Goal: Transaction & Acquisition: Book appointment/travel/reservation

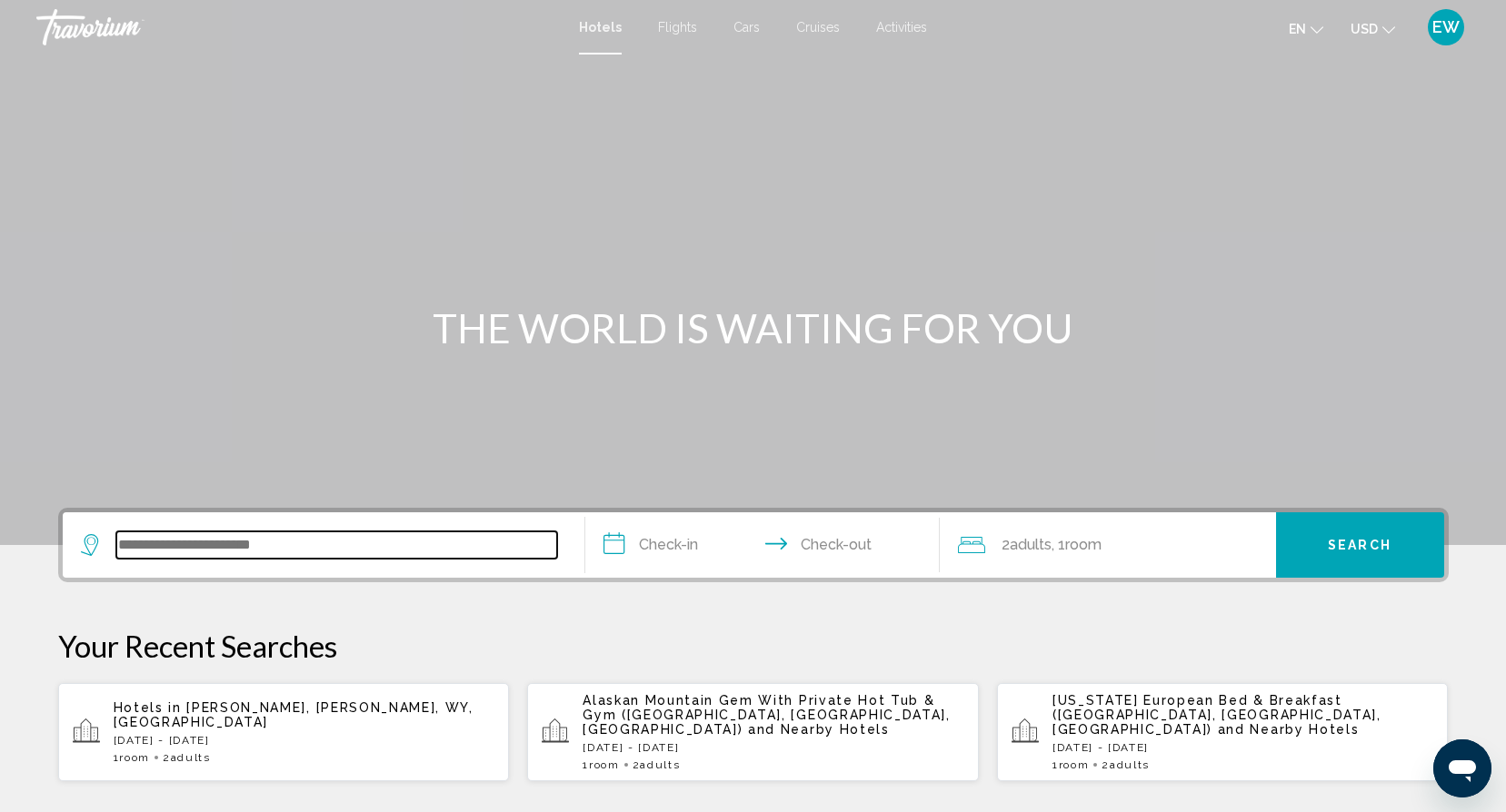
click at [210, 553] on input "Search widget" at bounding box center [336, 545] width 440 height 28
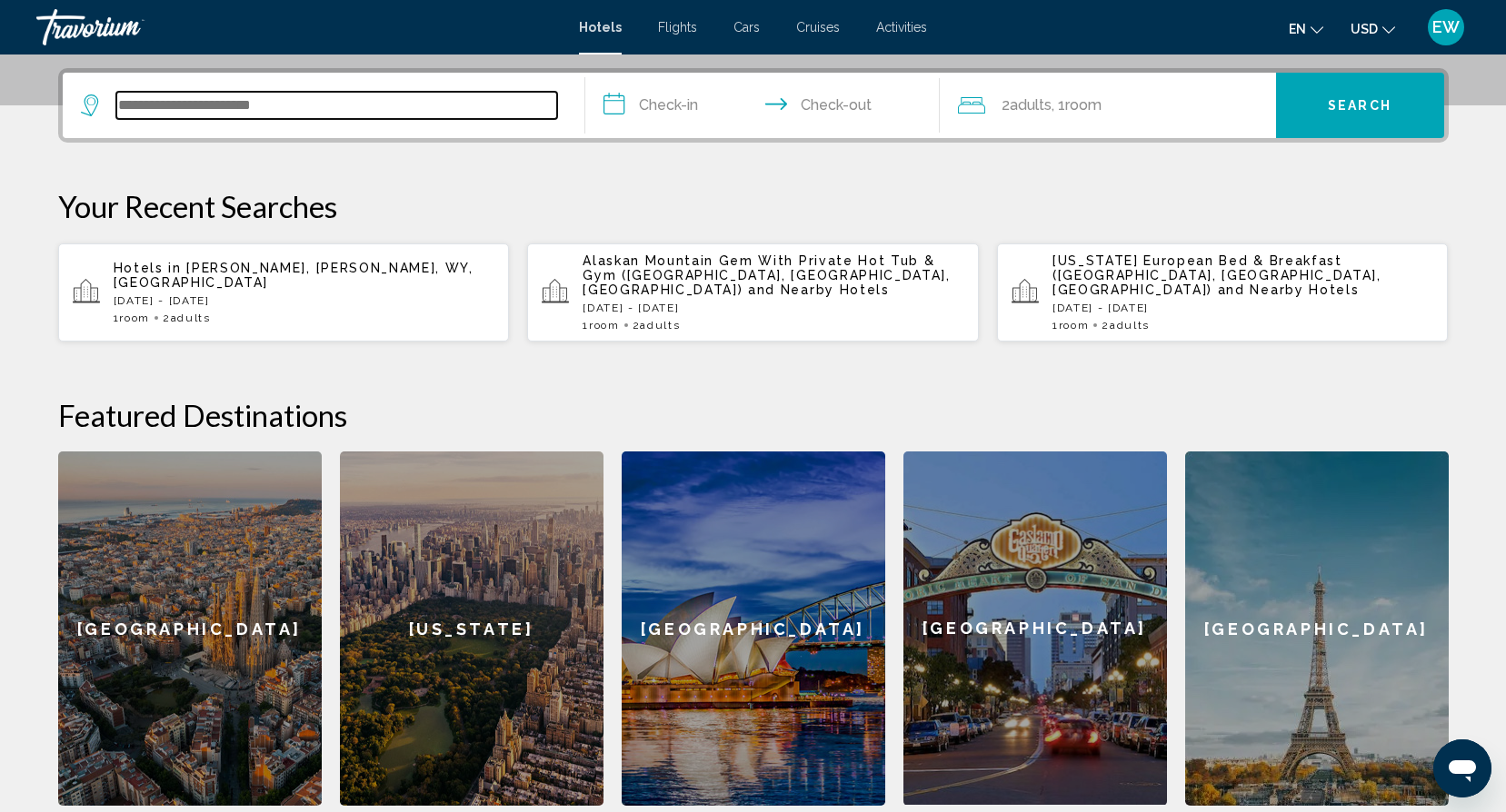
scroll to position [449, 0]
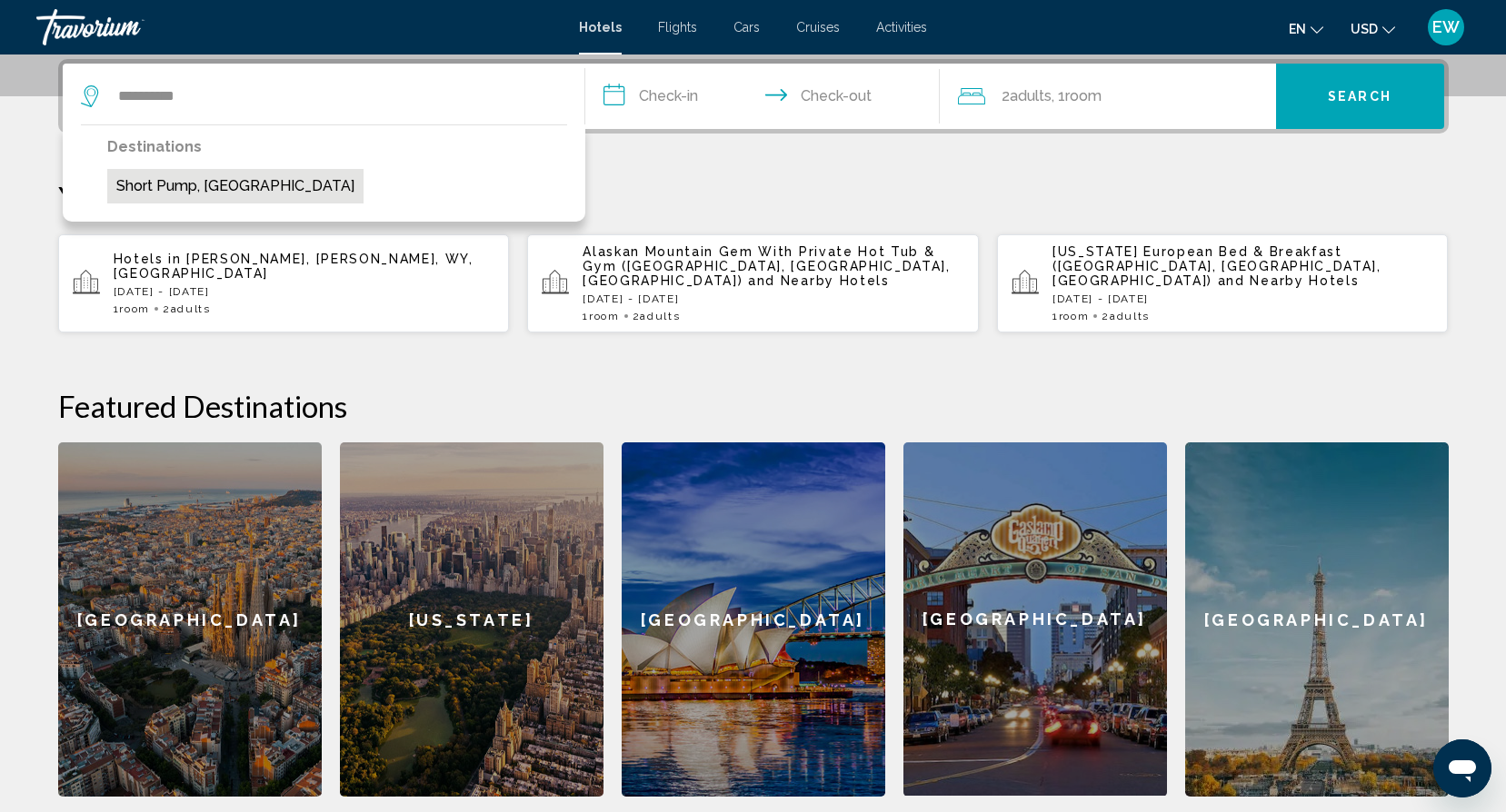
click at [230, 183] on button "Short Pump, [GEOGRAPHIC_DATA]" at bounding box center [235, 186] width 256 height 34
type input "**********"
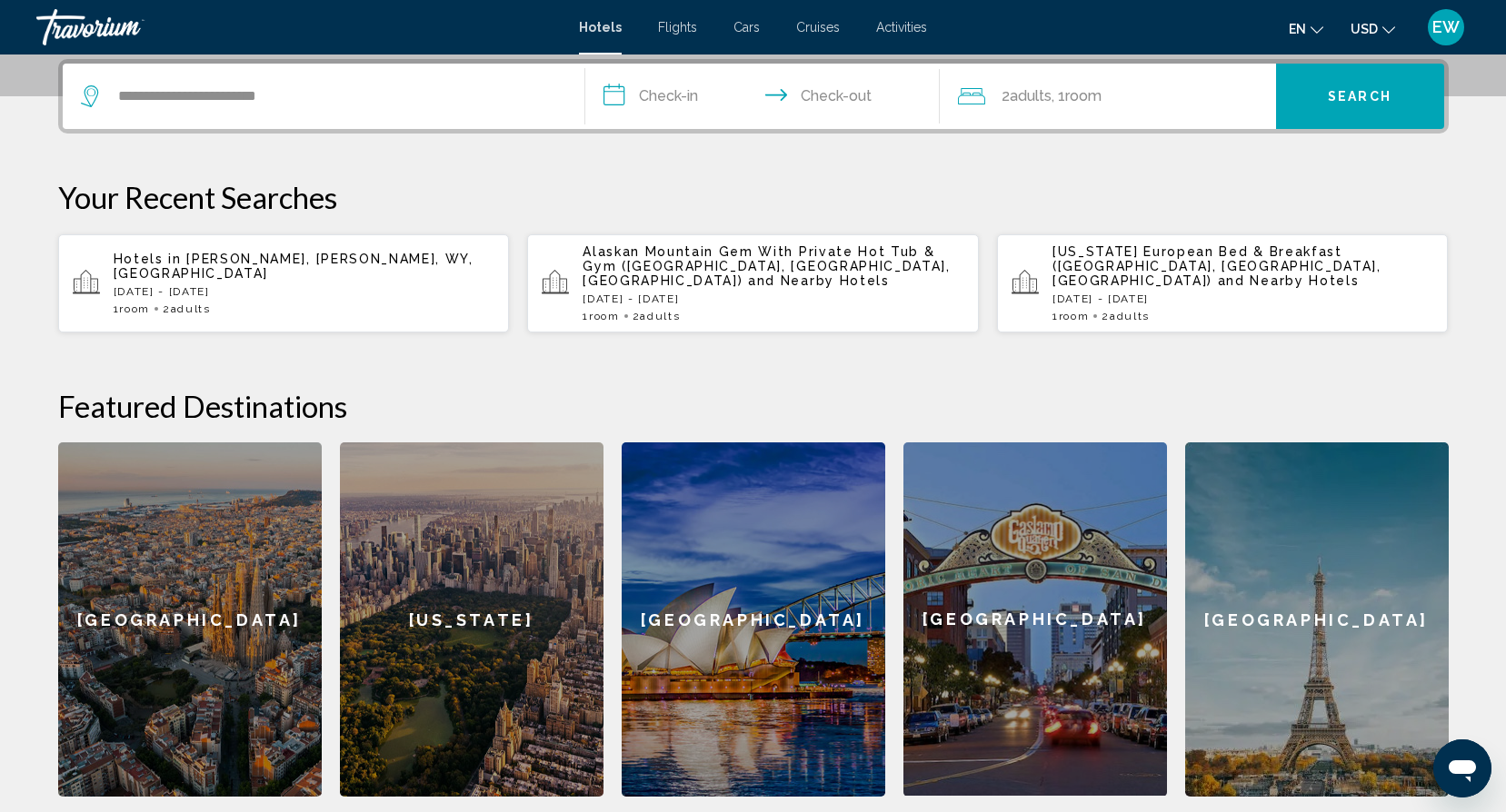
click at [698, 93] on input "**********" at bounding box center [766, 99] width 362 height 71
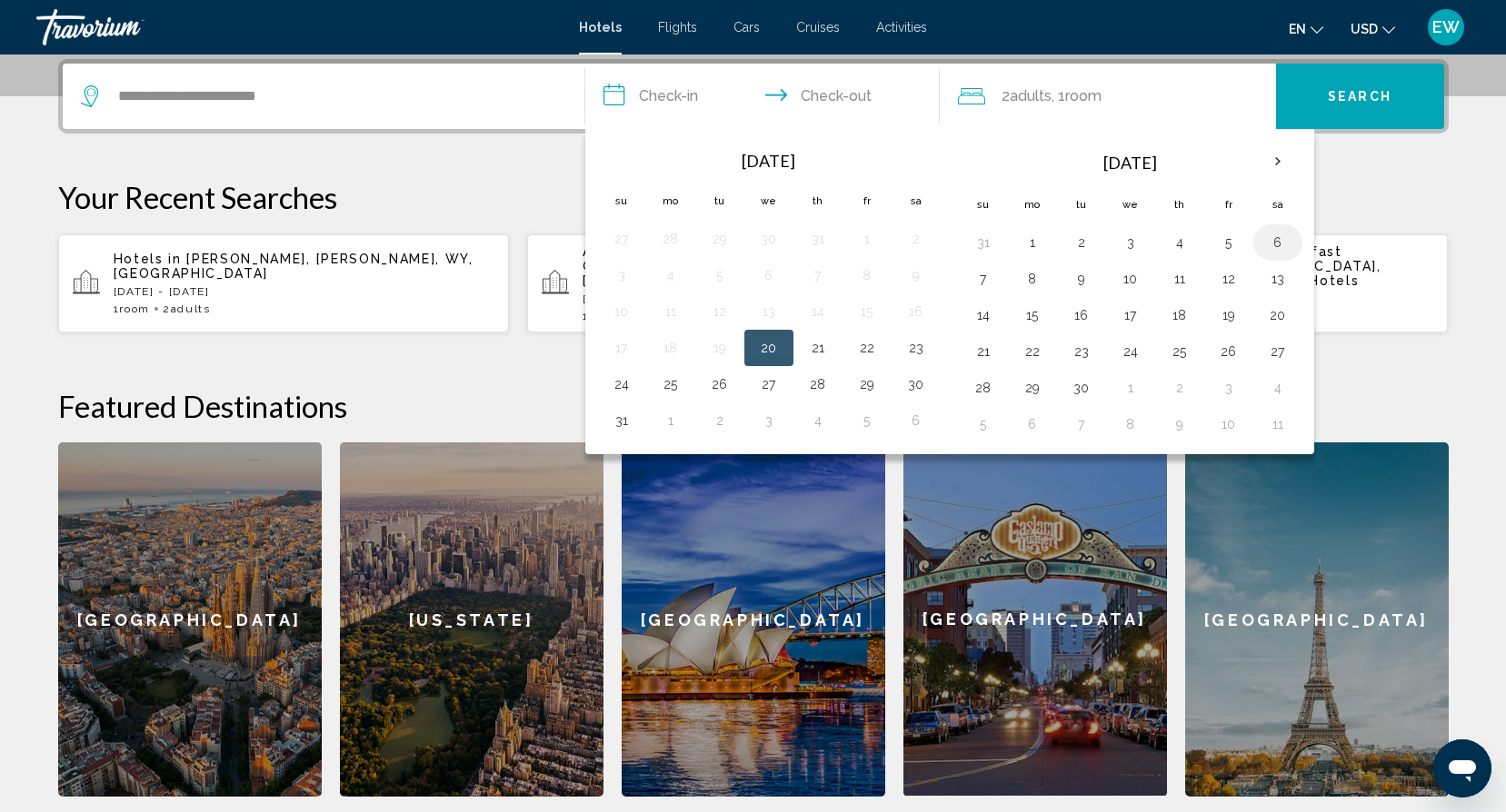
click at [1280, 242] on button "6" at bounding box center [1278, 242] width 29 height 26
click at [992, 279] on button "7" at bounding box center [983, 279] width 29 height 26
type input "**********"
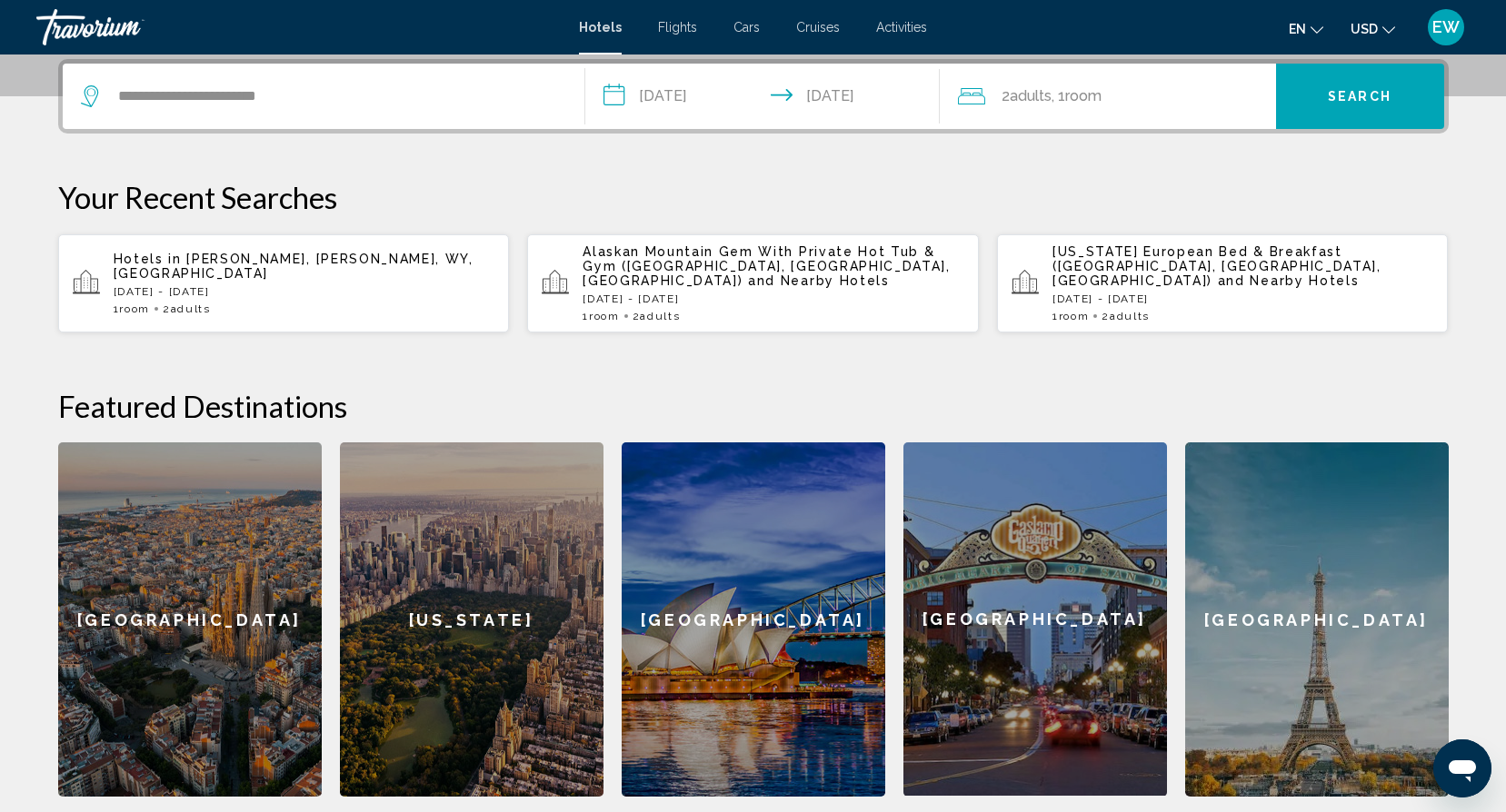
click at [1124, 94] on div "2 Adult Adults , 1 Room rooms" at bounding box center [1117, 96] width 318 height 26
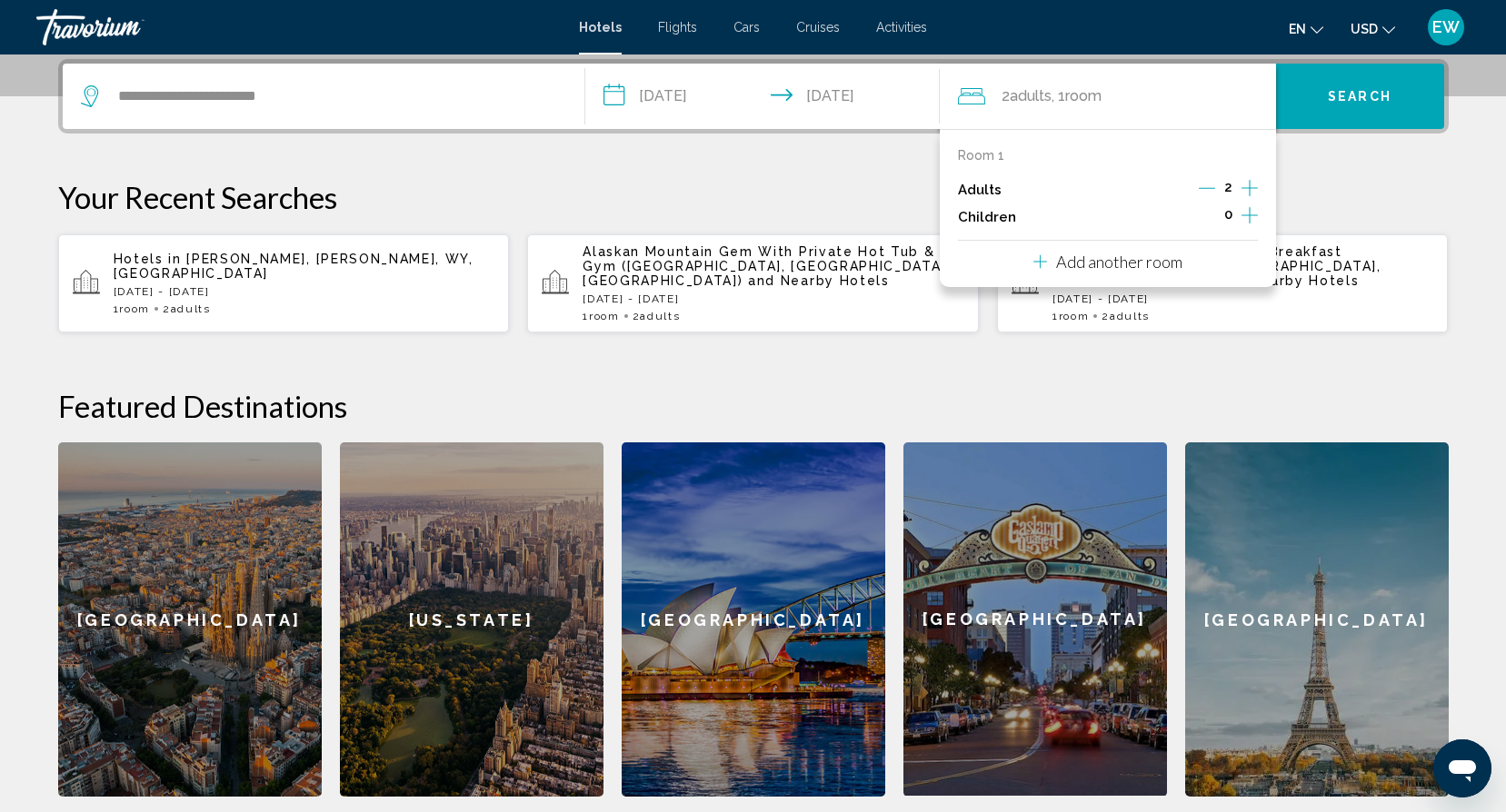
click at [1246, 180] on icon "Increment adults" at bounding box center [1249, 187] width 16 height 22
click at [1343, 177] on div "**********" at bounding box center [753, 428] width 1463 height 738
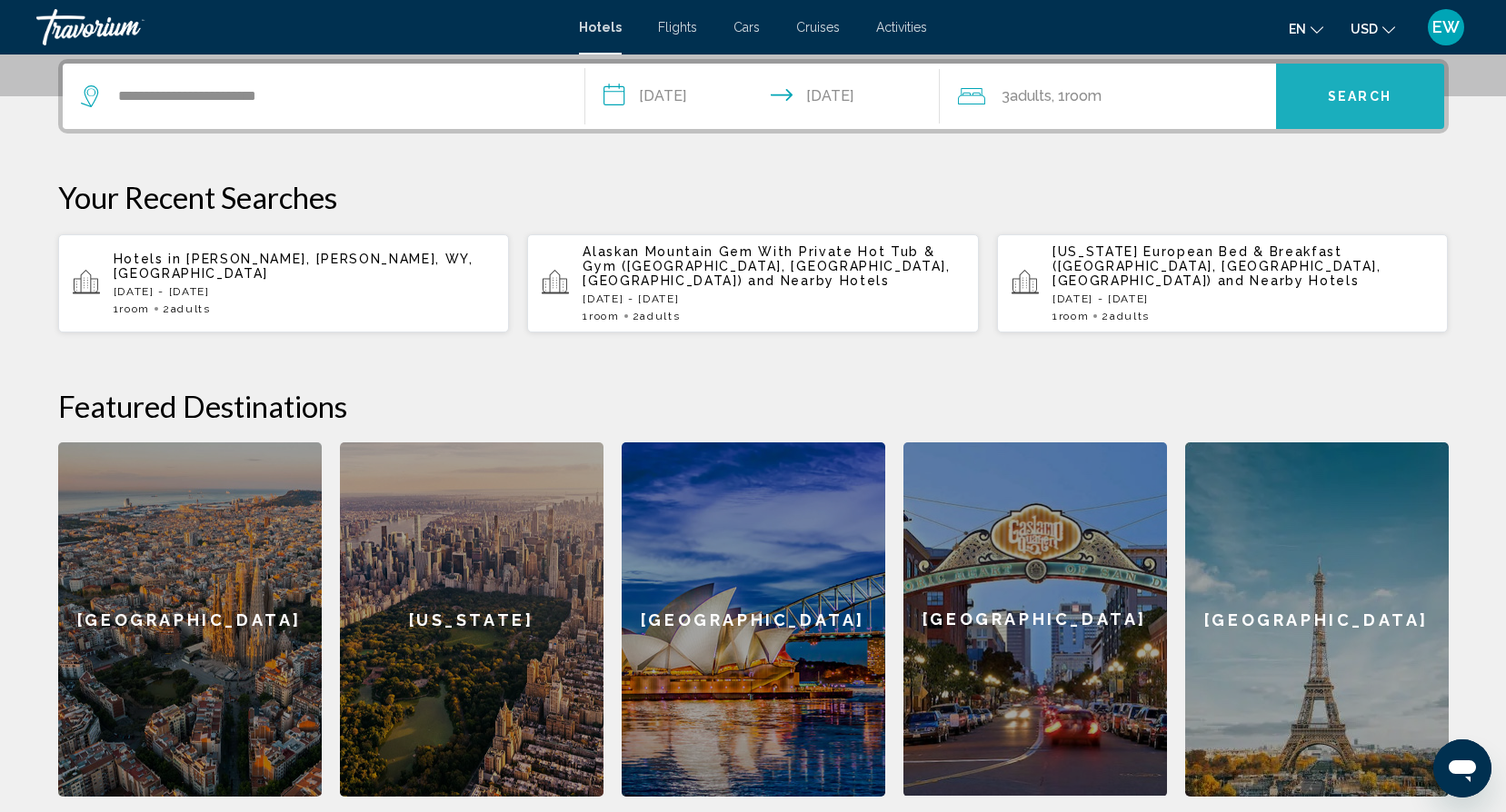
click at [1354, 95] on span "Search" at bounding box center [1359, 97] width 64 height 14
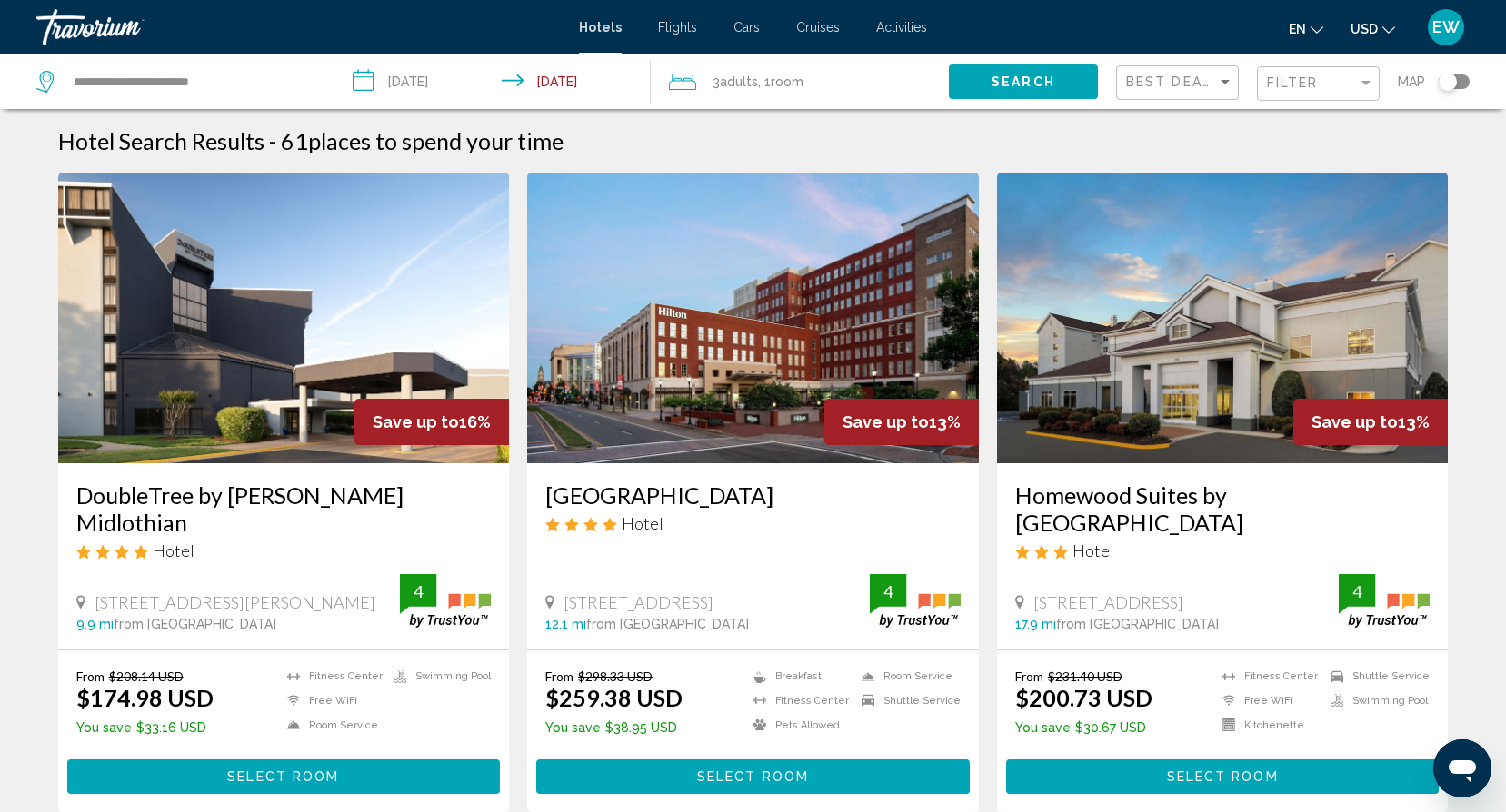
click at [1449, 79] on div "Toggle map" at bounding box center [1447, 81] width 18 height 18
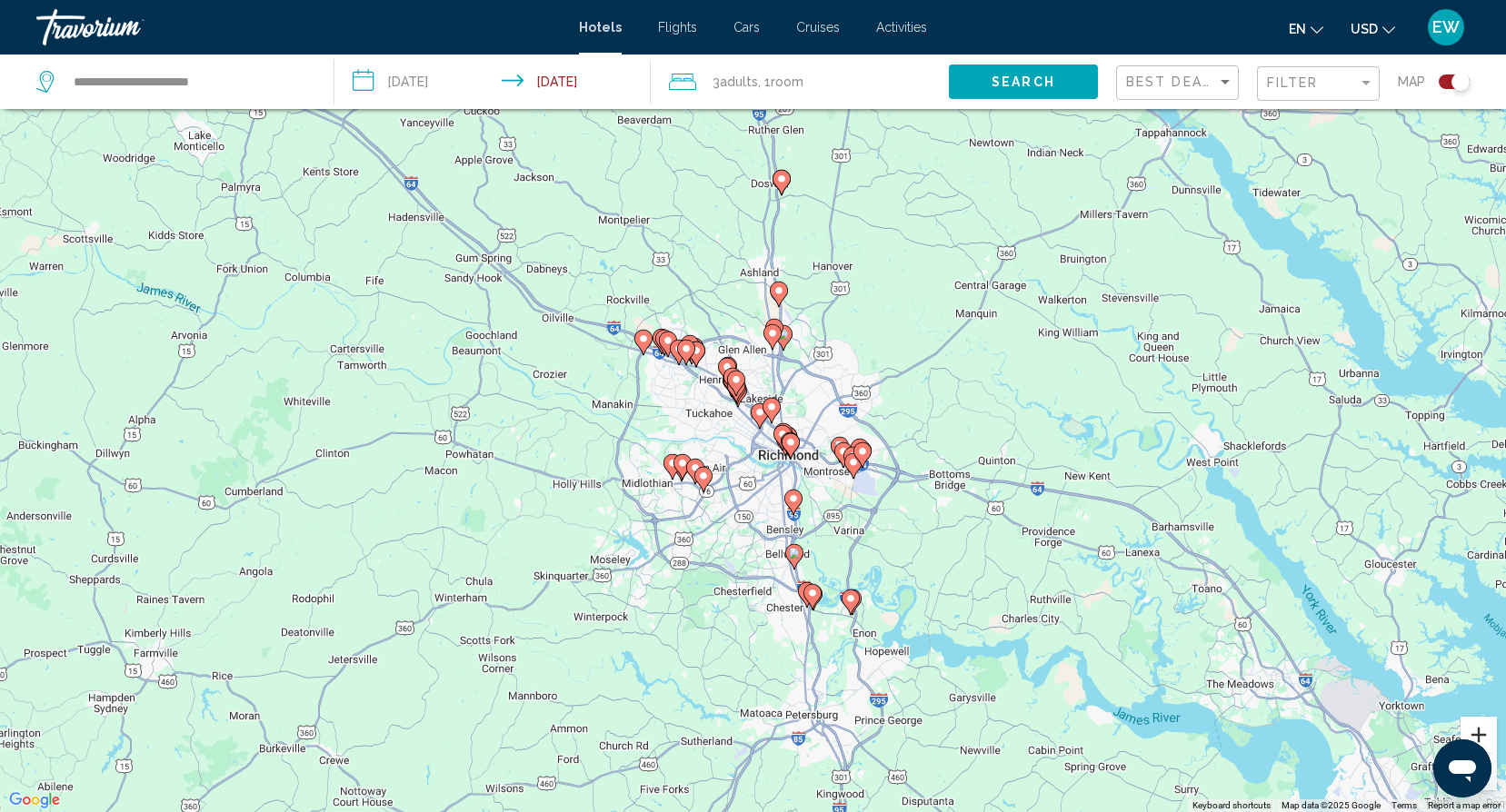
click at [1483, 732] on button "Zoom in" at bounding box center [1478, 735] width 36 height 36
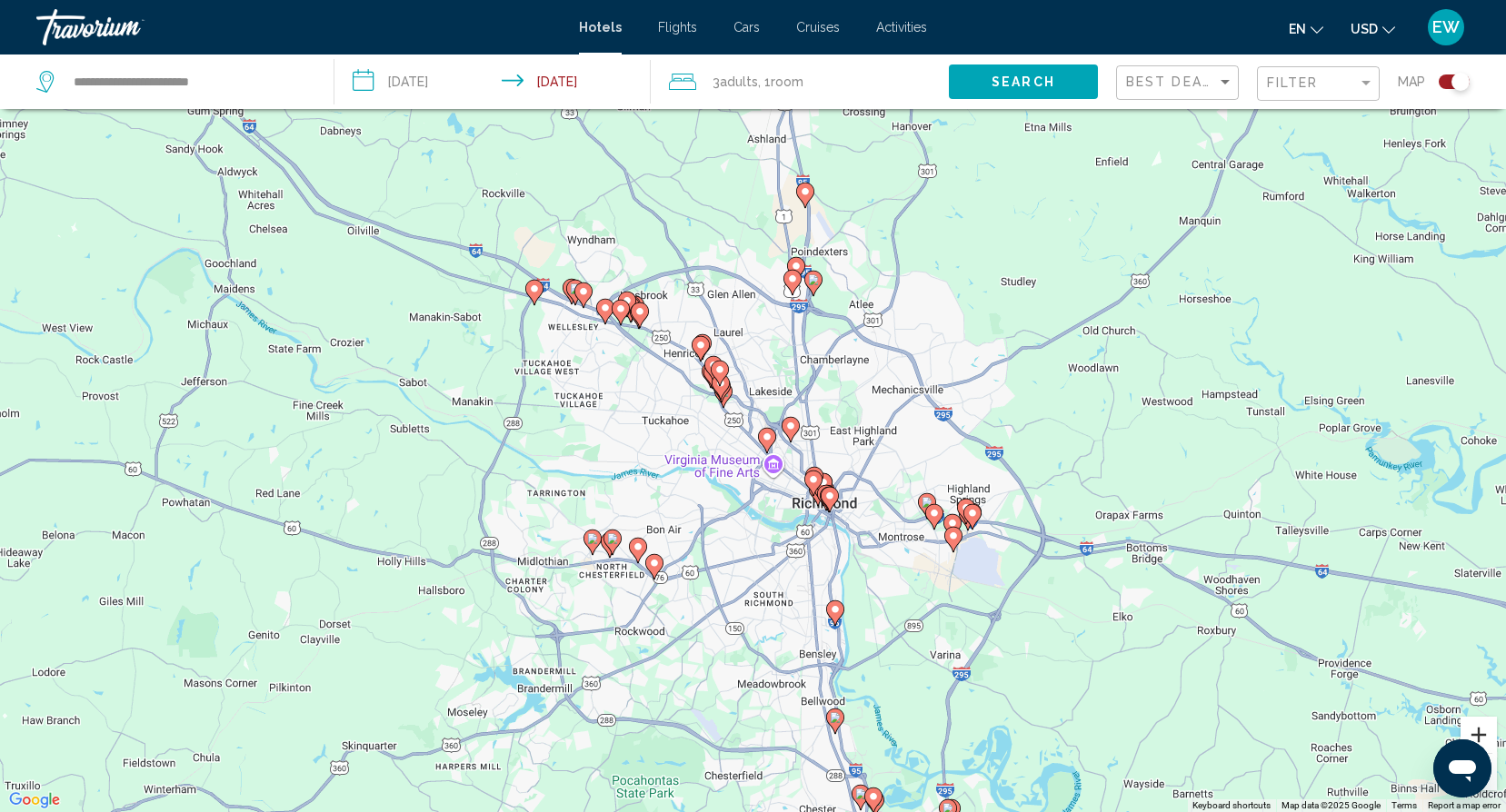
click at [1483, 732] on button "Zoom in" at bounding box center [1478, 735] width 36 height 36
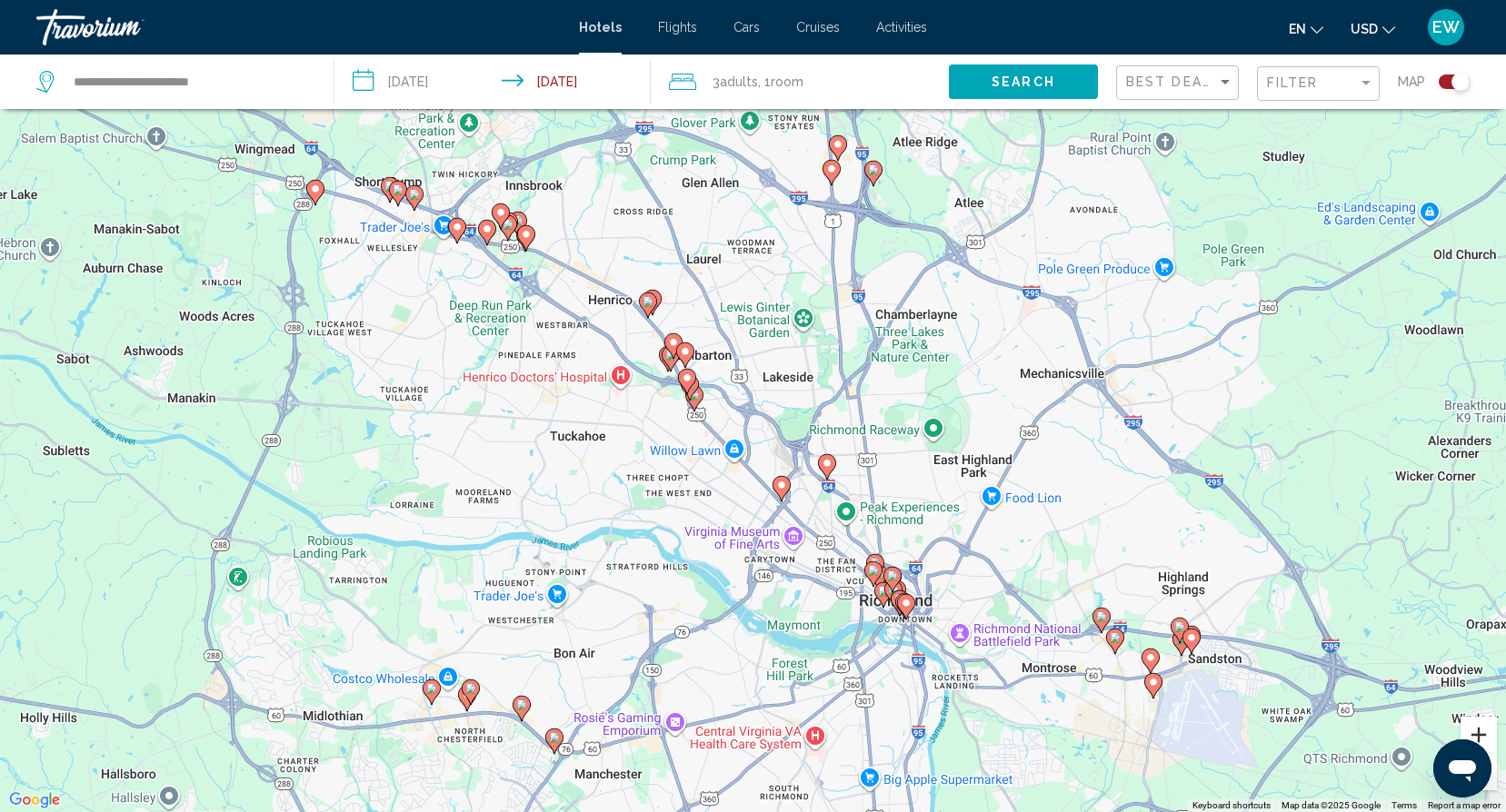
click at [1483, 732] on button "Zoom in" at bounding box center [1478, 735] width 36 height 36
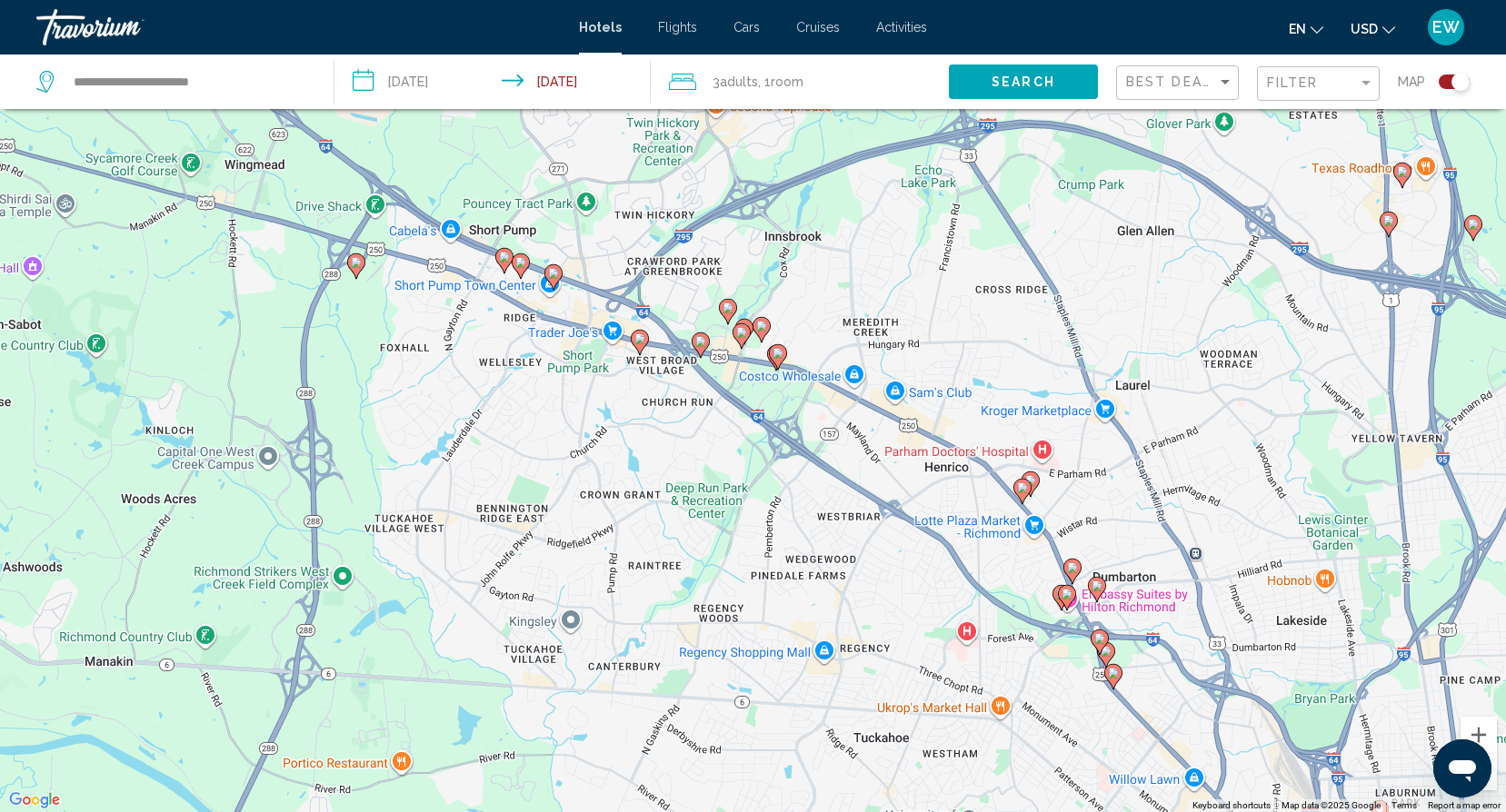
drag, startPoint x: 210, startPoint y: 267, endPoint x: 693, endPoint y: 539, distance: 554.3
click at [693, 539] on div "To activate drag with keyboard, press Alt + Enter. Once in keyboard drag state,…" at bounding box center [753, 406] width 1506 height 812
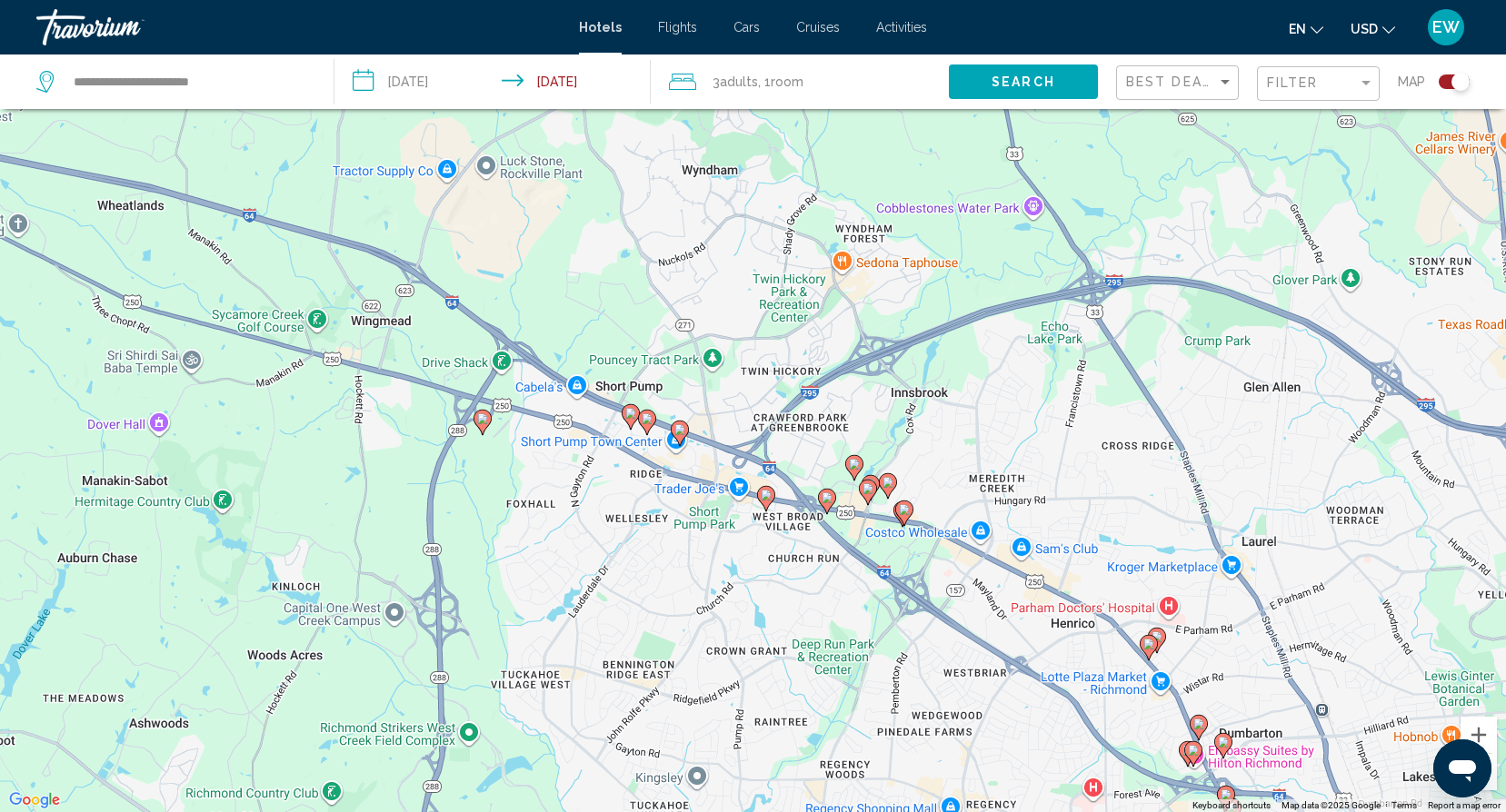
drag, startPoint x: 557, startPoint y: 421, endPoint x: 749, endPoint y: 595, distance: 259.1
click at [691, 583] on div "To activate drag with keyboard, press Alt + Enter. Once in keyboard drag state,…" at bounding box center [753, 406] width 1506 height 812
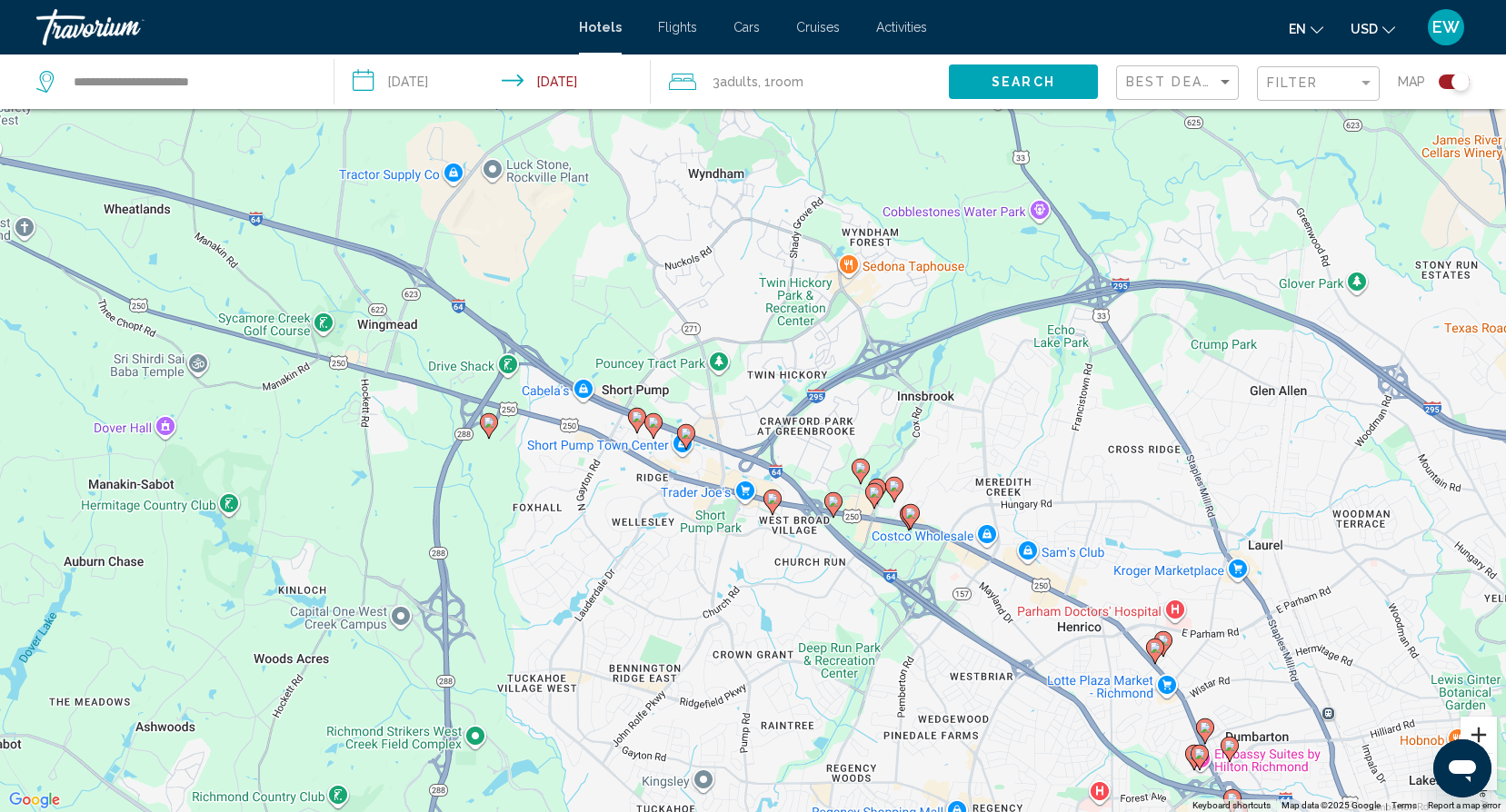
click at [1484, 735] on button "Zoom in" at bounding box center [1478, 735] width 36 height 36
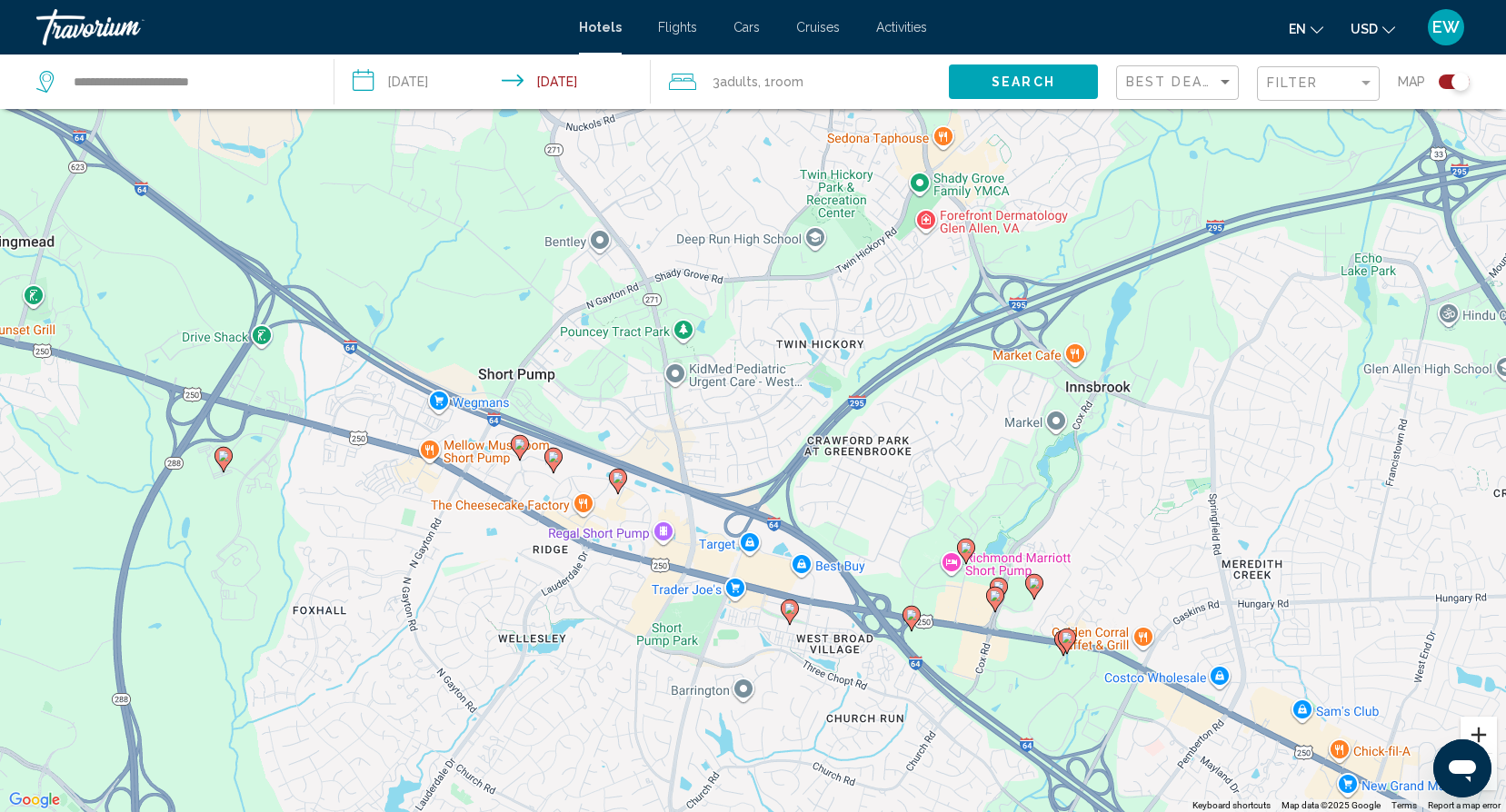
click at [1484, 735] on button "Zoom in" at bounding box center [1478, 735] width 36 height 36
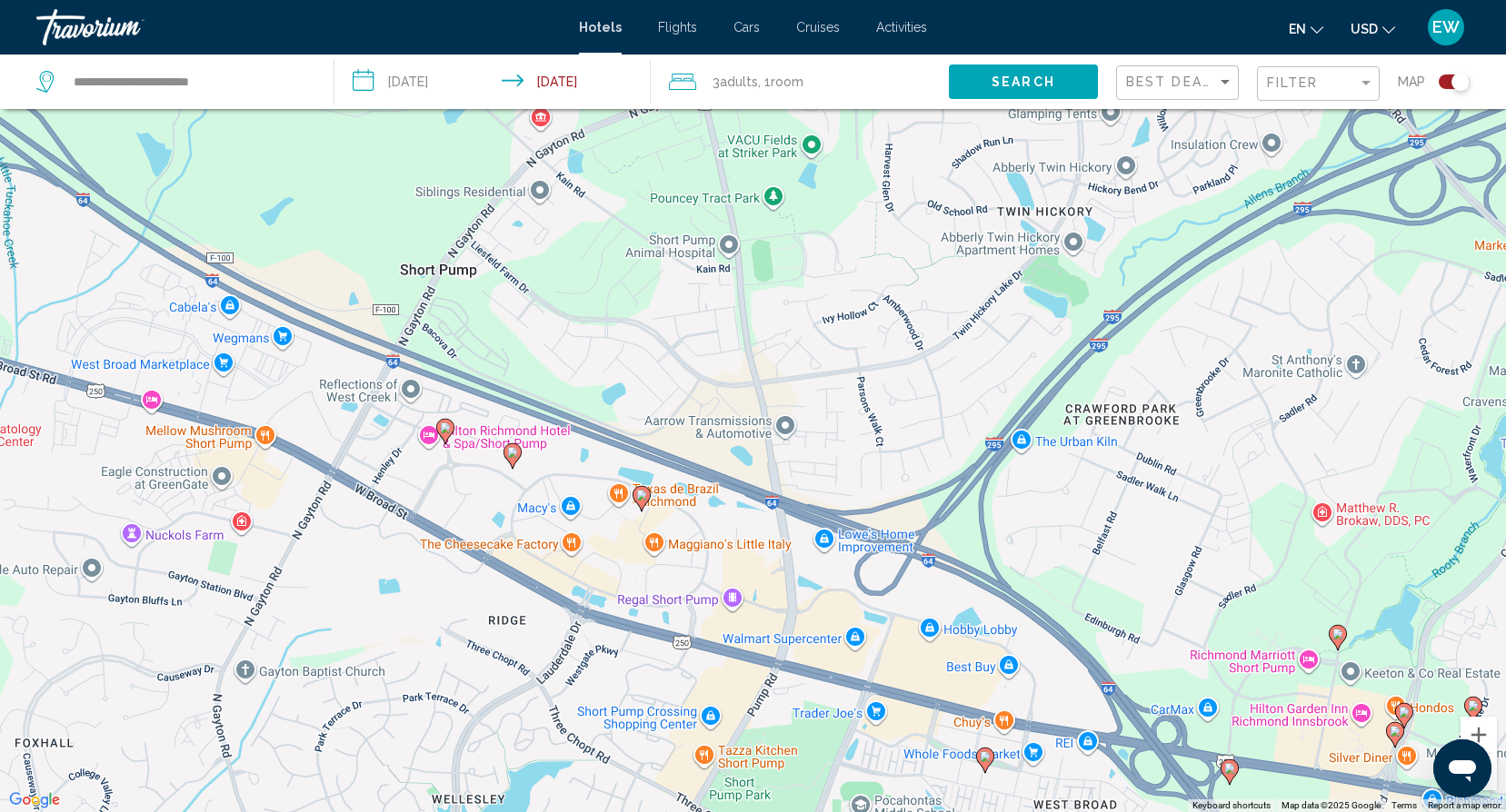
drag, startPoint x: 658, startPoint y: 530, endPoint x: 817, endPoint y: 457, distance: 175.0
click at [817, 457] on div "To activate drag with keyboard, press Alt + Enter. Once in keyboard drag state,…" at bounding box center [753, 406] width 1506 height 812
click at [151, 397] on div "To activate drag with keyboard, press Alt + Enter. Once in keyboard drag state,…" at bounding box center [753, 406] width 1506 height 812
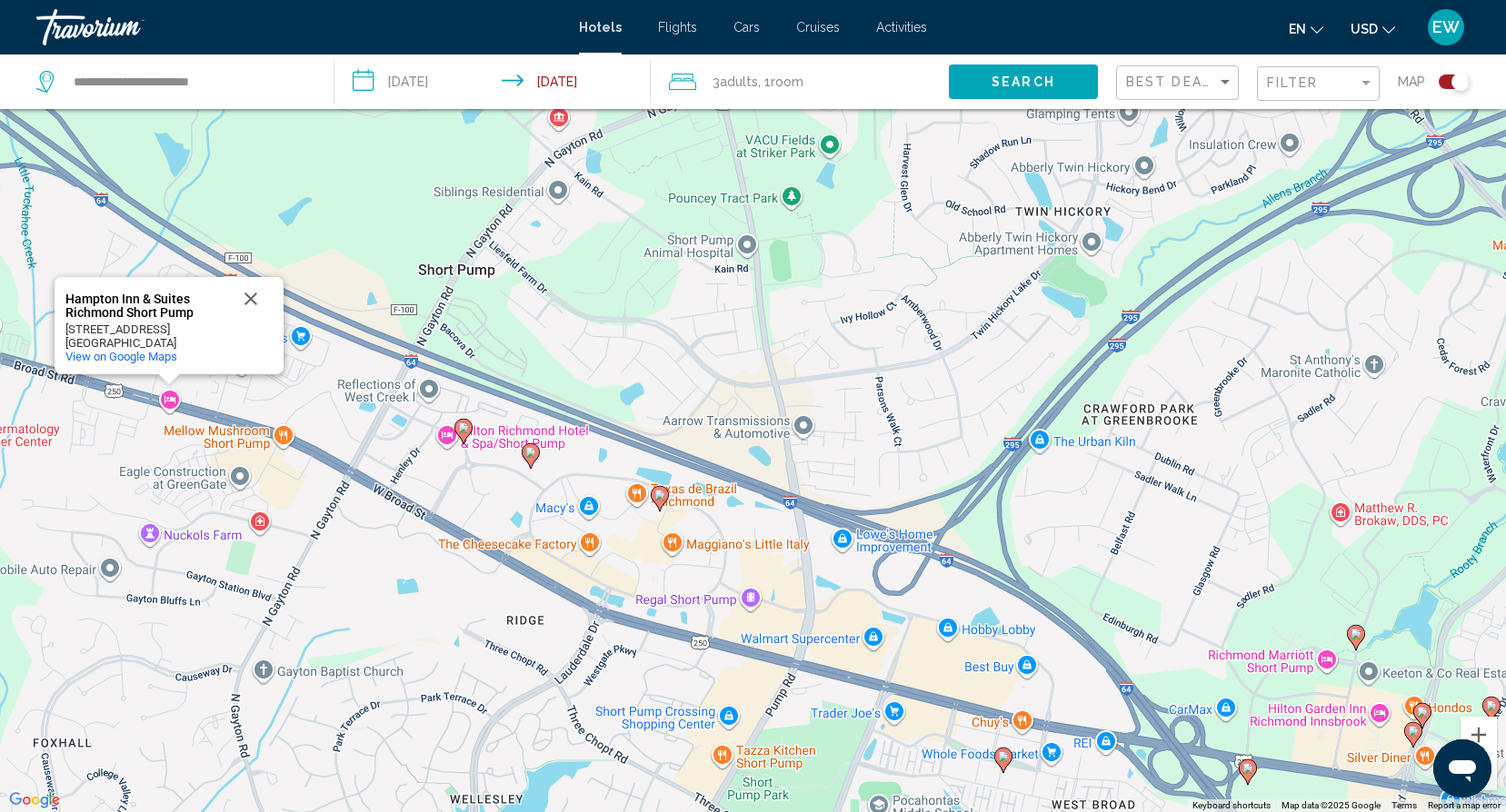
click at [460, 426] on image "Main content" at bounding box center [462, 427] width 10 height 10
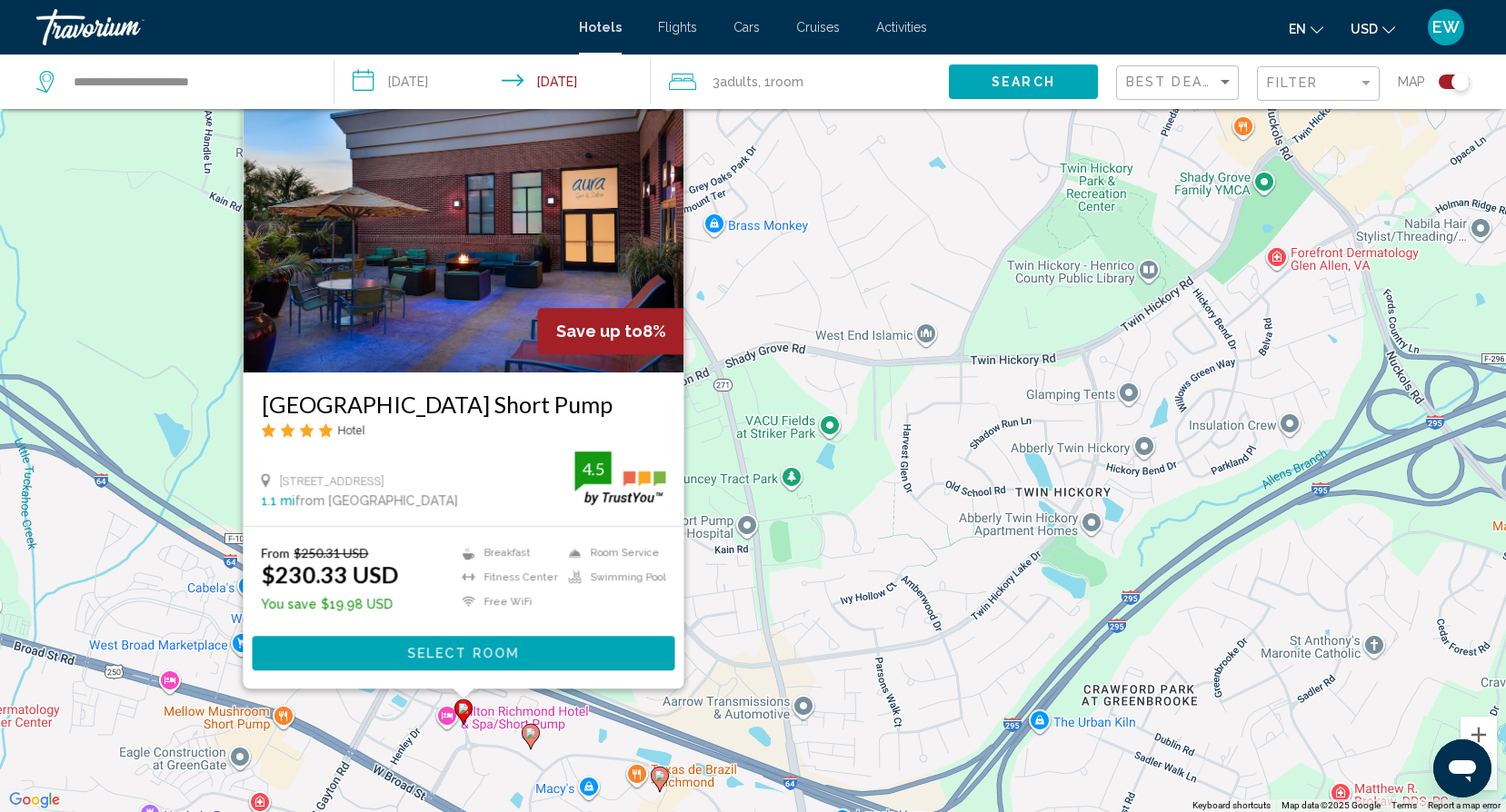
click at [525, 733] on icon "Main content" at bounding box center [529, 736] width 16 height 24
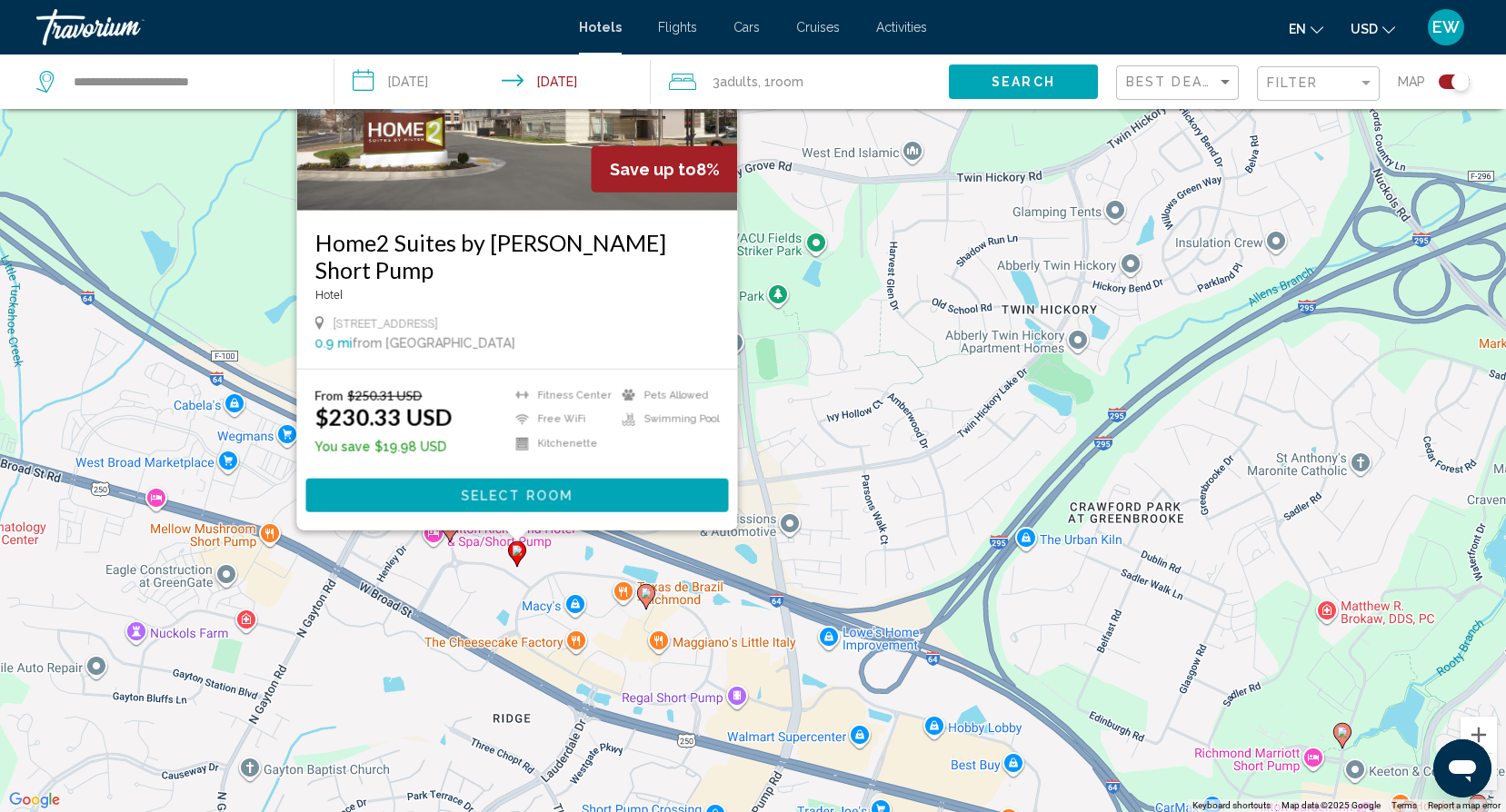
drag, startPoint x: 815, startPoint y: 664, endPoint x: 800, endPoint y: 477, distance: 187.6
click at [800, 477] on div "To activate drag with keyboard, press Alt + Enter. Once in keyboard drag state,…" at bounding box center [753, 406] width 1506 height 812
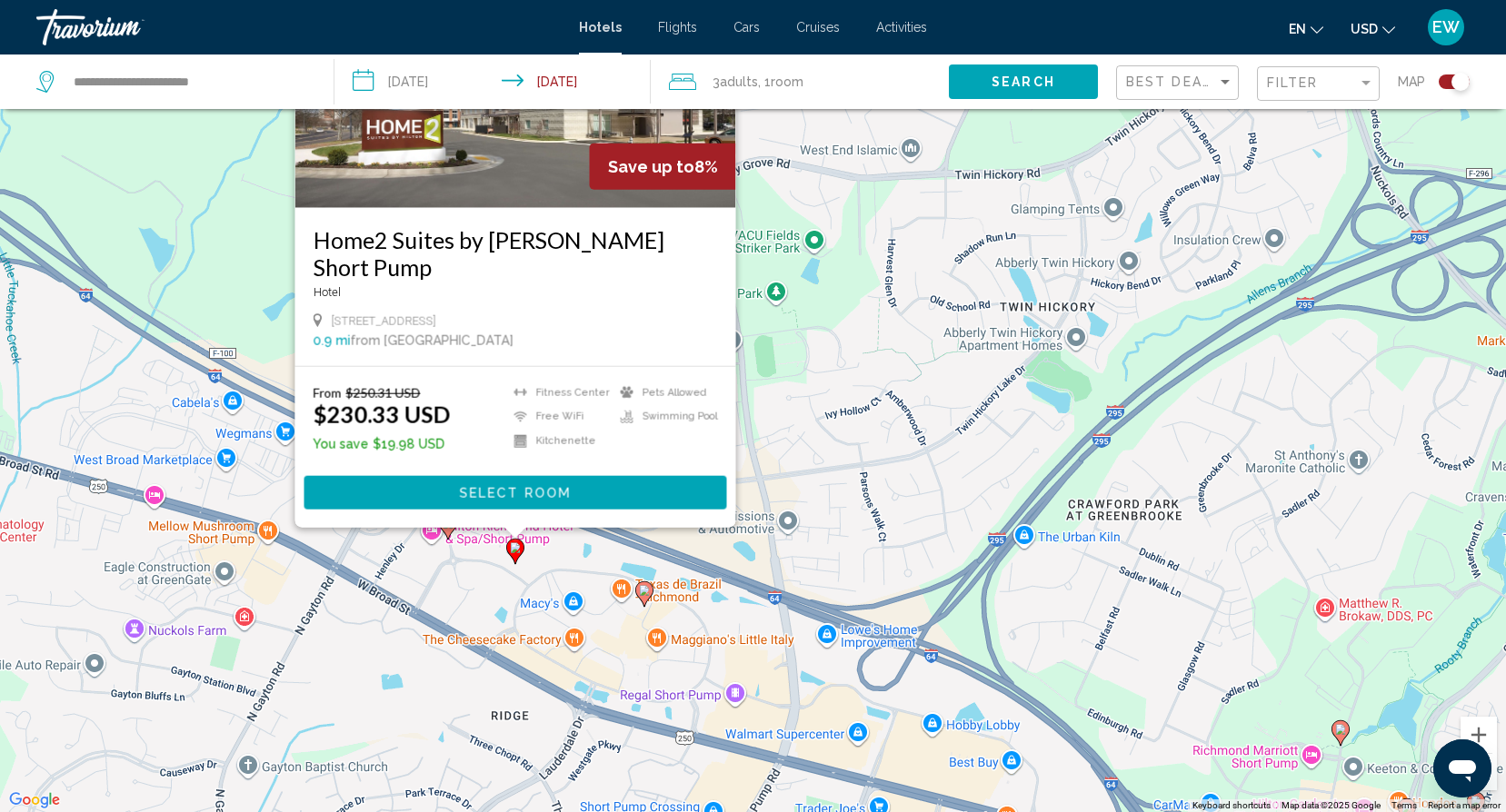
click at [646, 584] on icon "Main content" at bounding box center [643, 593] width 16 height 24
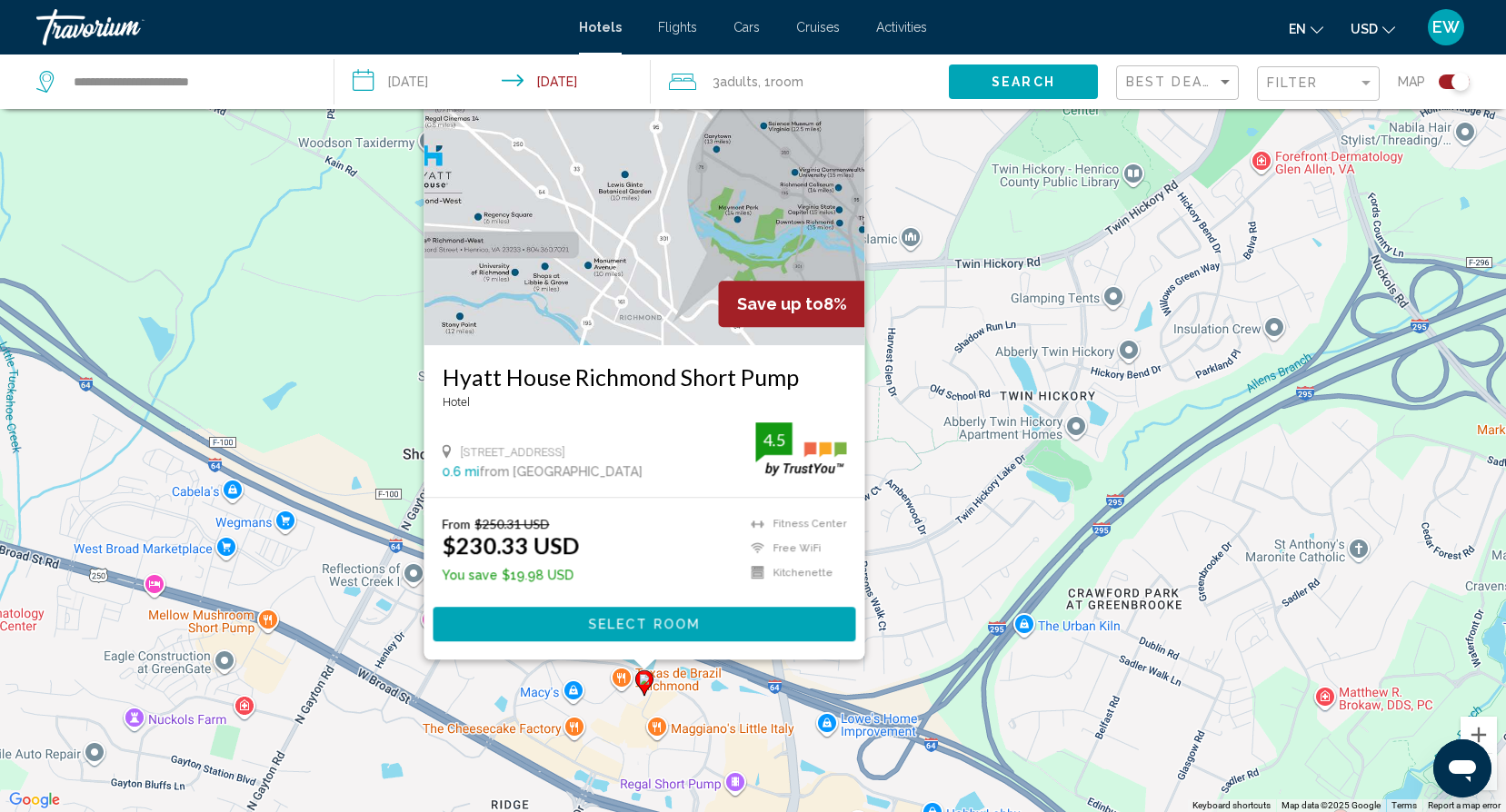
click at [277, 295] on div "To activate drag with keyboard, press Alt + Enter. Once in keyboard drag state,…" at bounding box center [753, 406] width 1506 height 812
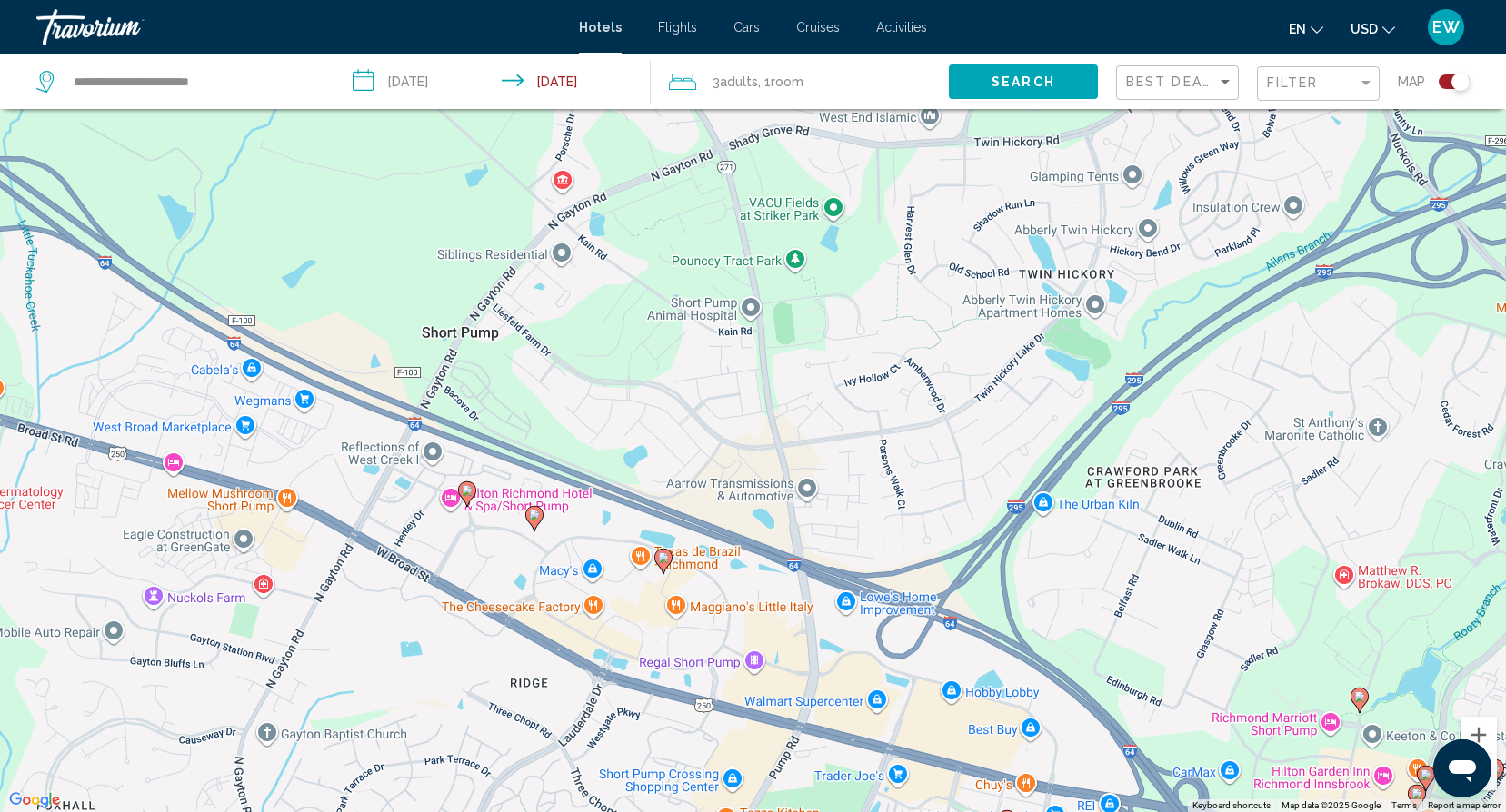
drag, startPoint x: 641, startPoint y: 513, endPoint x: 668, endPoint y: 366, distance: 149.5
click at [668, 366] on div "To activate drag with keyboard, press Alt + Enter. Once in keyboard drag state,…" at bounding box center [753, 406] width 1506 height 812
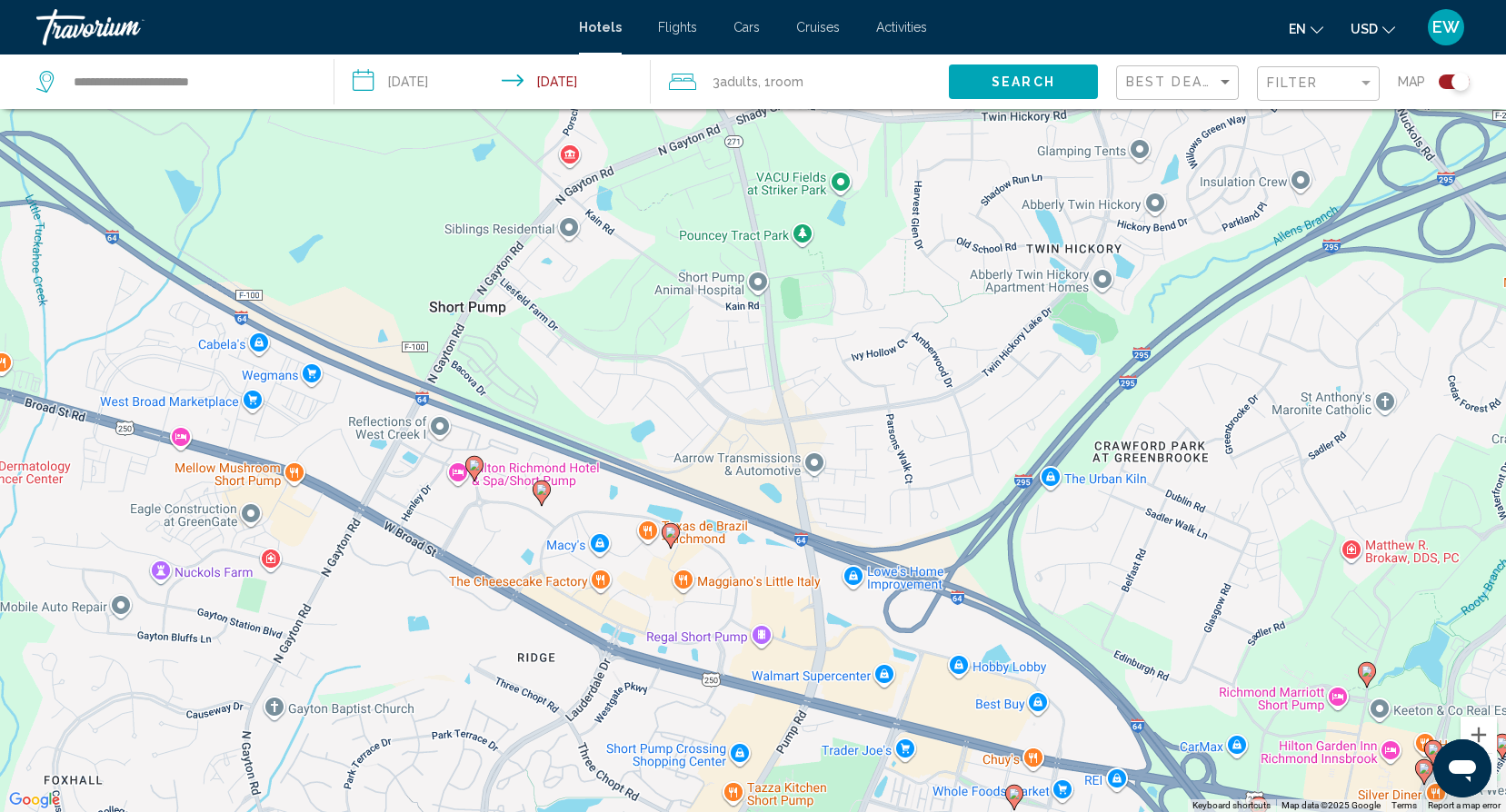
click at [538, 490] on image "Main content" at bounding box center [541, 489] width 10 height 10
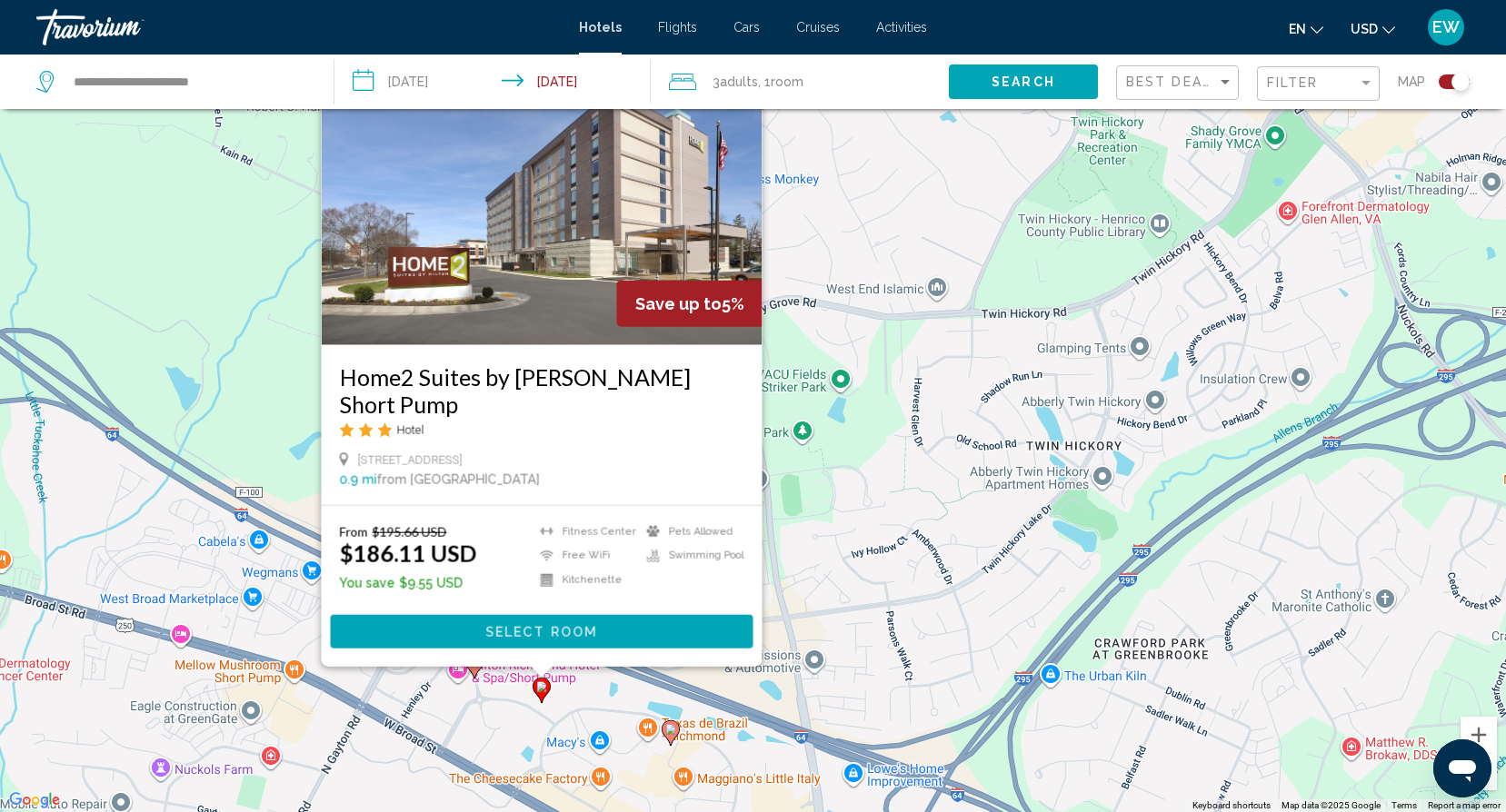
click at [481, 702] on div "To activate drag with keyboard, press Alt + Enter. Once in keyboard drag state,…" at bounding box center [753, 406] width 1506 height 812
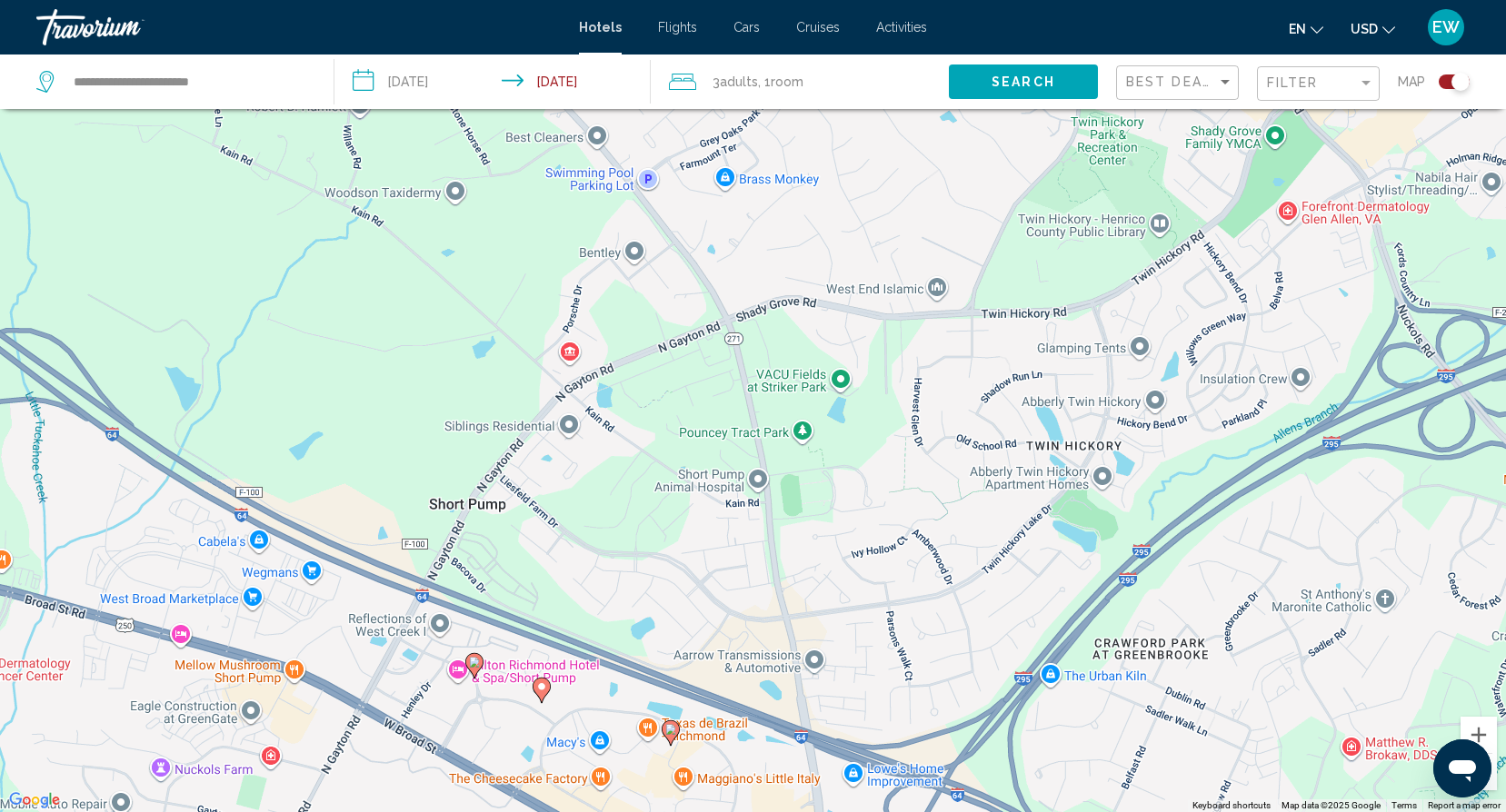
click at [477, 658] on image "Main content" at bounding box center [474, 662] width 10 height 10
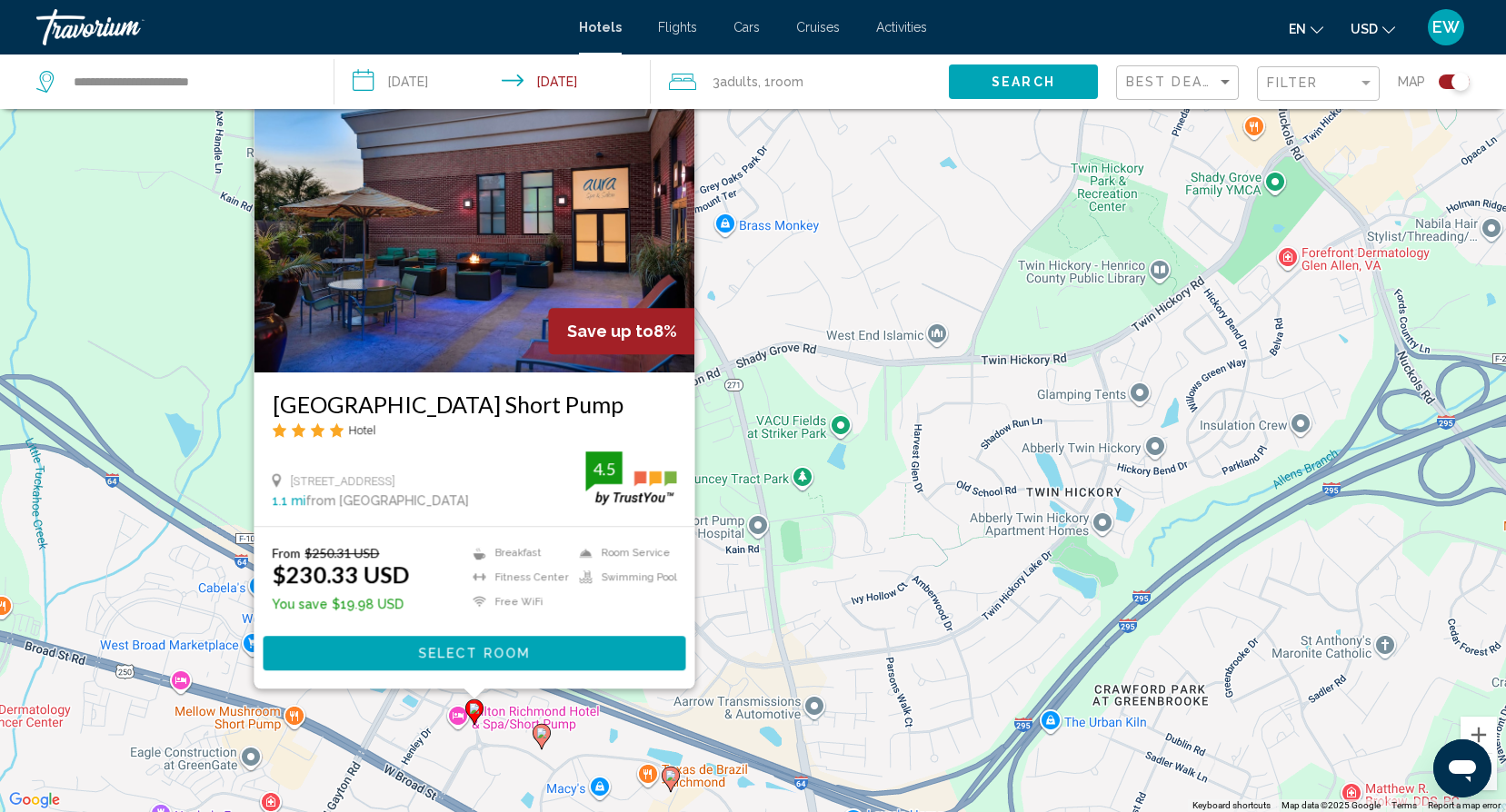
click at [388, 713] on div "To activate drag with keyboard, press Alt + Enter. Once in keyboard drag state,…" at bounding box center [753, 406] width 1506 height 812
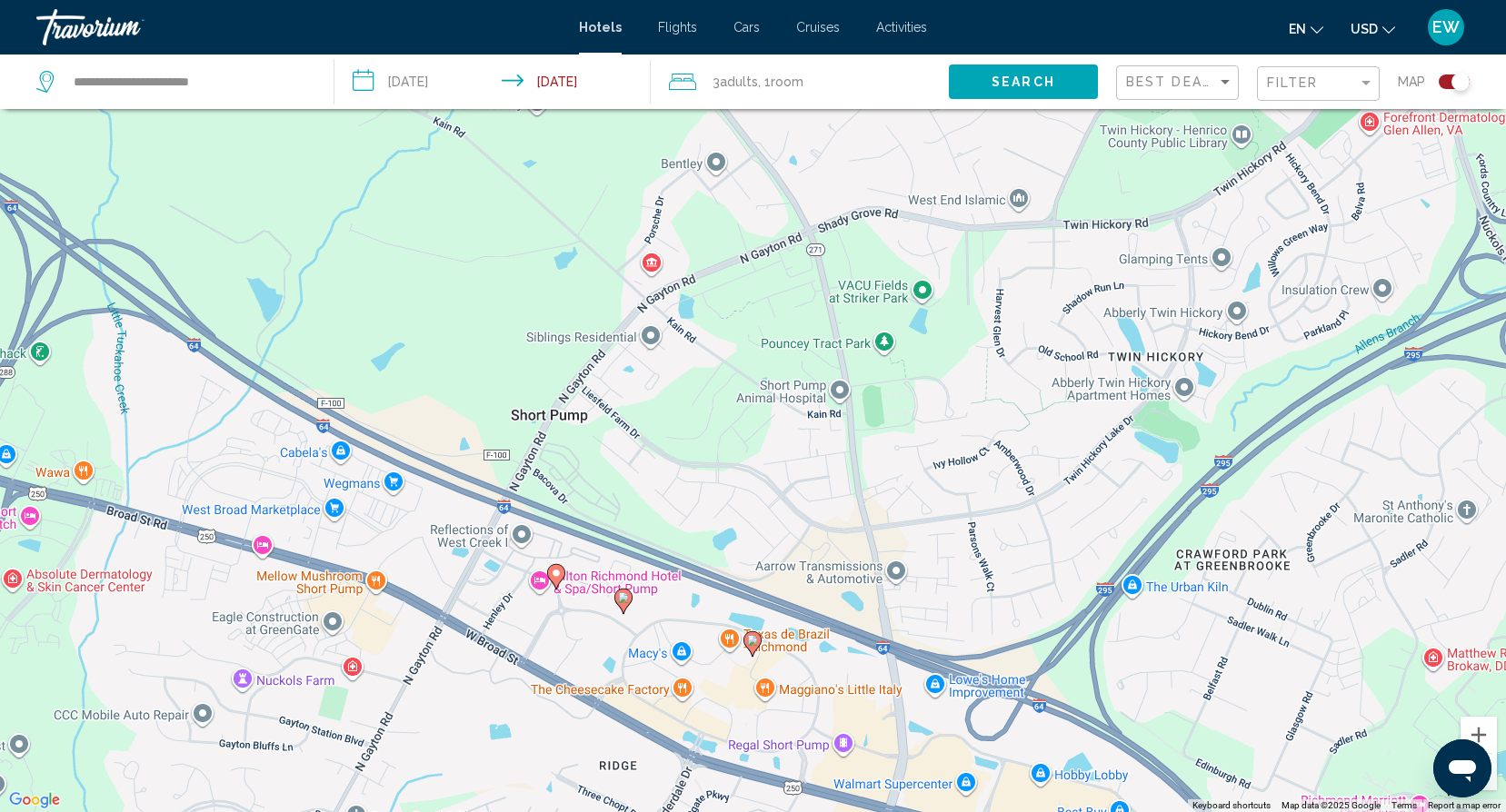
drag, startPoint x: 368, startPoint y: 643, endPoint x: 417, endPoint y: 551, distance: 104.2
click at [417, 551] on div "To activate drag with keyboard, press Alt + Enter. Once in keyboard drag state,…" at bounding box center [753, 406] width 1506 height 812
click at [263, 547] on div "To activate drag with keyboard, press Alt + Enter. Once in keyboard drag state,…" at bounding box center [753, 406] width 1506 height 812
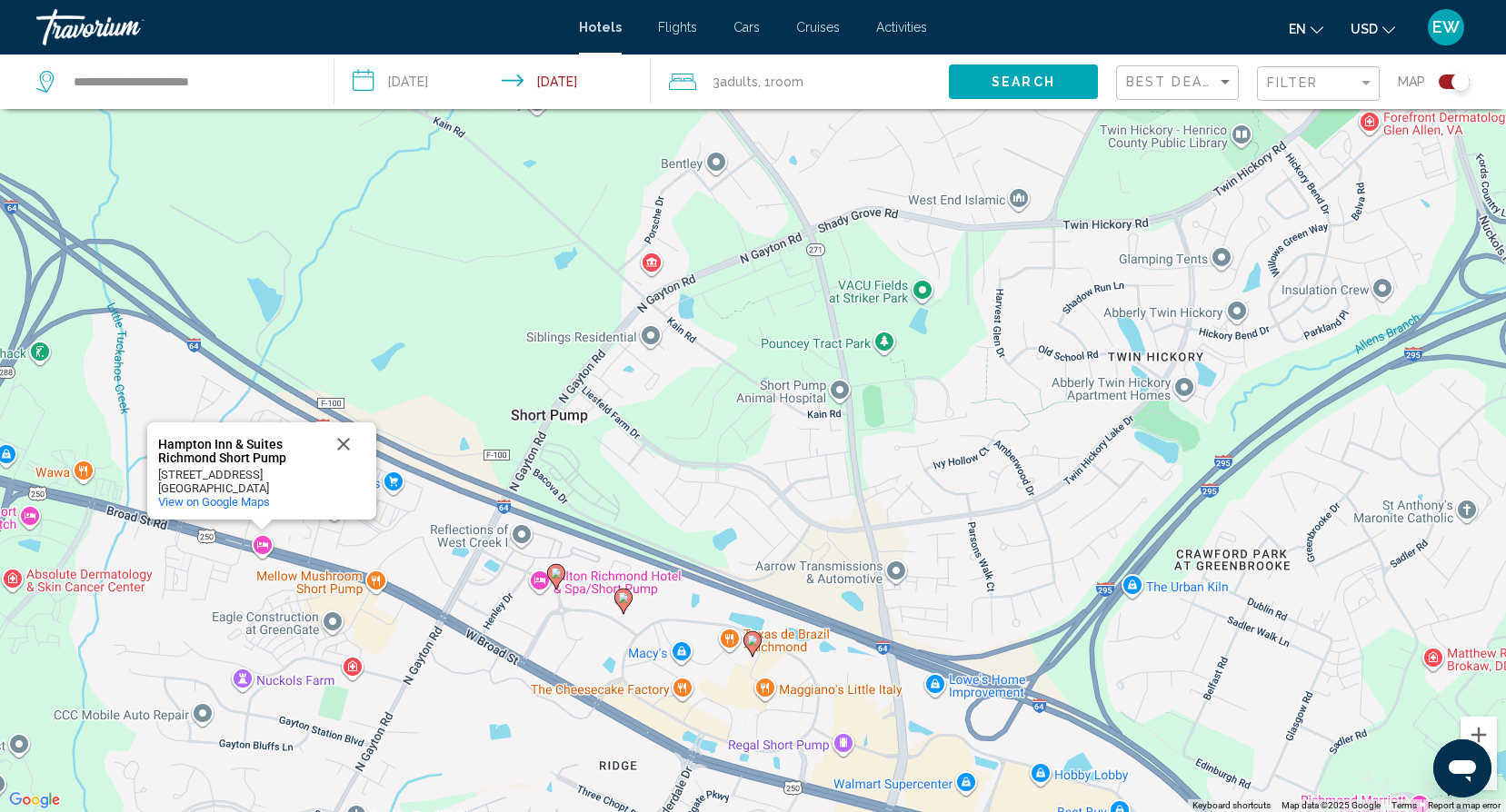
click at [263, 540] on div "To activate drag with keyboard, press Alt + Enter. Once in keyboard drag state,…" at bounding box center [753, 406] width 1506 height 812
click at [457, 629] on div "To activate drag with keyboard, press Alt + Enter. Once in keyboard drag state,…" at bounding box center [753, 406] width 1506 height 812
click at [553, 566] on icon "Main content" at bounding box center [555, 576] width 16 height 24
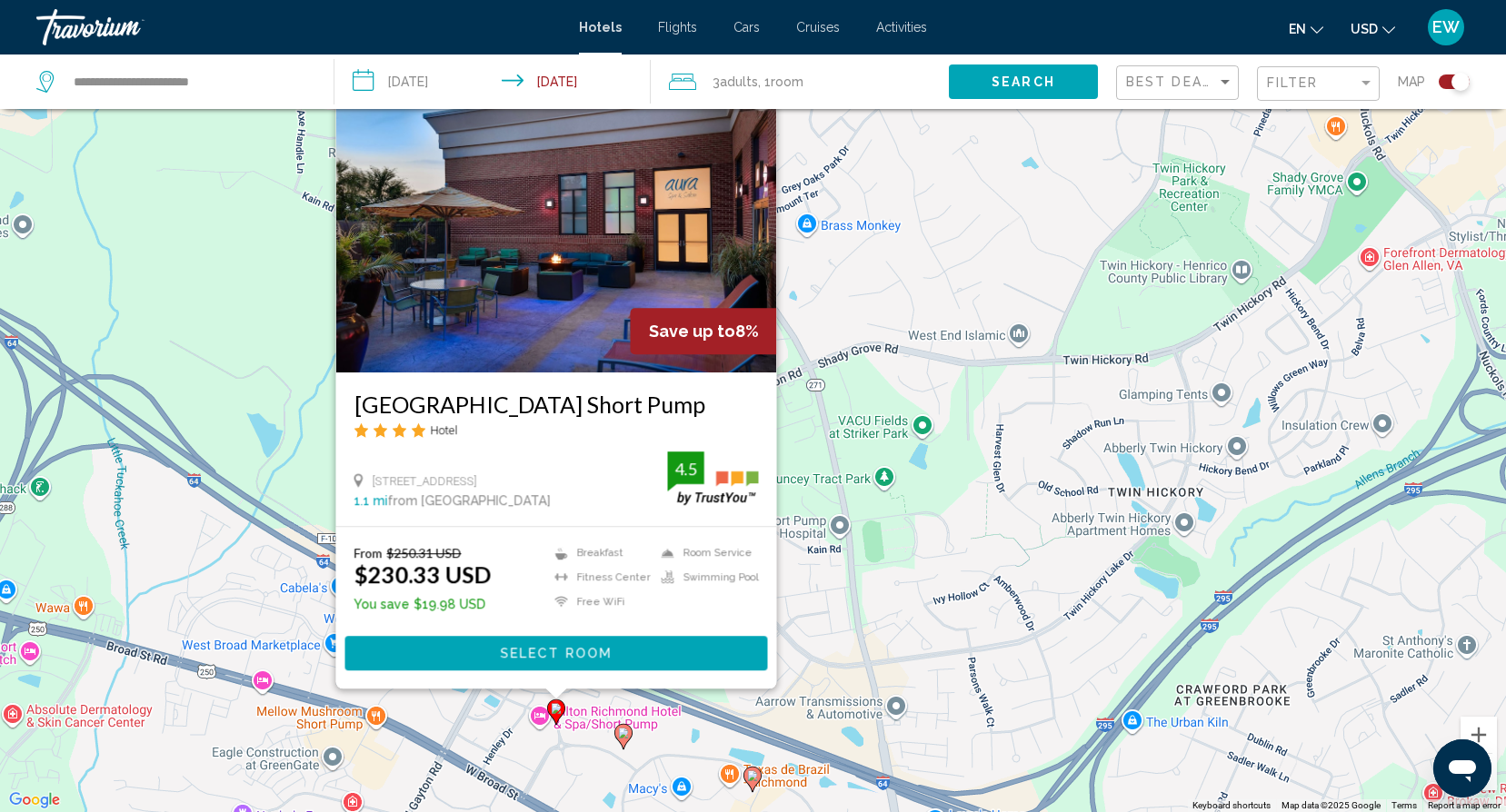
click at [624, 726] on icon "Main content" at bounding box center [622, 736] width 16 height 24
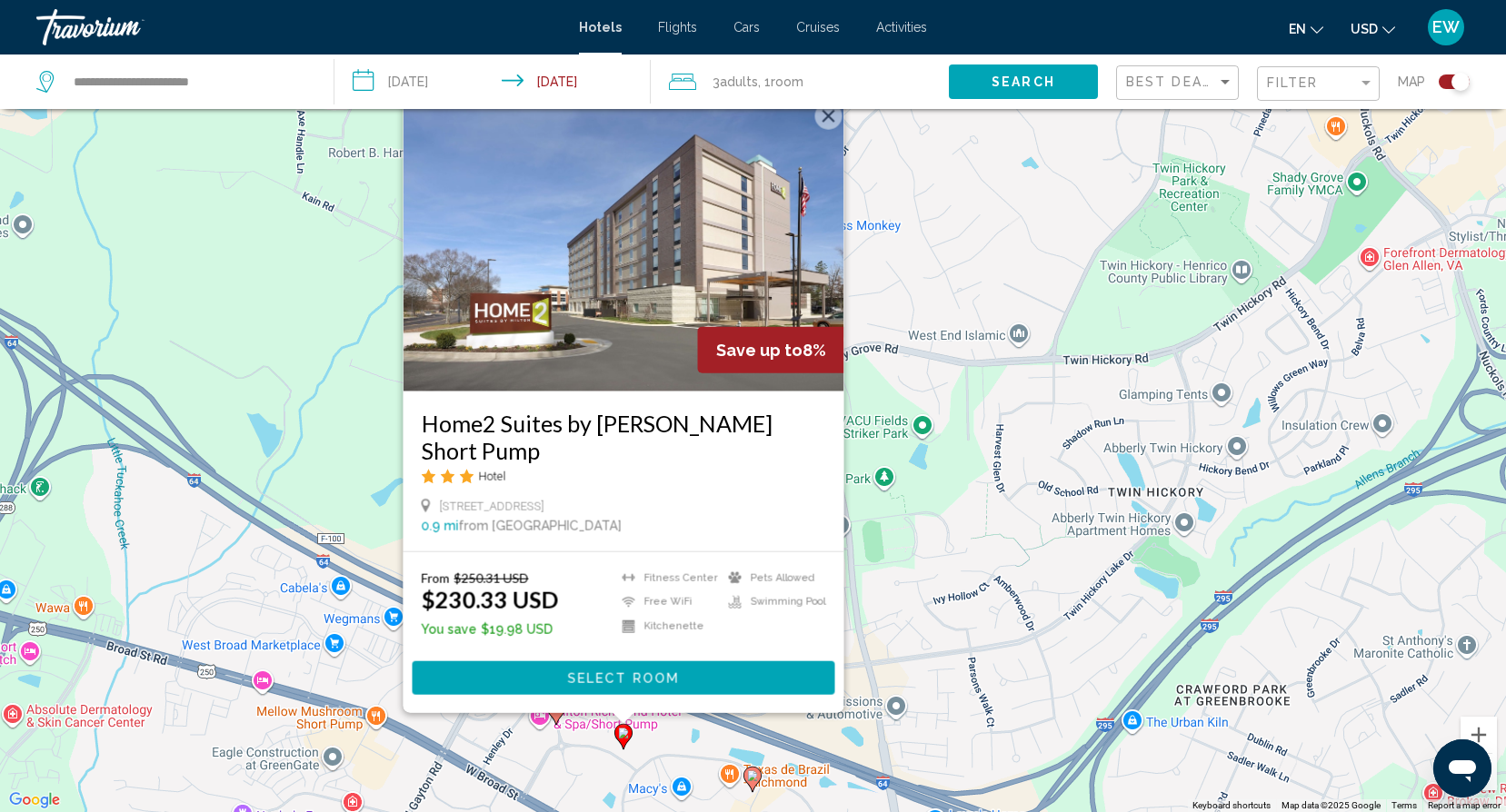
click at [625, 731] on image "Main content" at bounding box center [623, 732] width 10 height 10
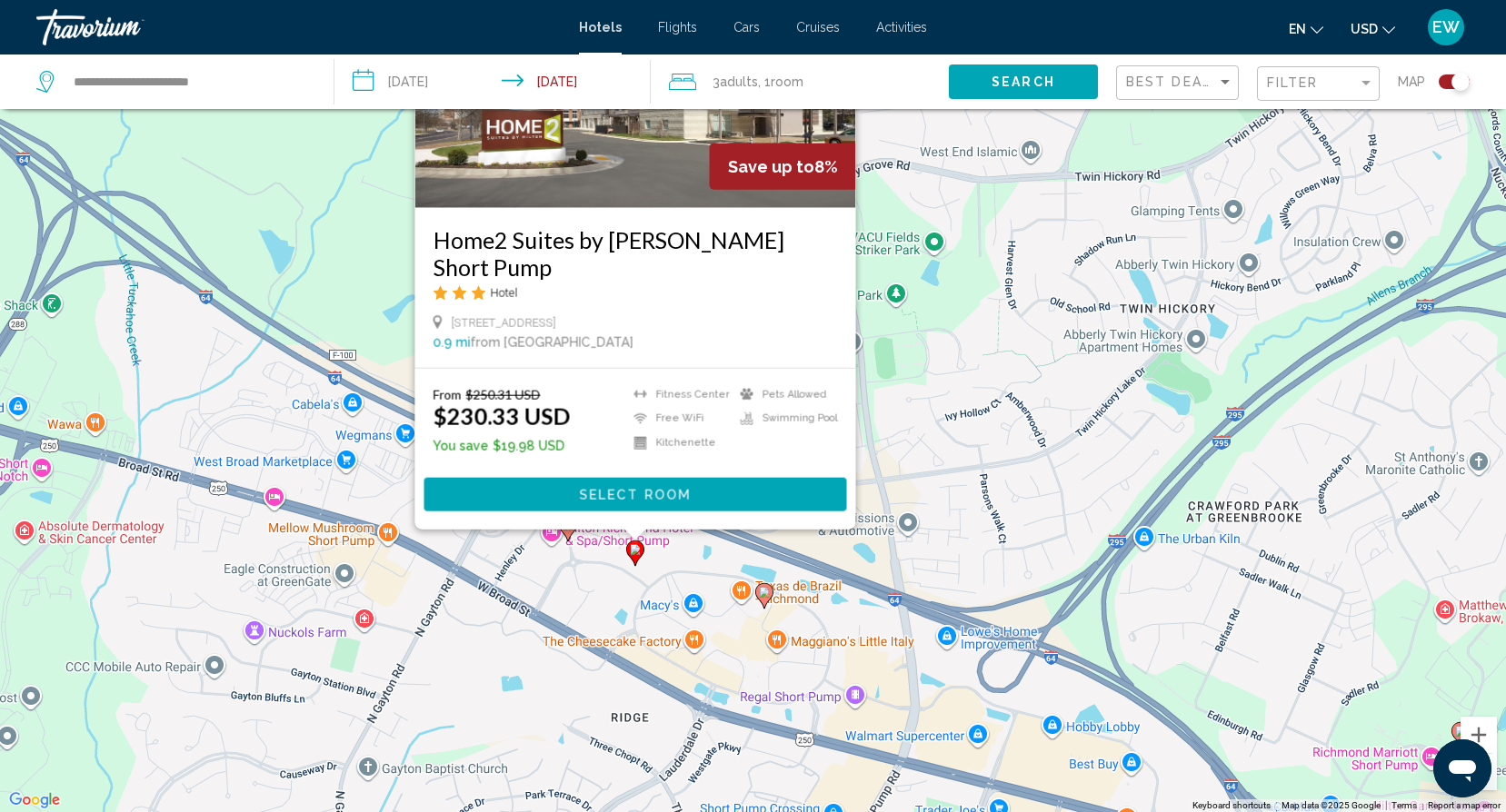
drag, startPoint x: 659, startPoint y: 739, endPoint x: 674, endPoint y: 555, distance: 184.6
click at [674, 555] on div "To activate drag with keyboard, press Alt + Enter. Once in keyboard drag state,…" at bounding box center [753, 406] width 1506 height 812
click at [759, 598] on icon "Main content" at bounding box center [761, 595] width 16 height 24
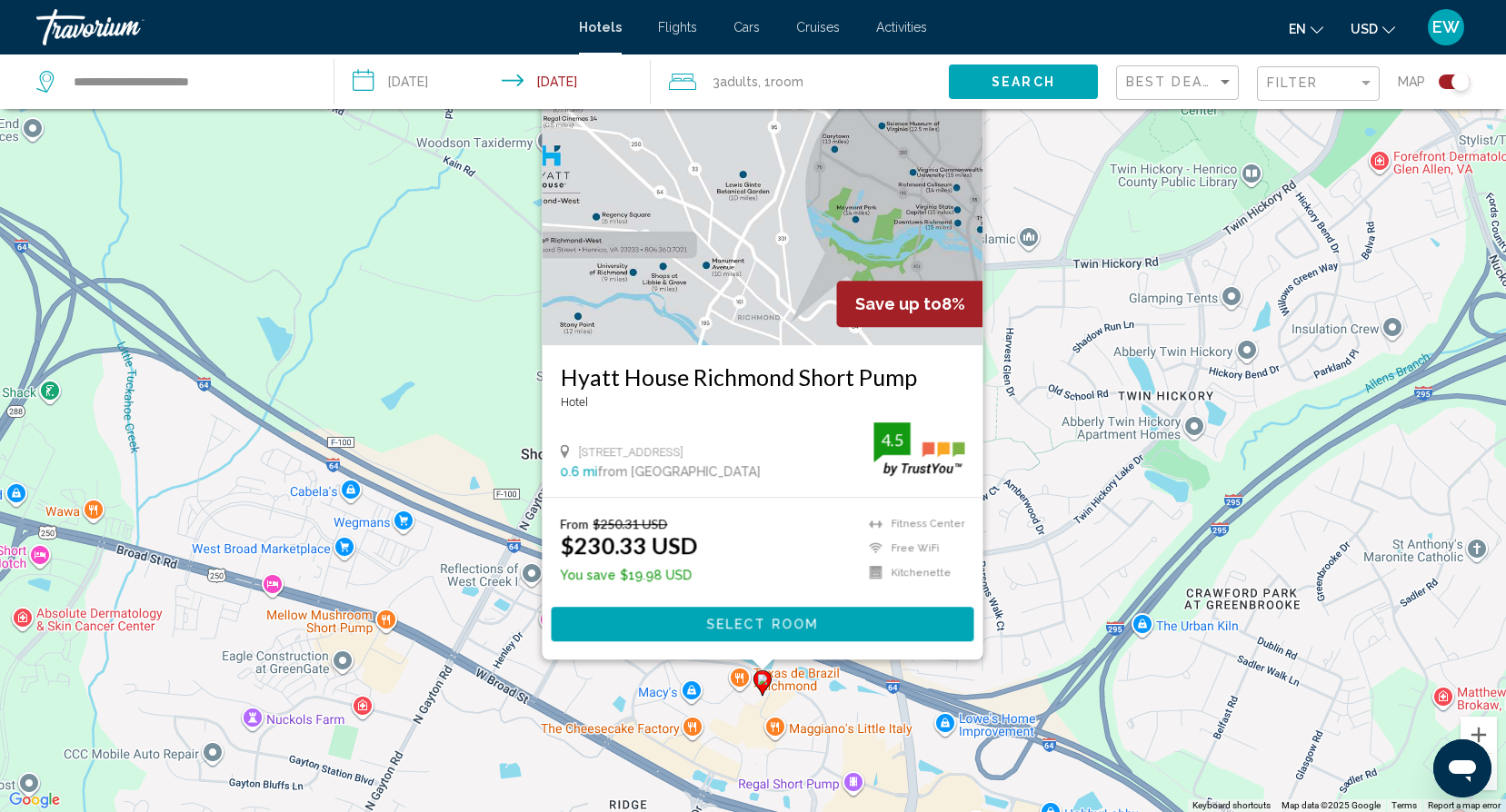
click at [339, 271] on div "To activate drag with keyboard, press Alt + Enter. Once in keyboard drag state,…" at bounding box center [753, 406] width 1506 height 812
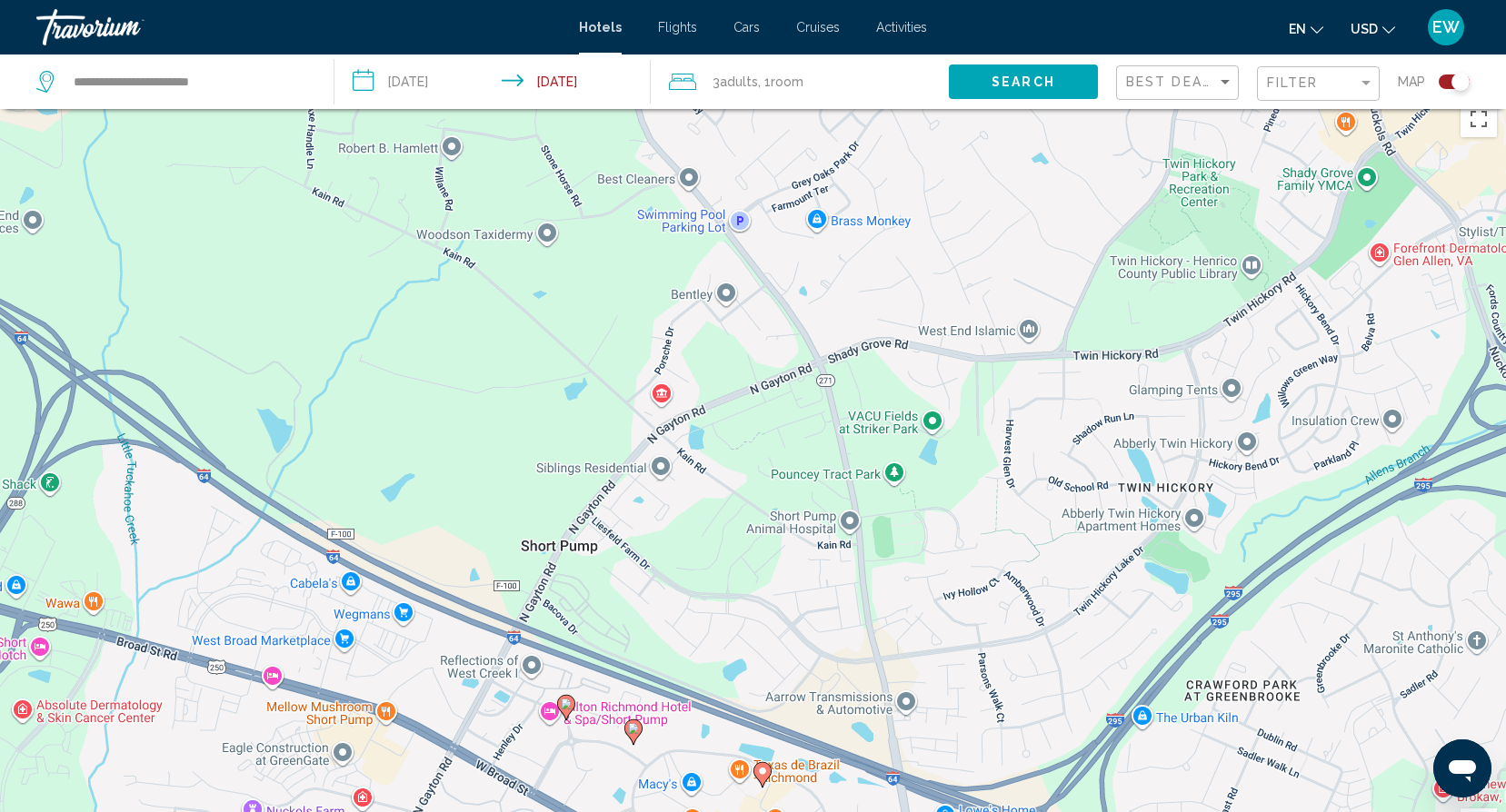
scroll to position [0, 0]
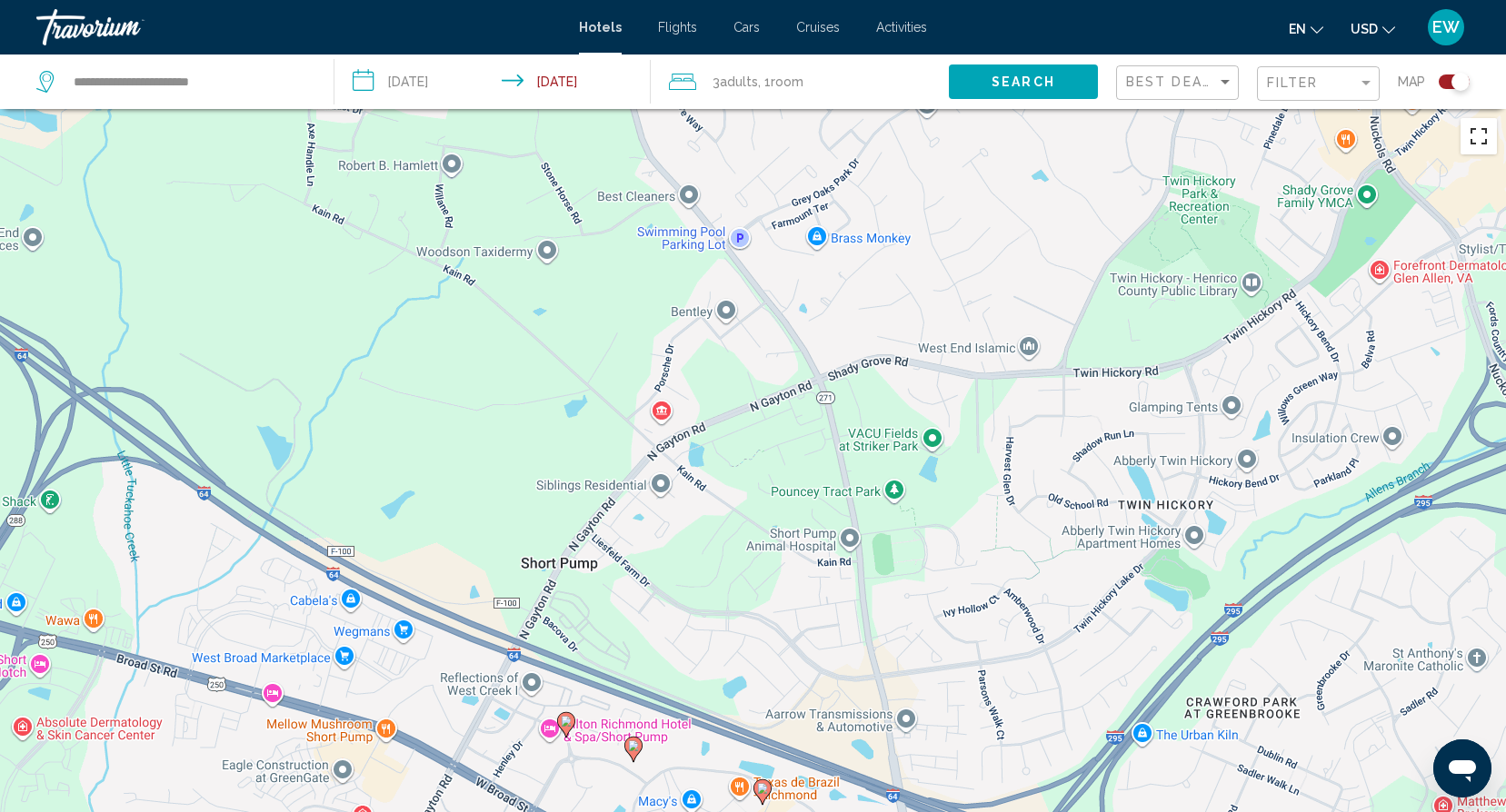
click at [1481, 134] on button "Toggle fullscreen view" at bounding box center [1478, 136] width 36 height 36
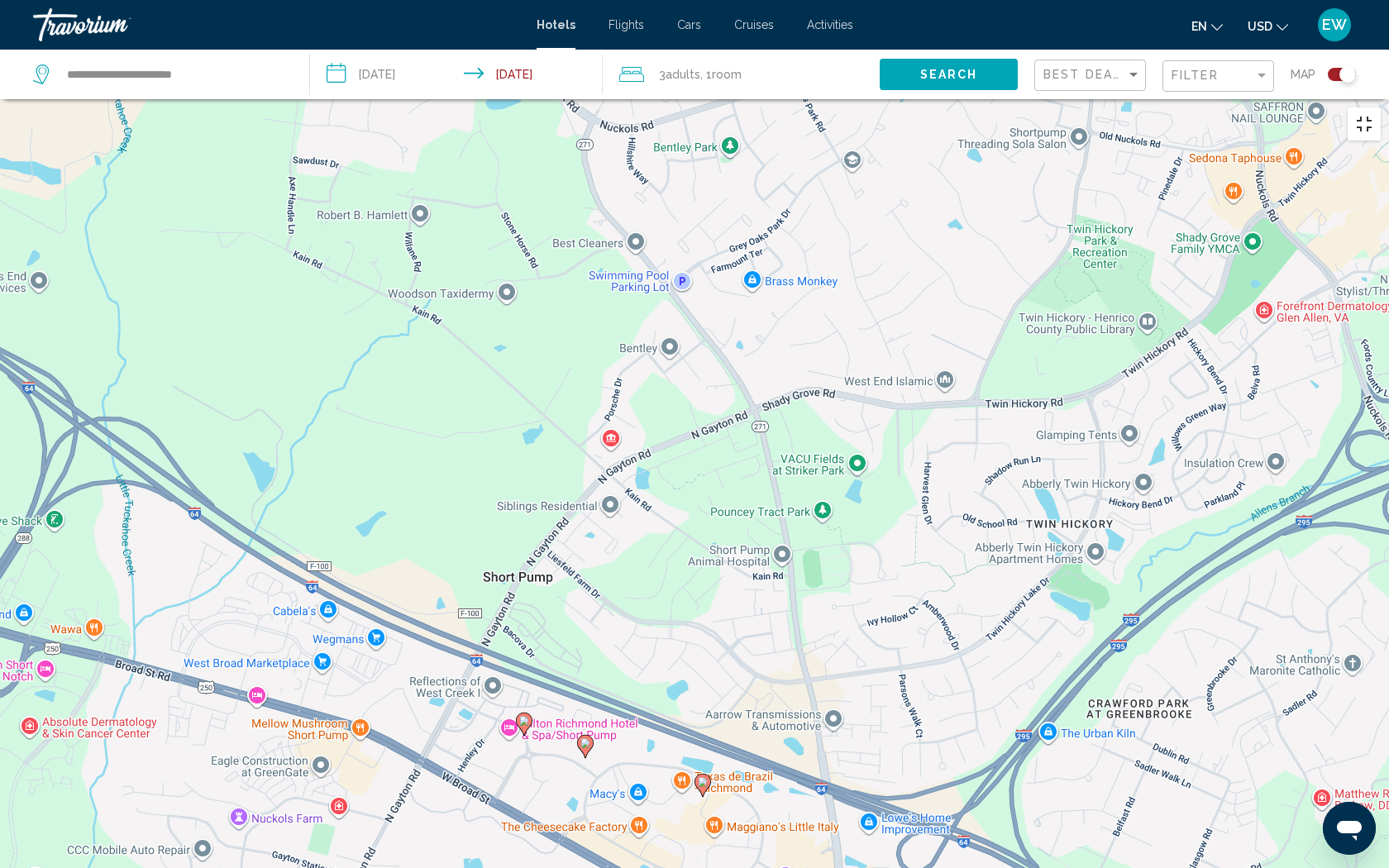
click at [1356, 107] on button "Toggle fullscreen view" at bounding box center [1364, 124] width 33 height 33
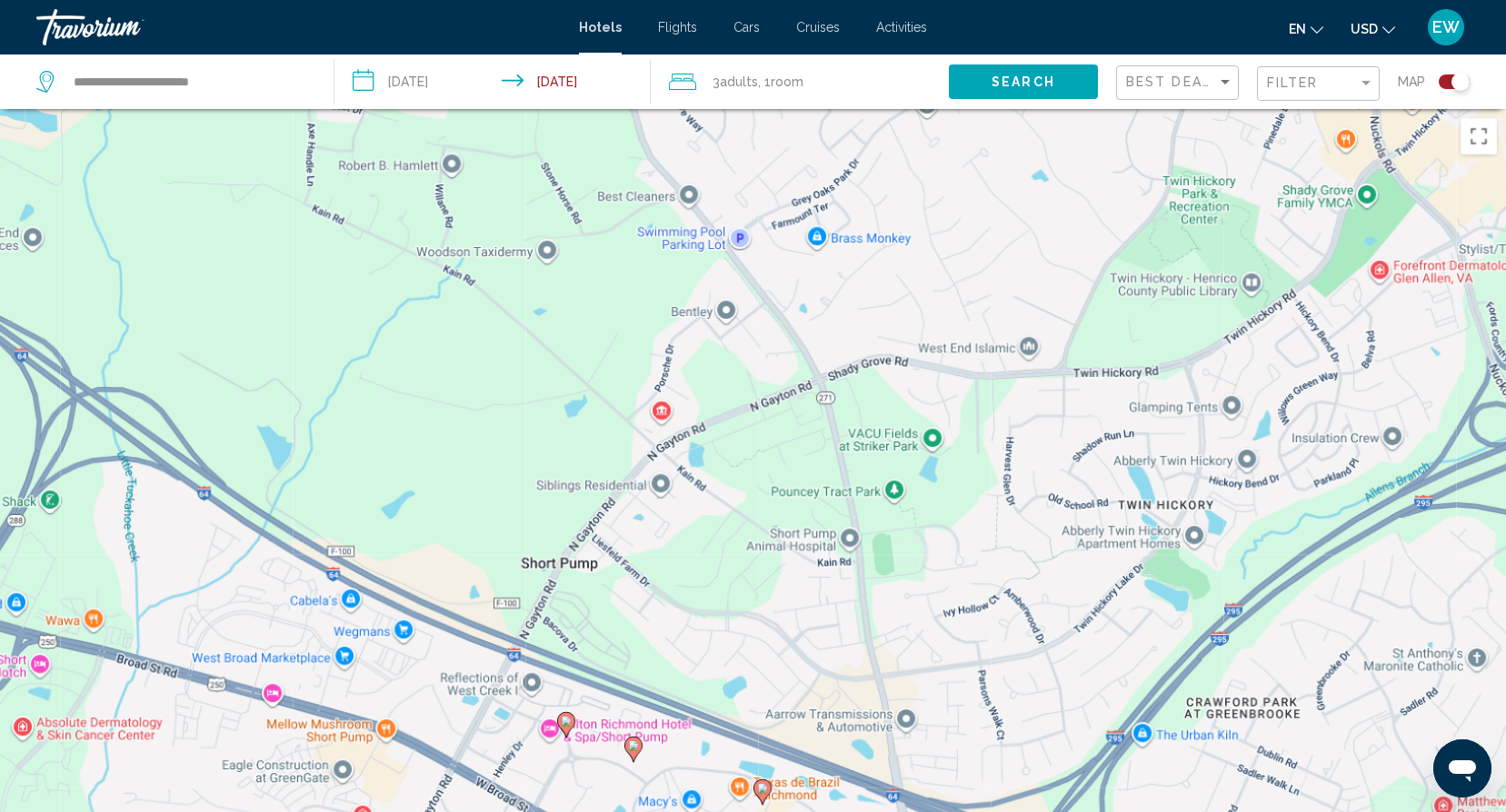
click at [1452, 79] on div "Toggle map" at bounding box center [1459, 81] width 18 height 18
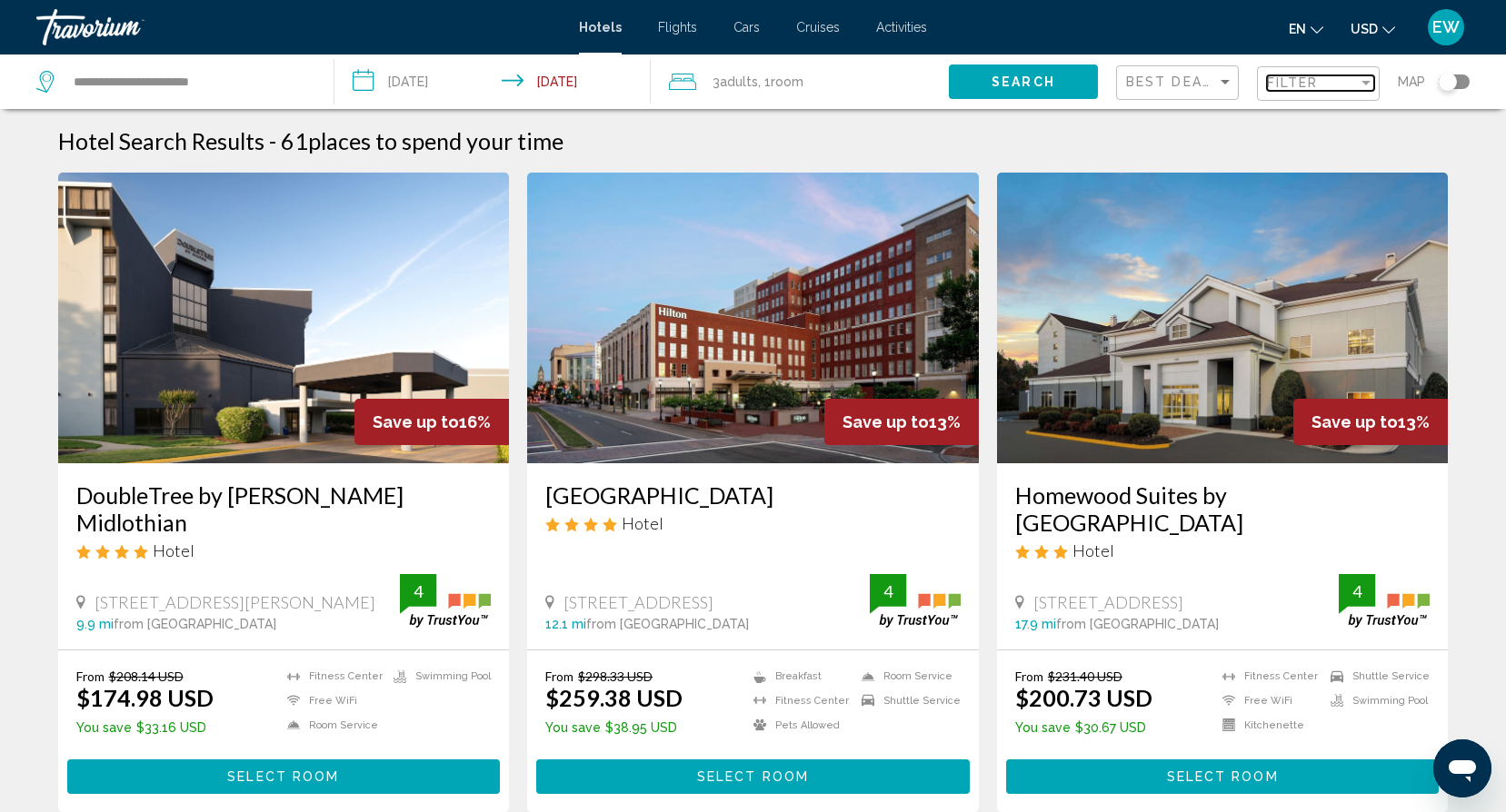
click at [1373, 87] on div "Filter" at bounding box center [1365, 82] width 16 height 14
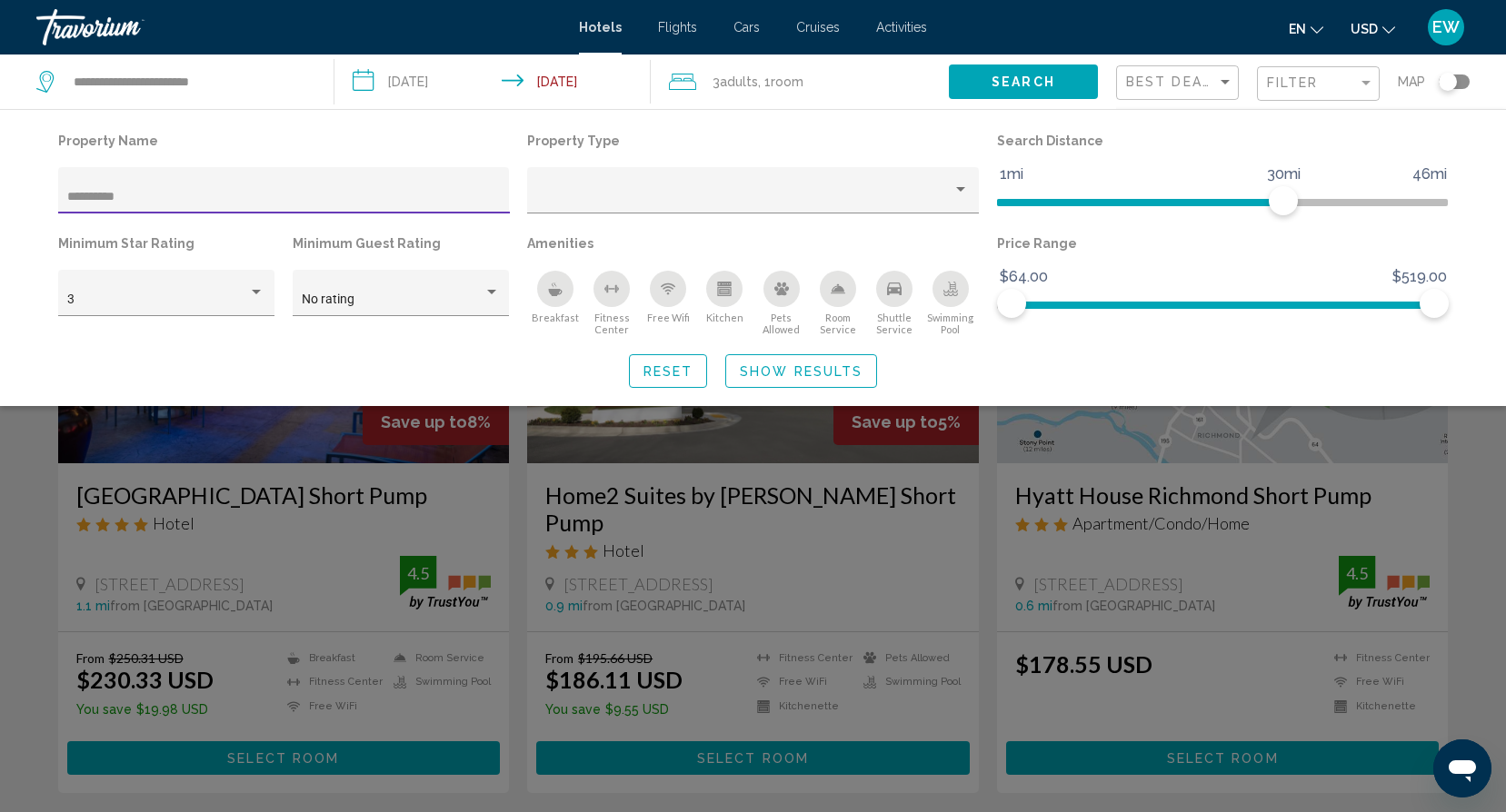
type input "**********"
click at [787, 370] on span "Show Results" at bounding box center [801, 371] width 123 height 14
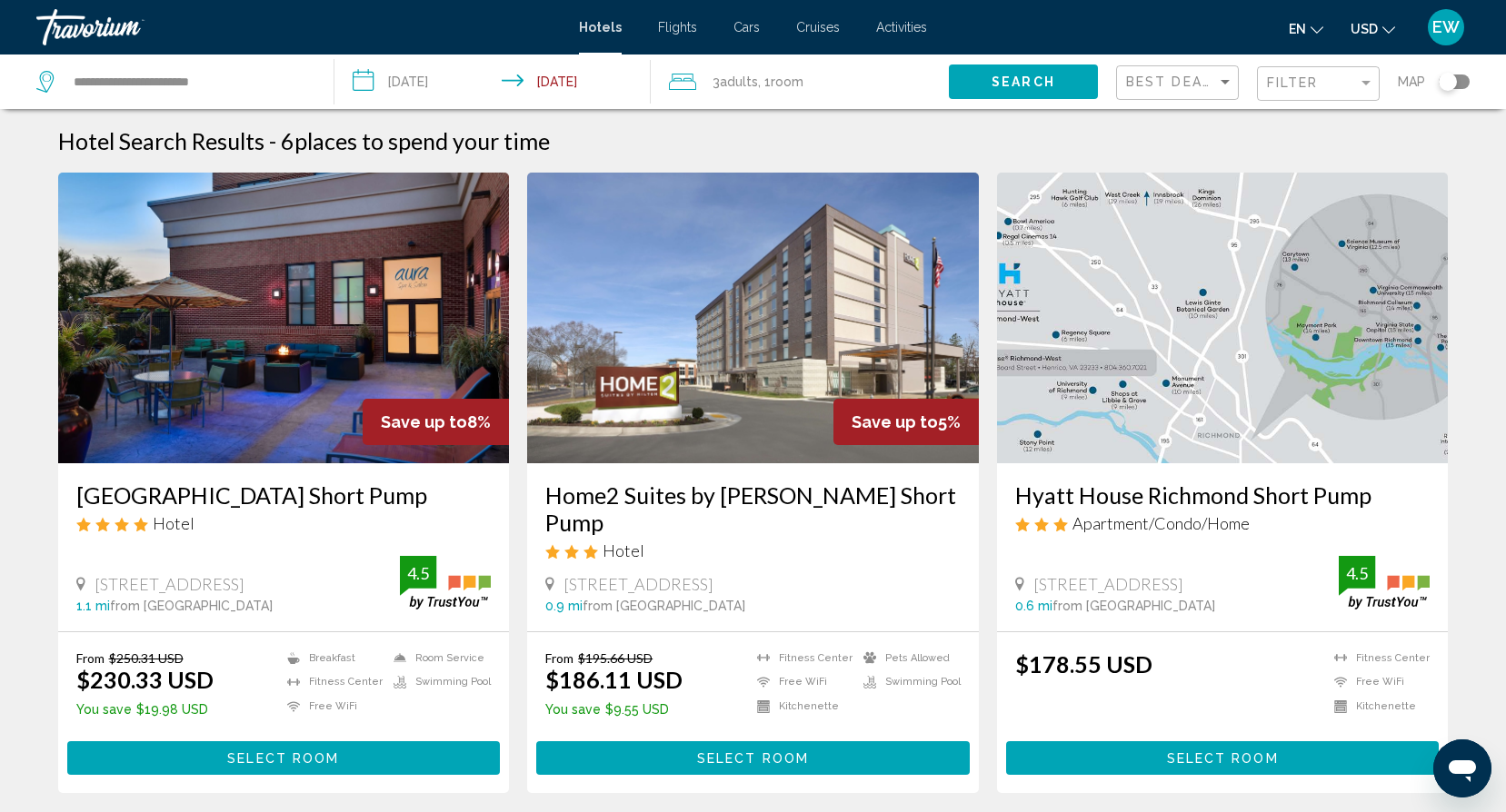
drag, startPoint x: 1505, startPoint y: 328, endPoint x: 1505, endPoint y: 342, distance: 14.0
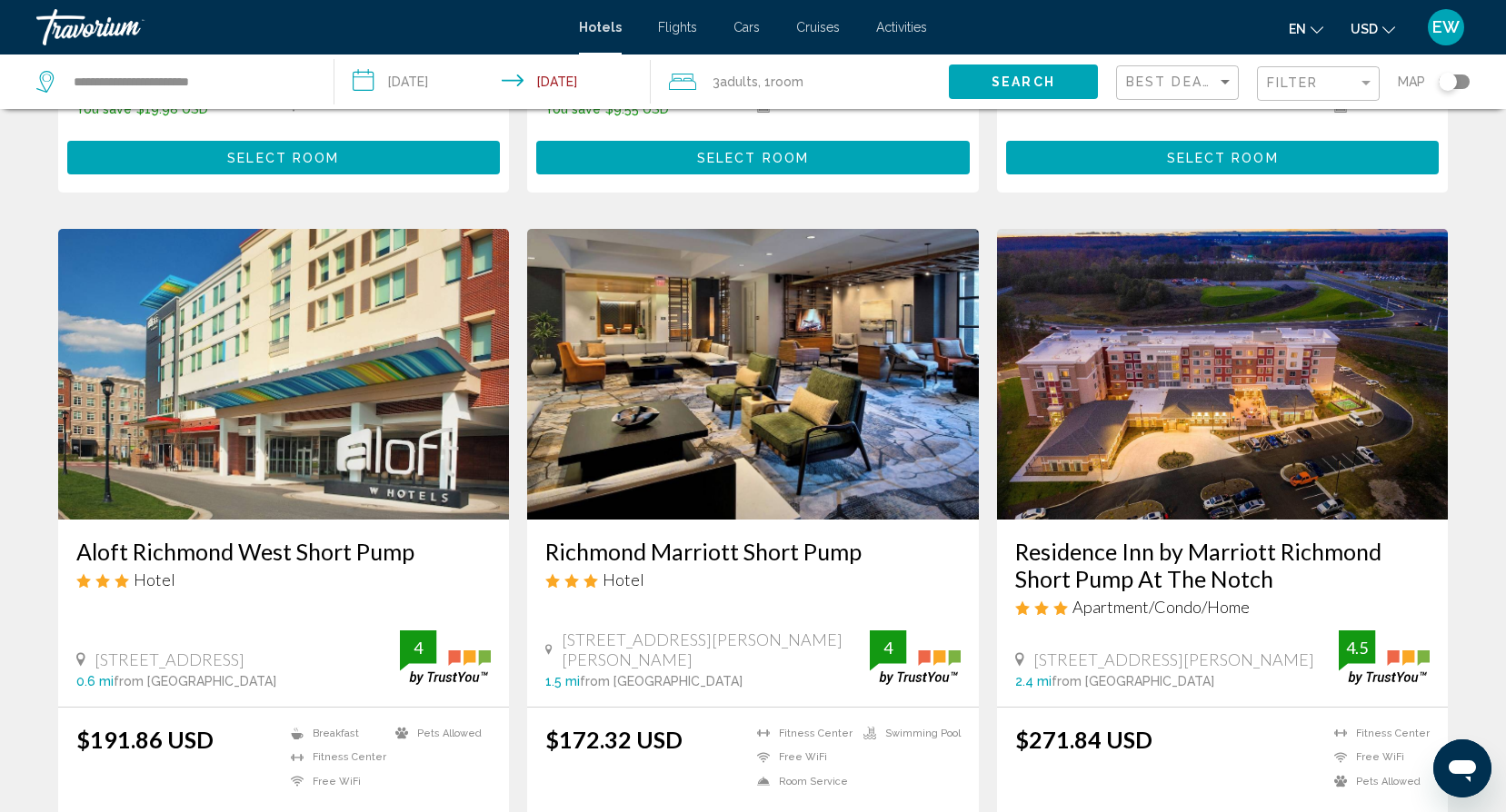
scroll to position [591, 0]
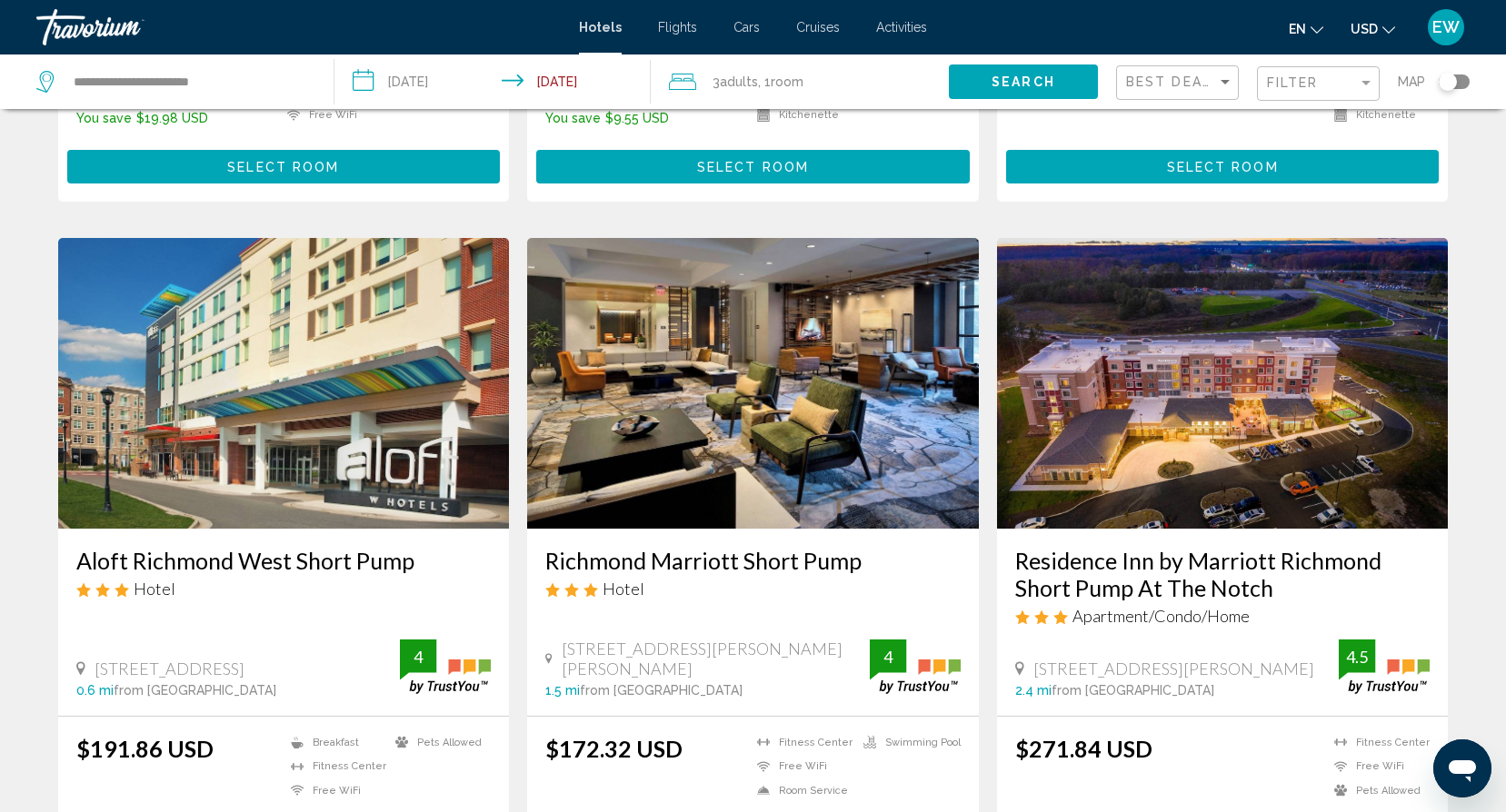
click at [680, 447] on img "Main content" at bounding box center [753, 383] width 452 height 291
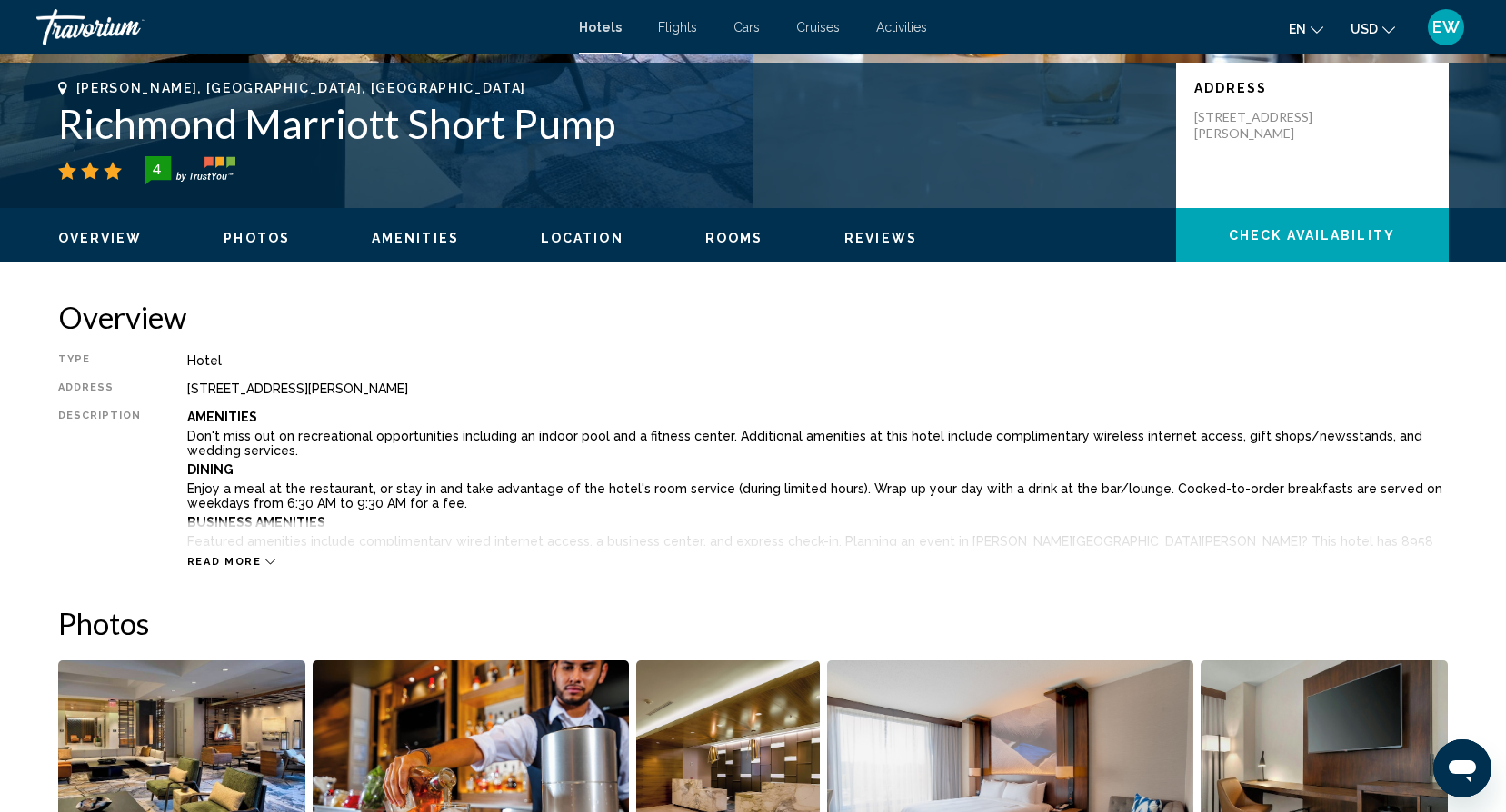
scroll to position [376, 0]
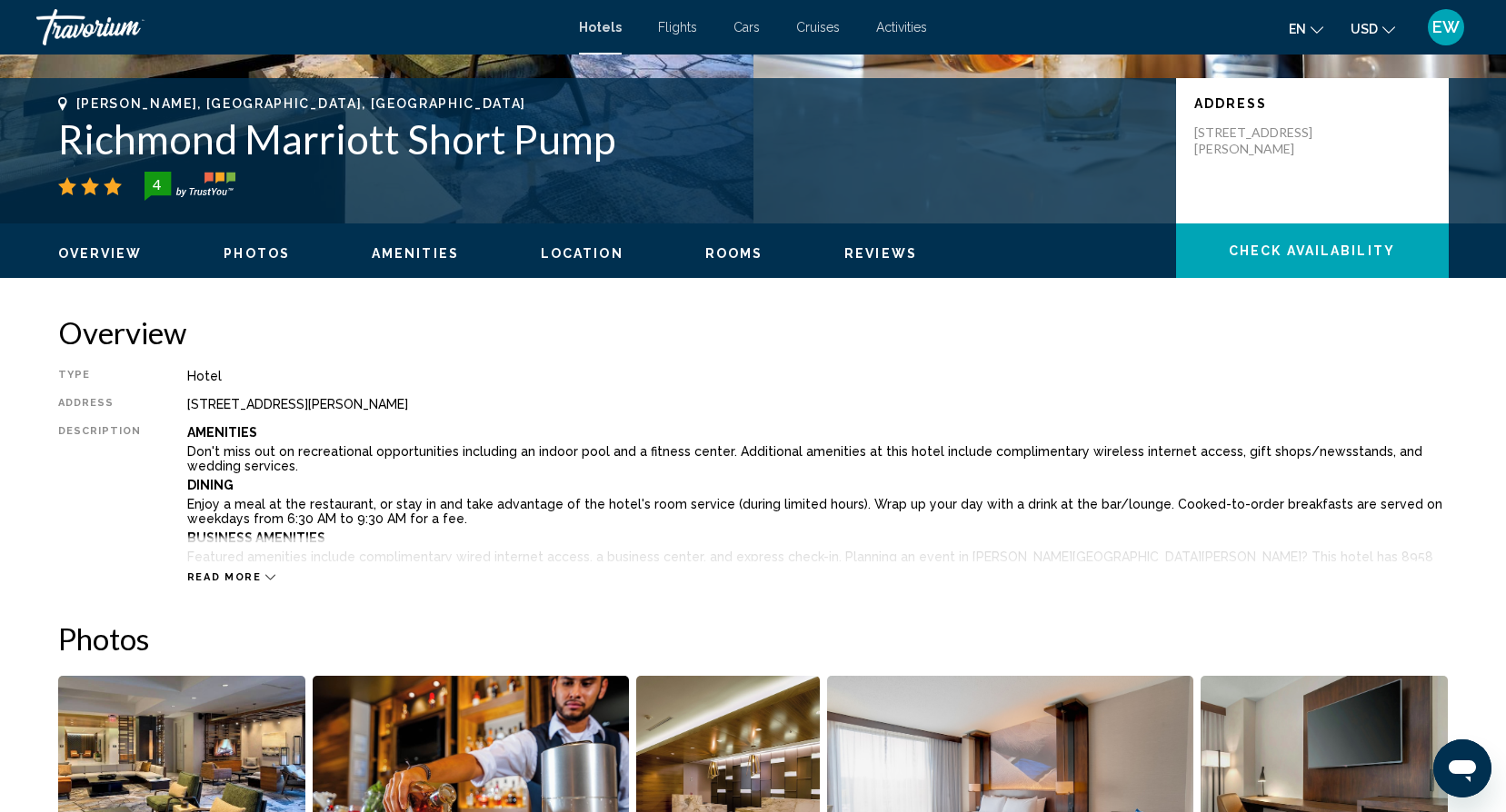
click at [720, 256] on span "Rooms" at bounding box center [733, 253] width 58 height 14
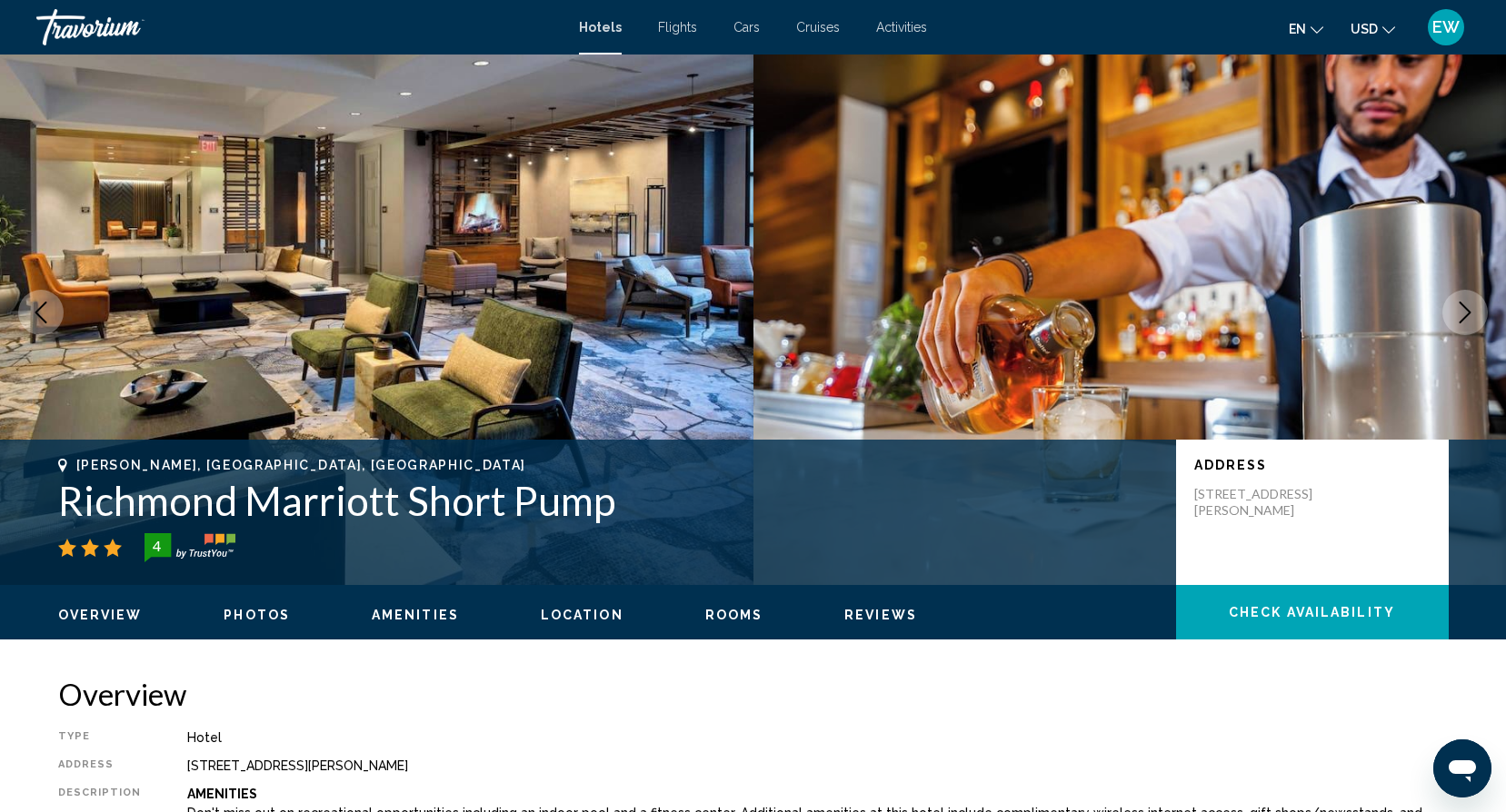
scroll to position [0, 0]
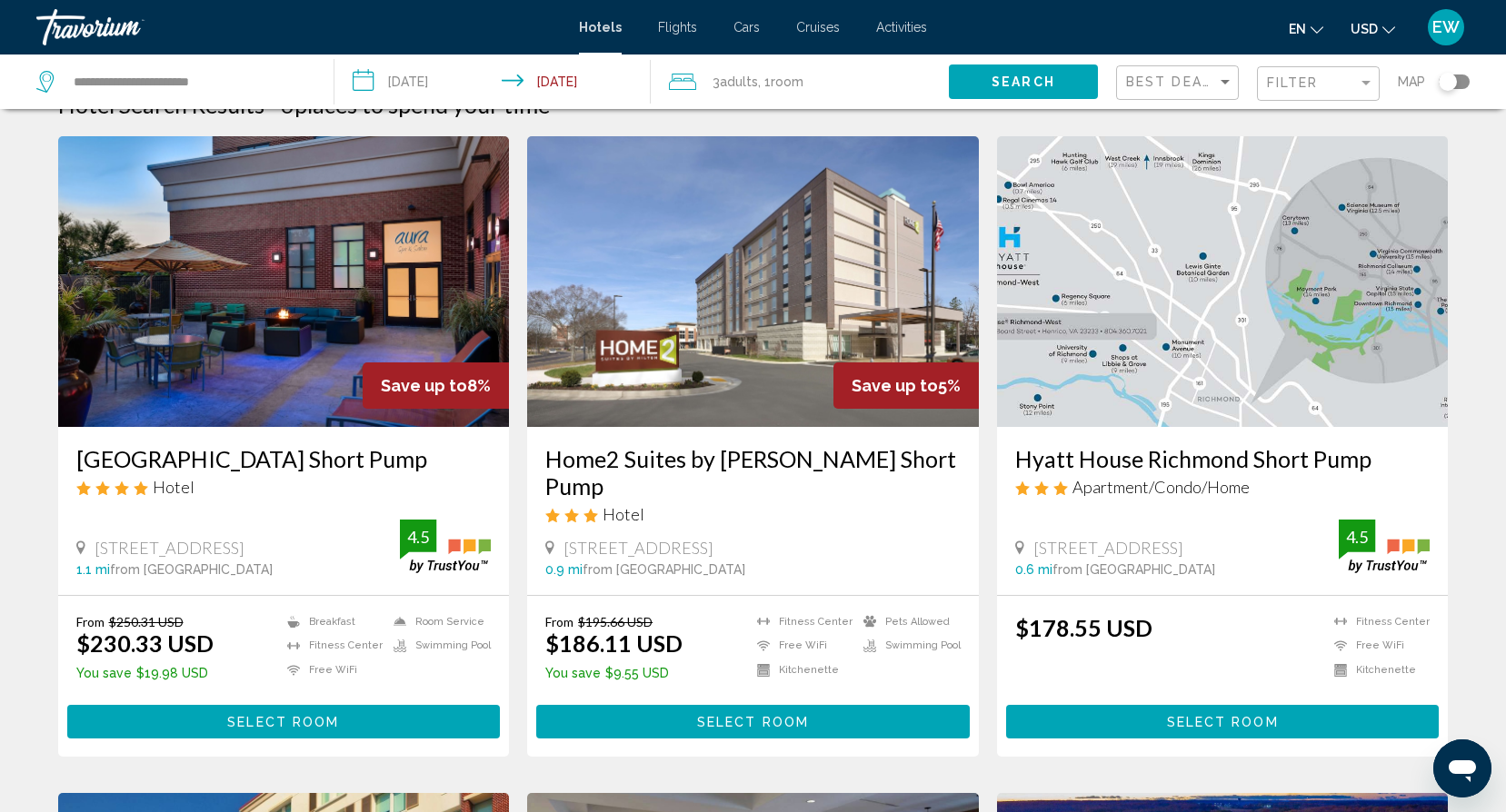
scroll to position [38, 0]
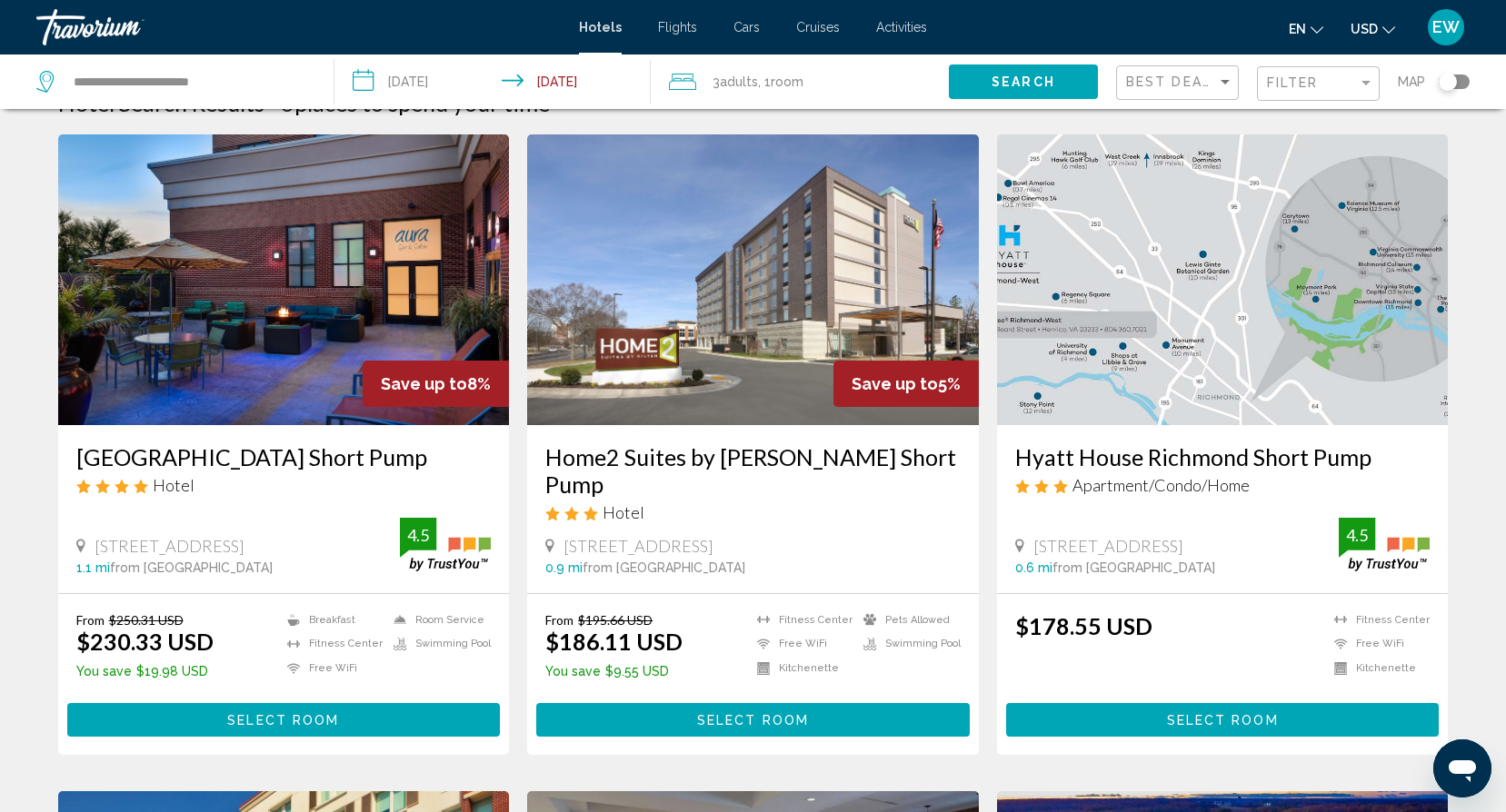
click at [788, 390] on img "Main content" at bounding box center [753, 280] width 452 height 291
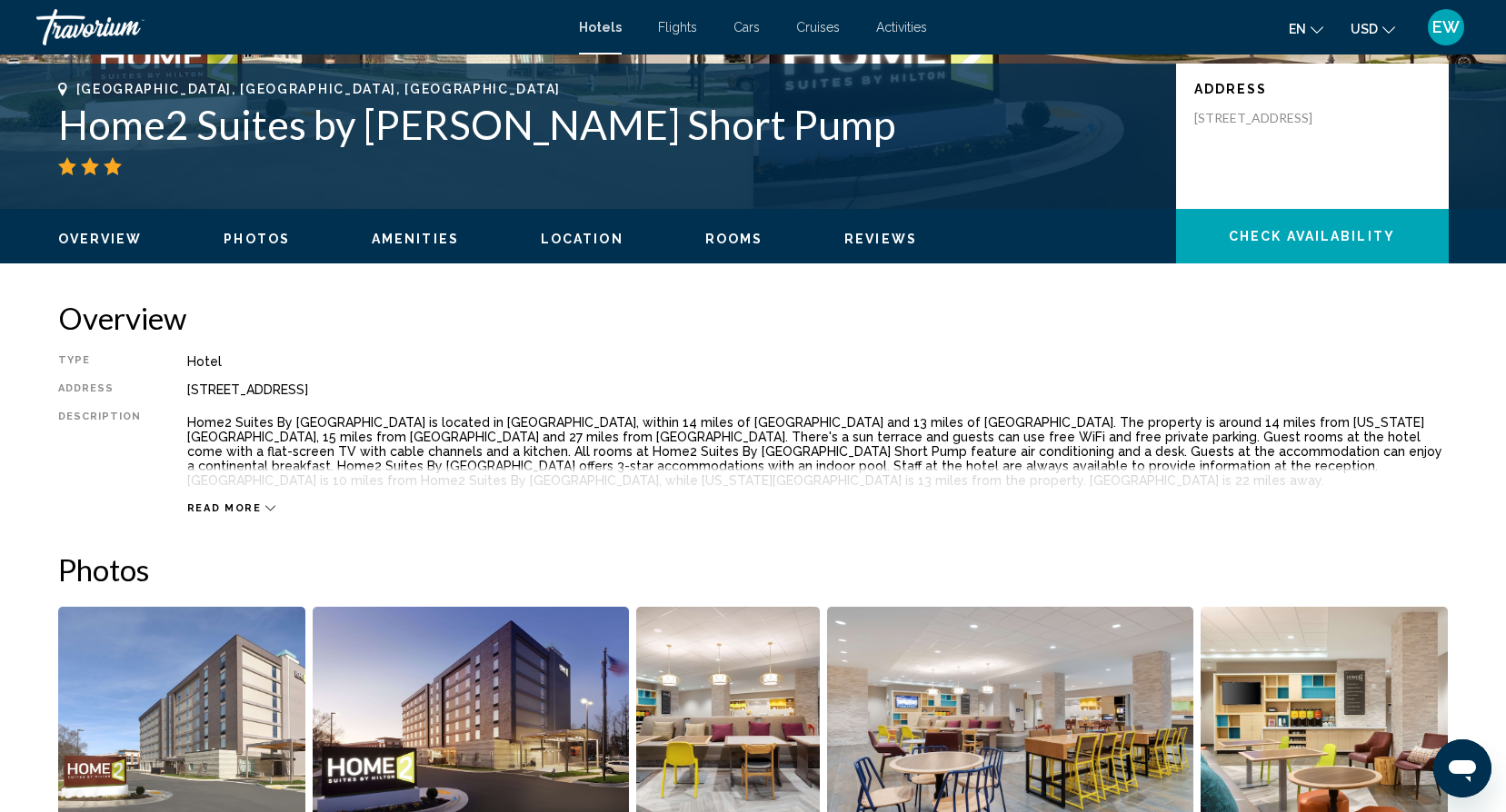
scroll to position [379, 0]
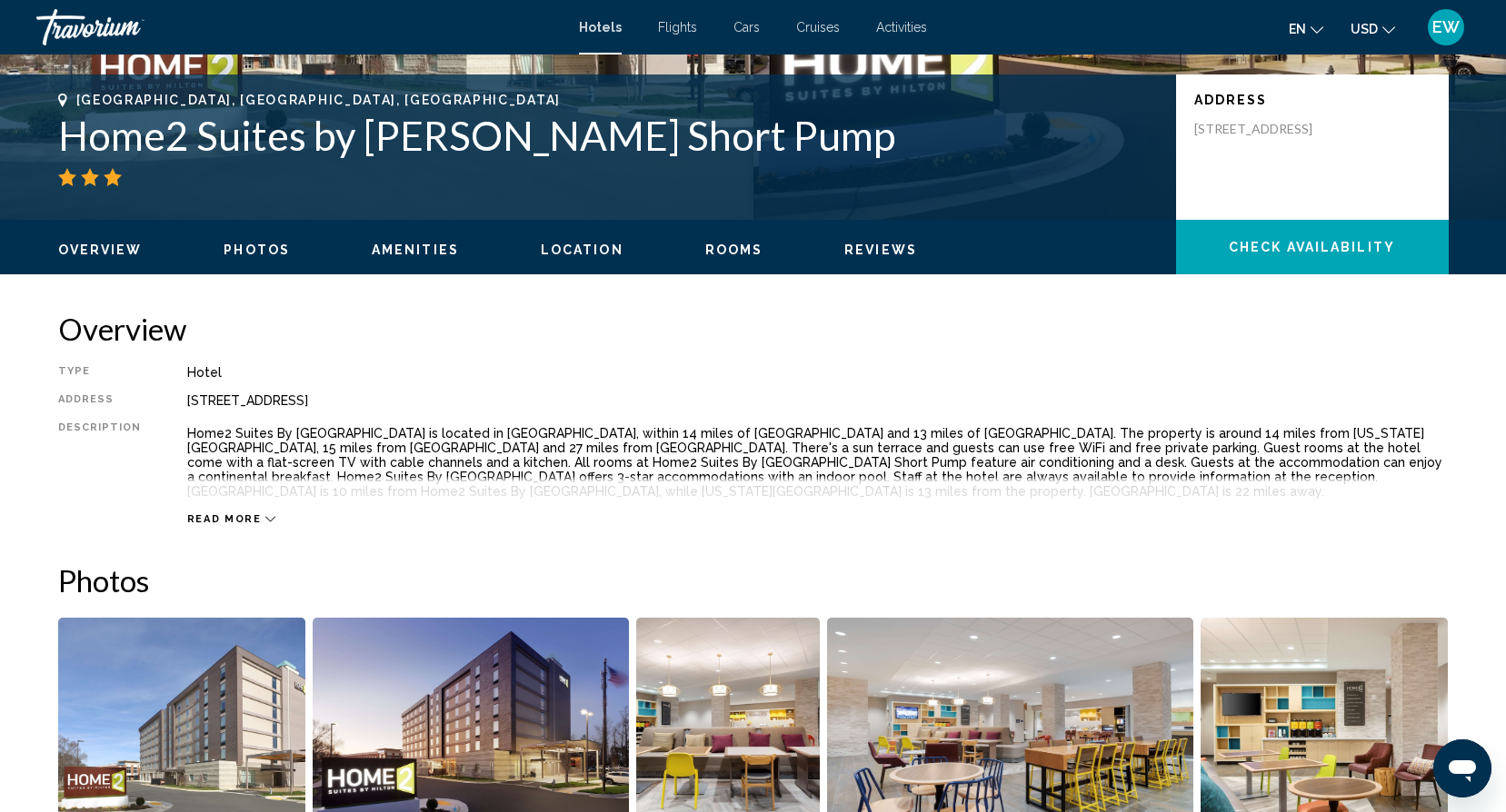
click at [733, 256] on span "Rooms" at bounding box center [733, 249] width 58 height 14
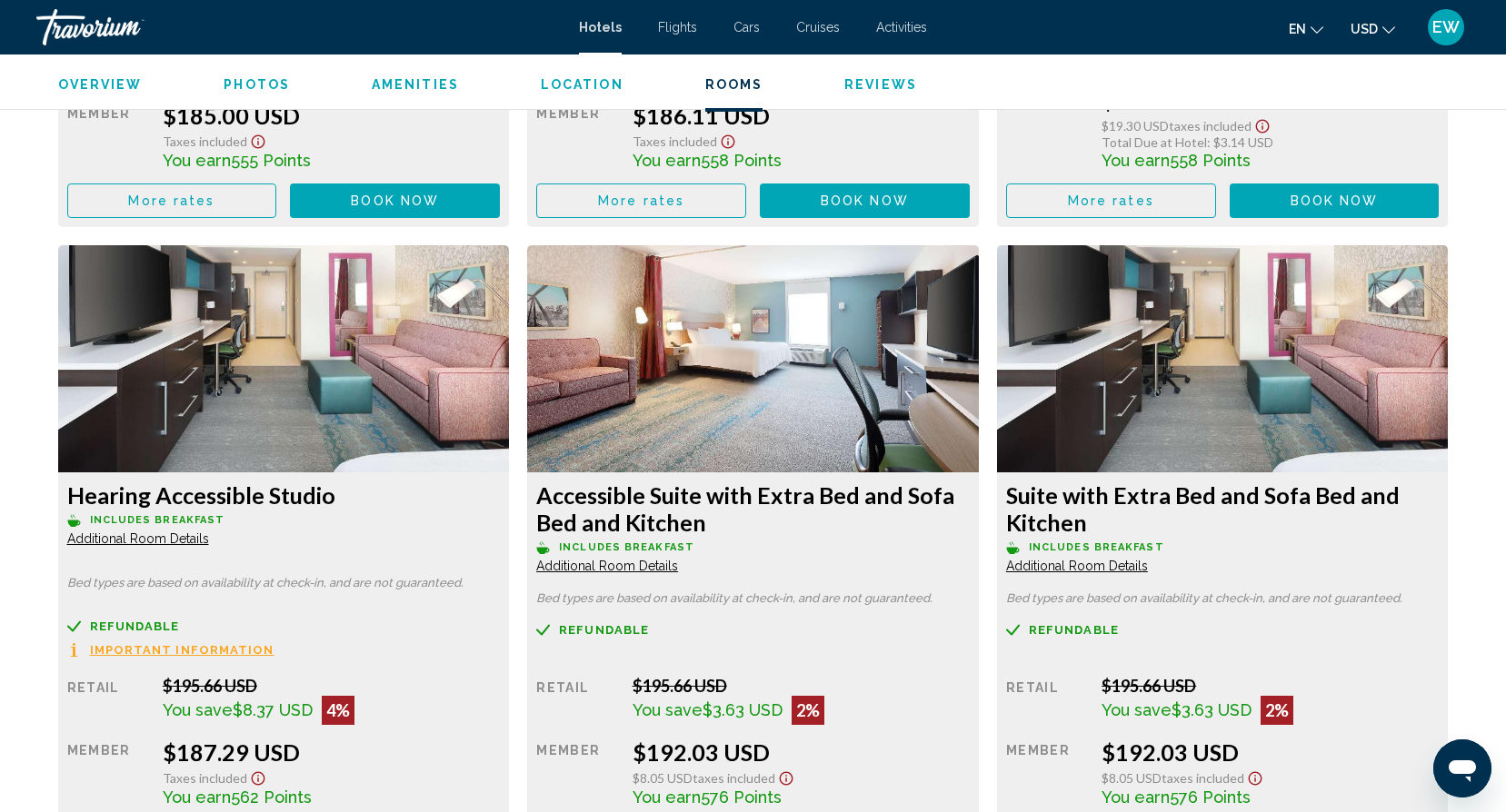
scroll to position [3568, 0]
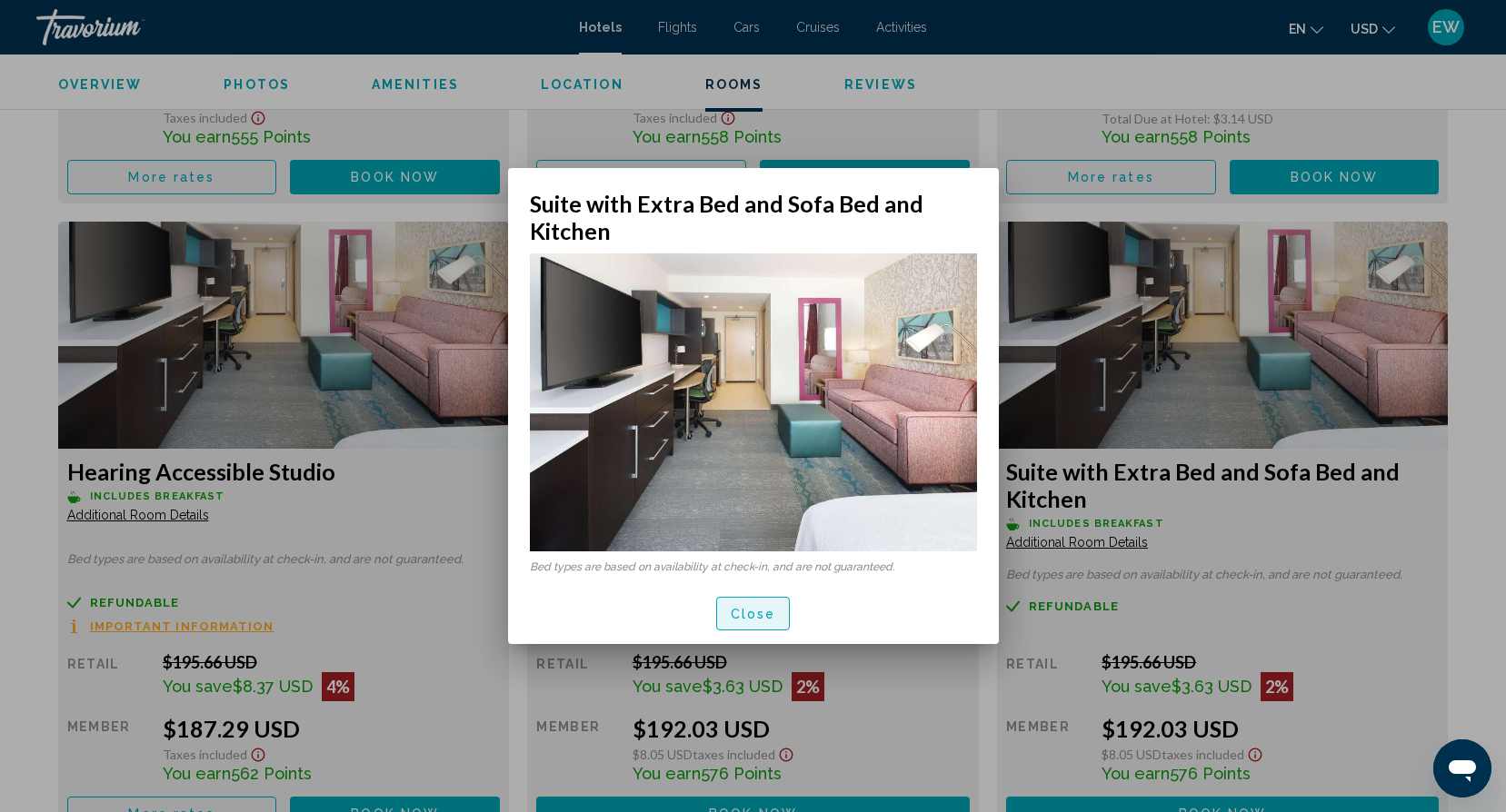
click at [760, 613] on span "Close" at bounding box center [753, 613] width 46 height 14
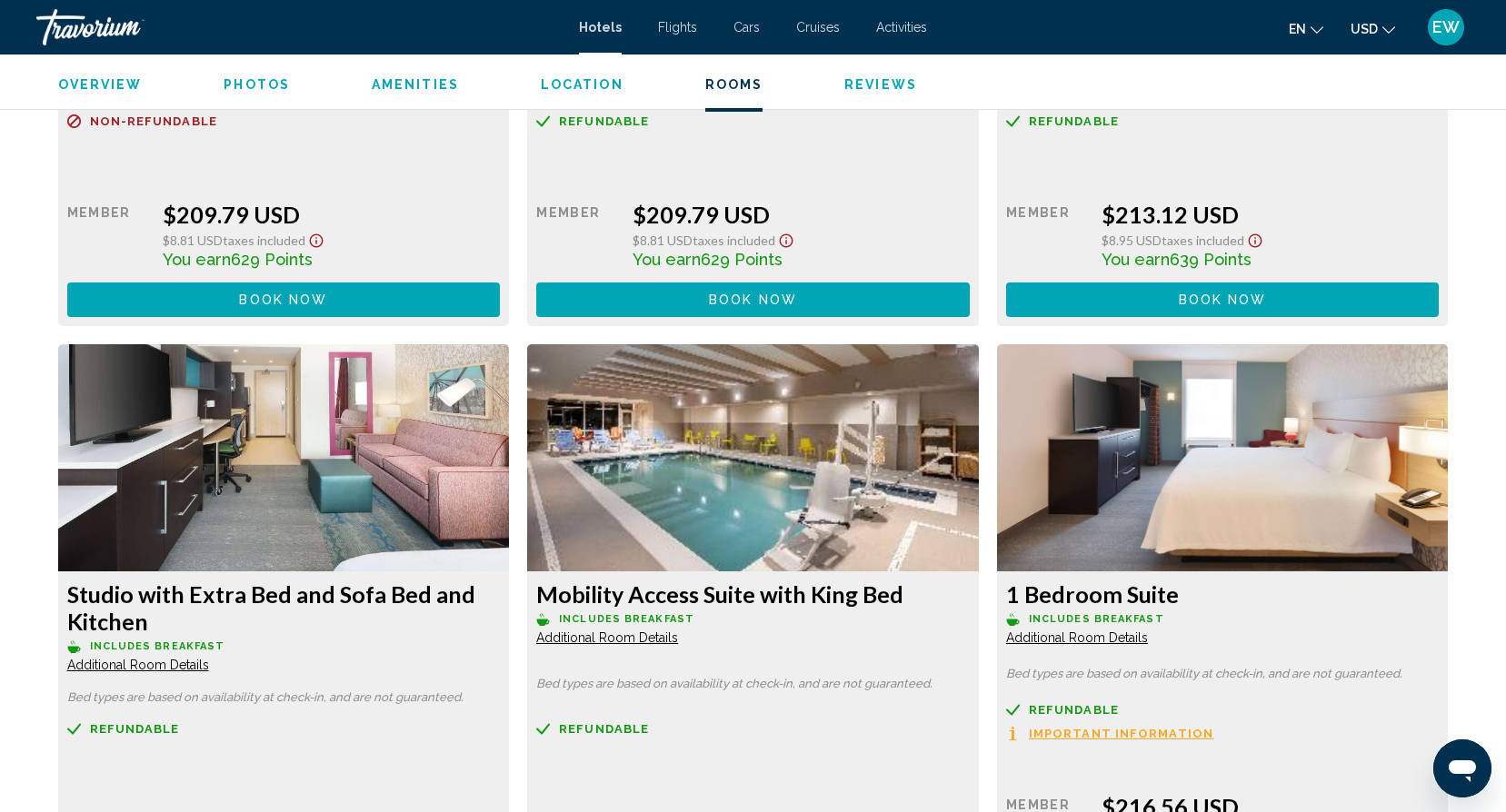
scroll to position [6556, 0]
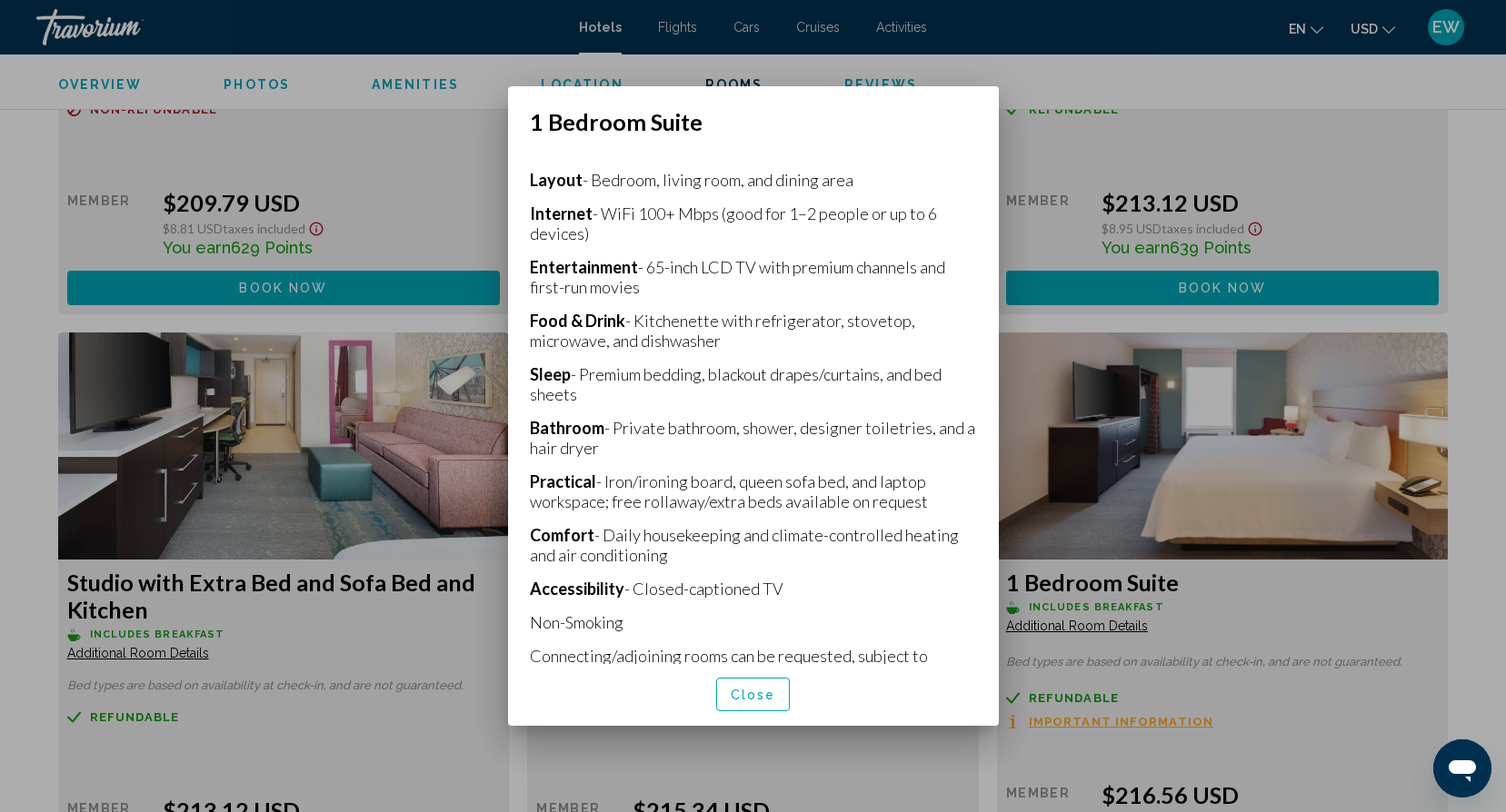
scroll to position [417, 0]
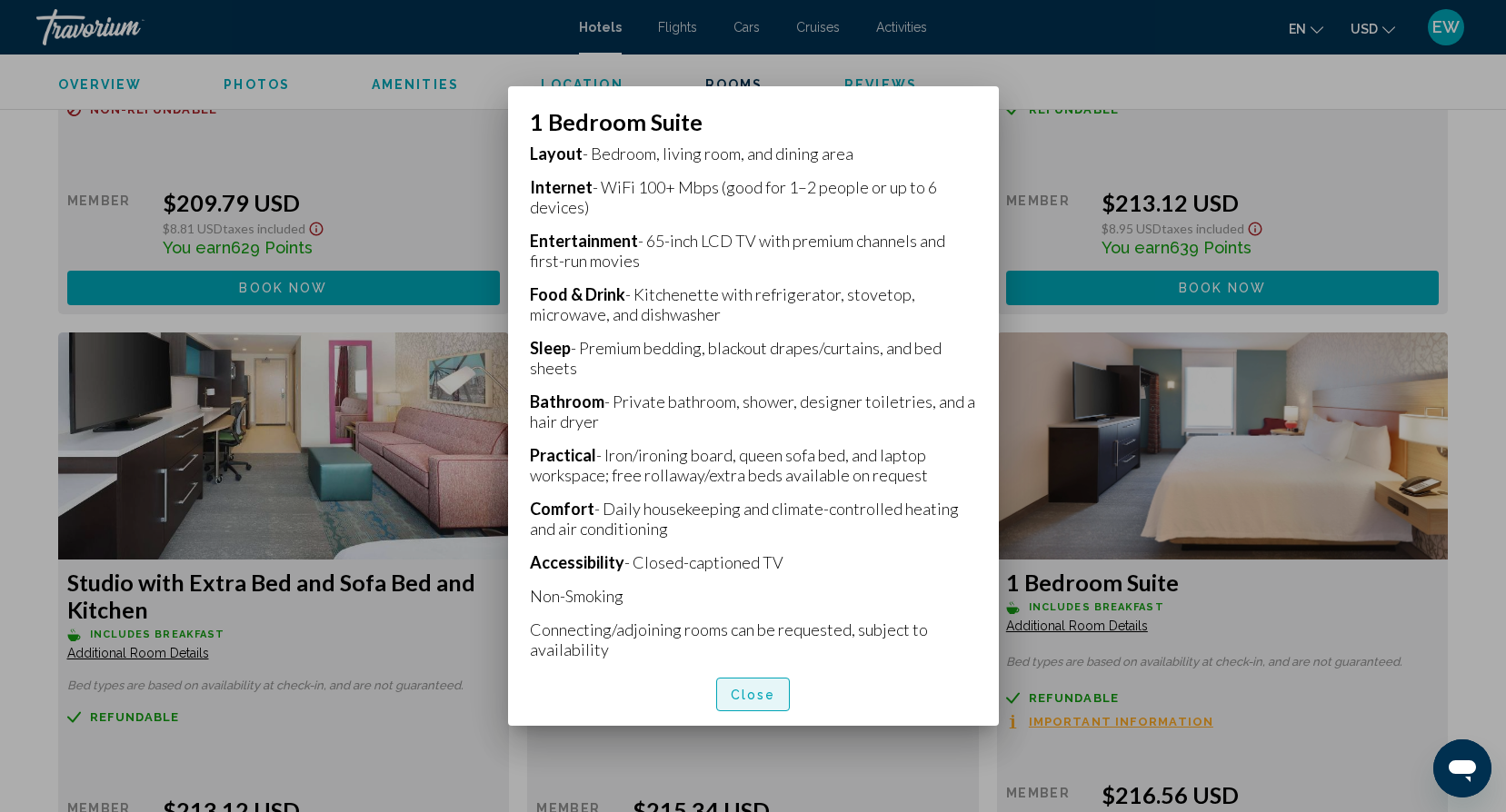
drag, startPoint x: 765, startPoint y: 691, endPoint x: 1376, endPoint y: 408, distance: 673.4
click at [770, 689] on span "Close" at bounding box center [753, 694] width 46 height 14
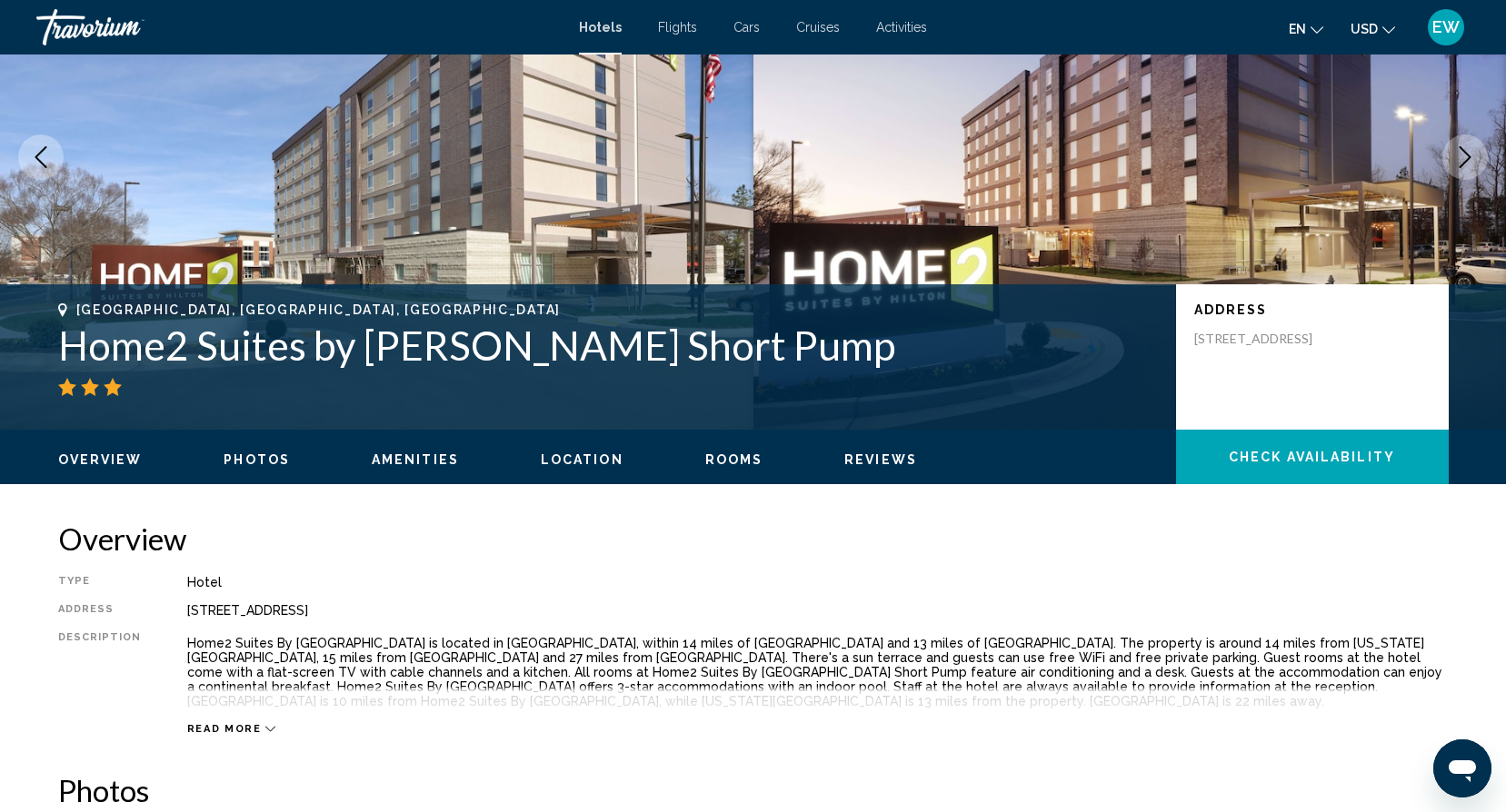
scroll to position [0, 0]
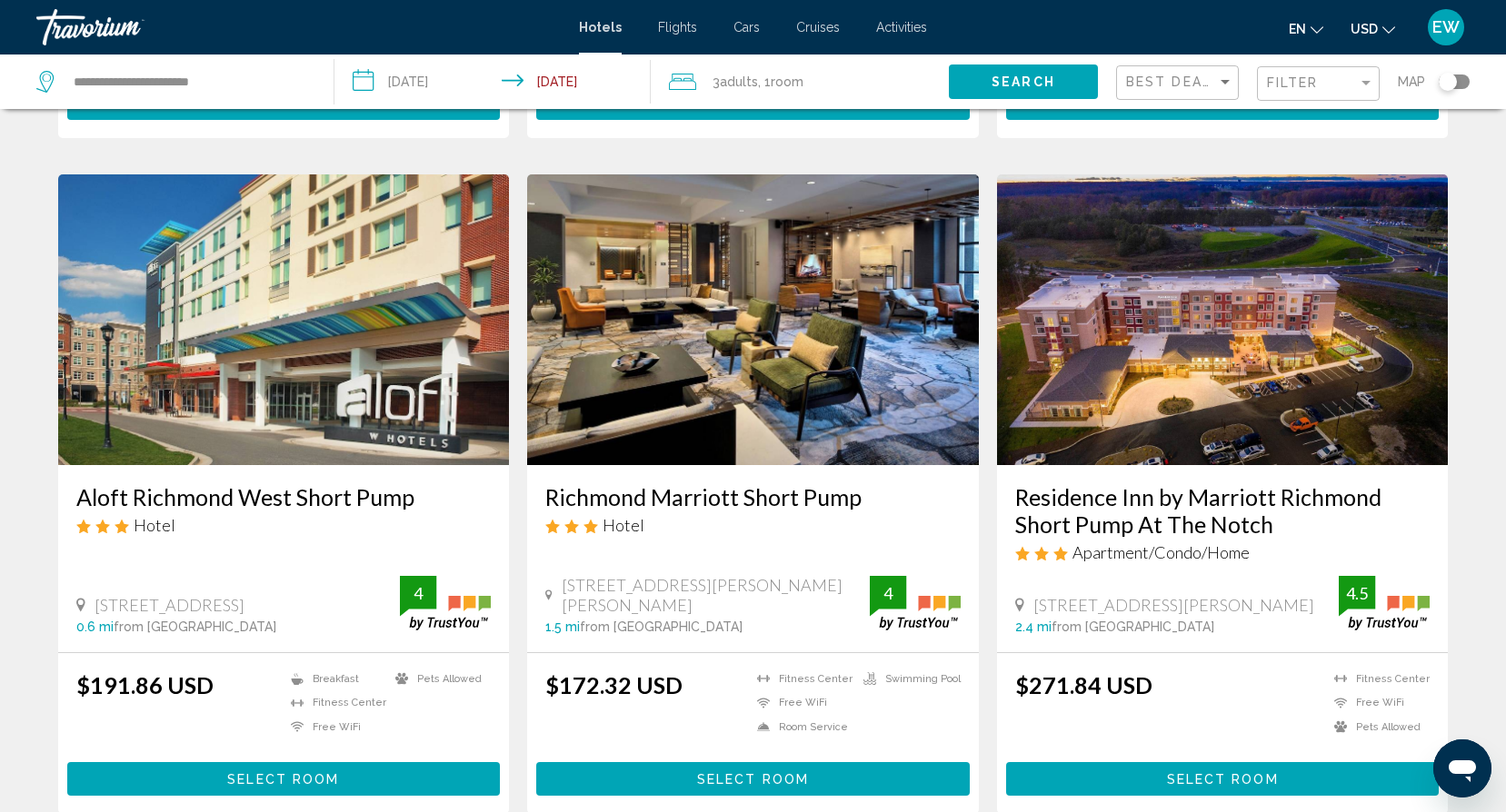
scroll to position [667, 0]
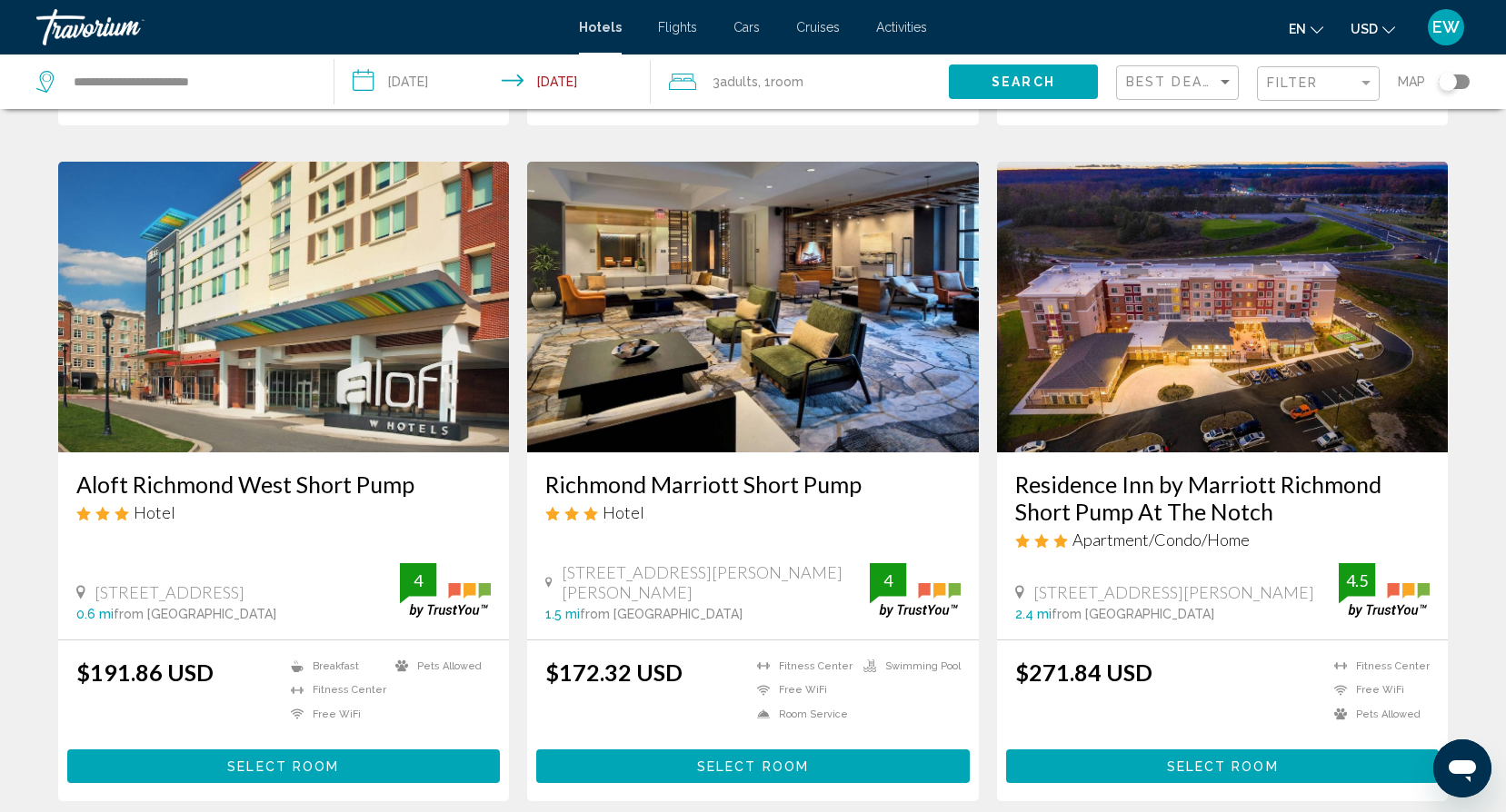
click at [753, 422] on img "Main content" at bounding box center [753, 307] width 452 height 291
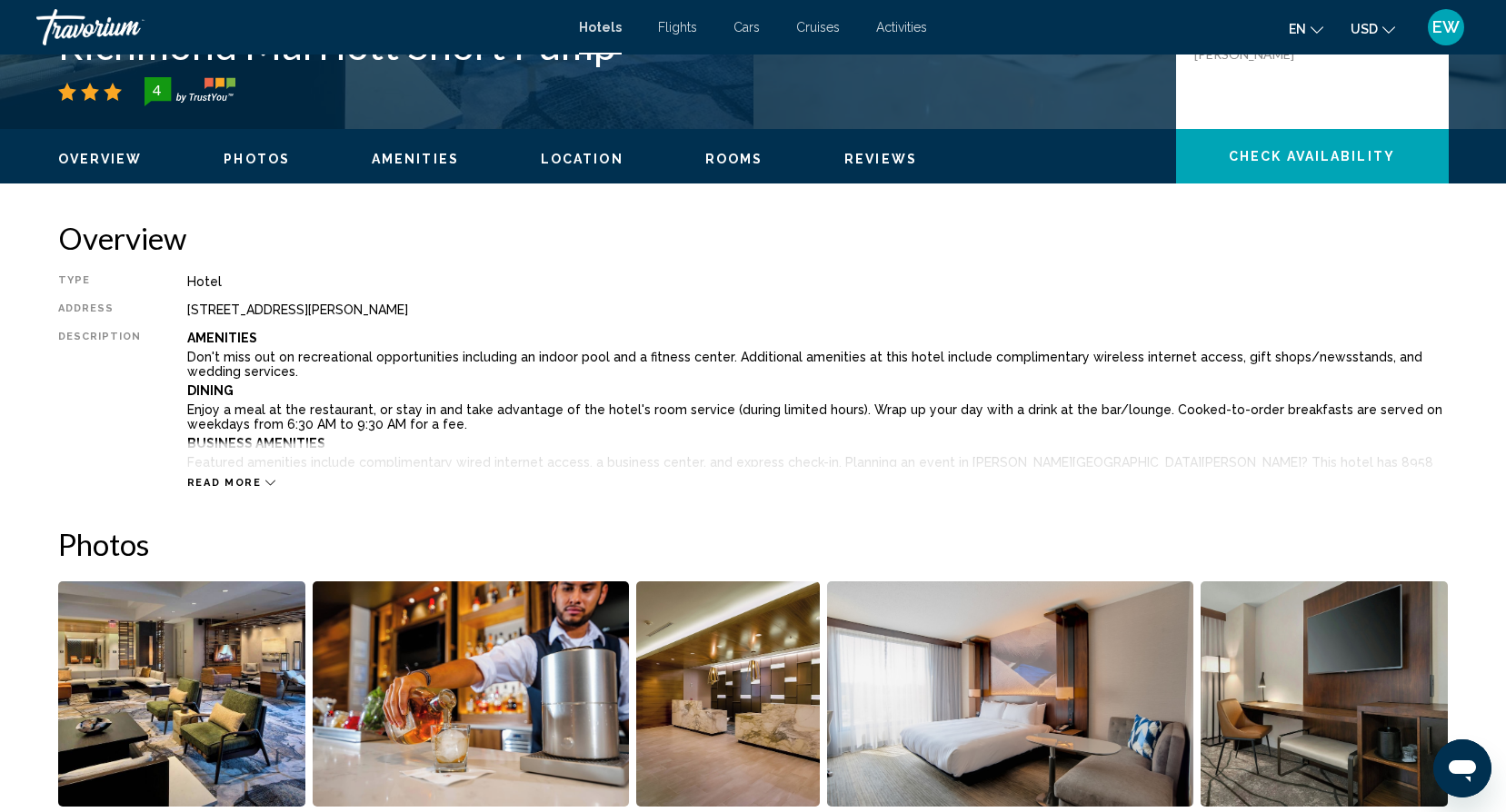
scroll to position [455, 0]
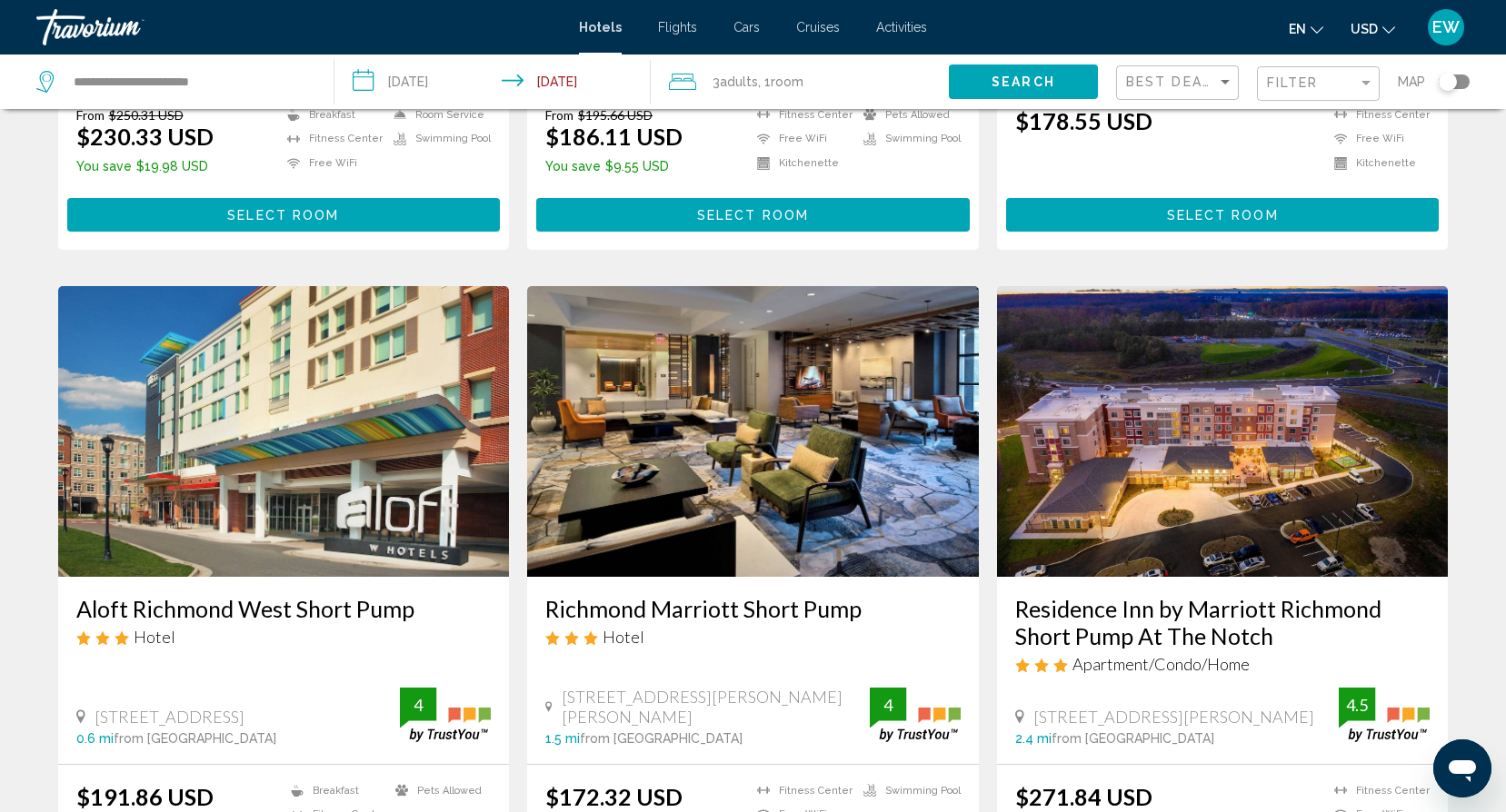
scroll to position [569, 0]
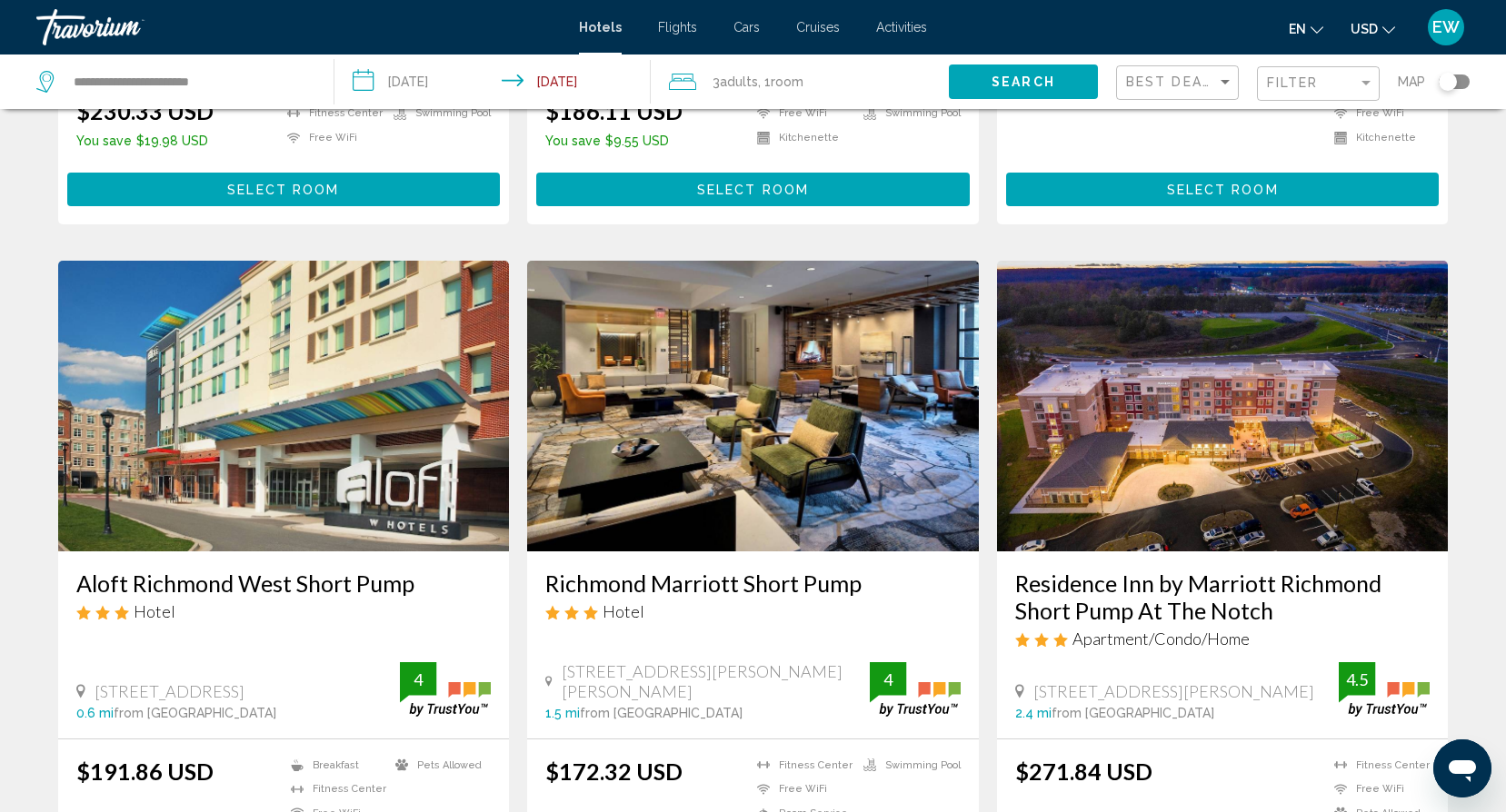
click at [1274, 509] on img "Main content" at bounding box center [1222, 406] width 452 height 291
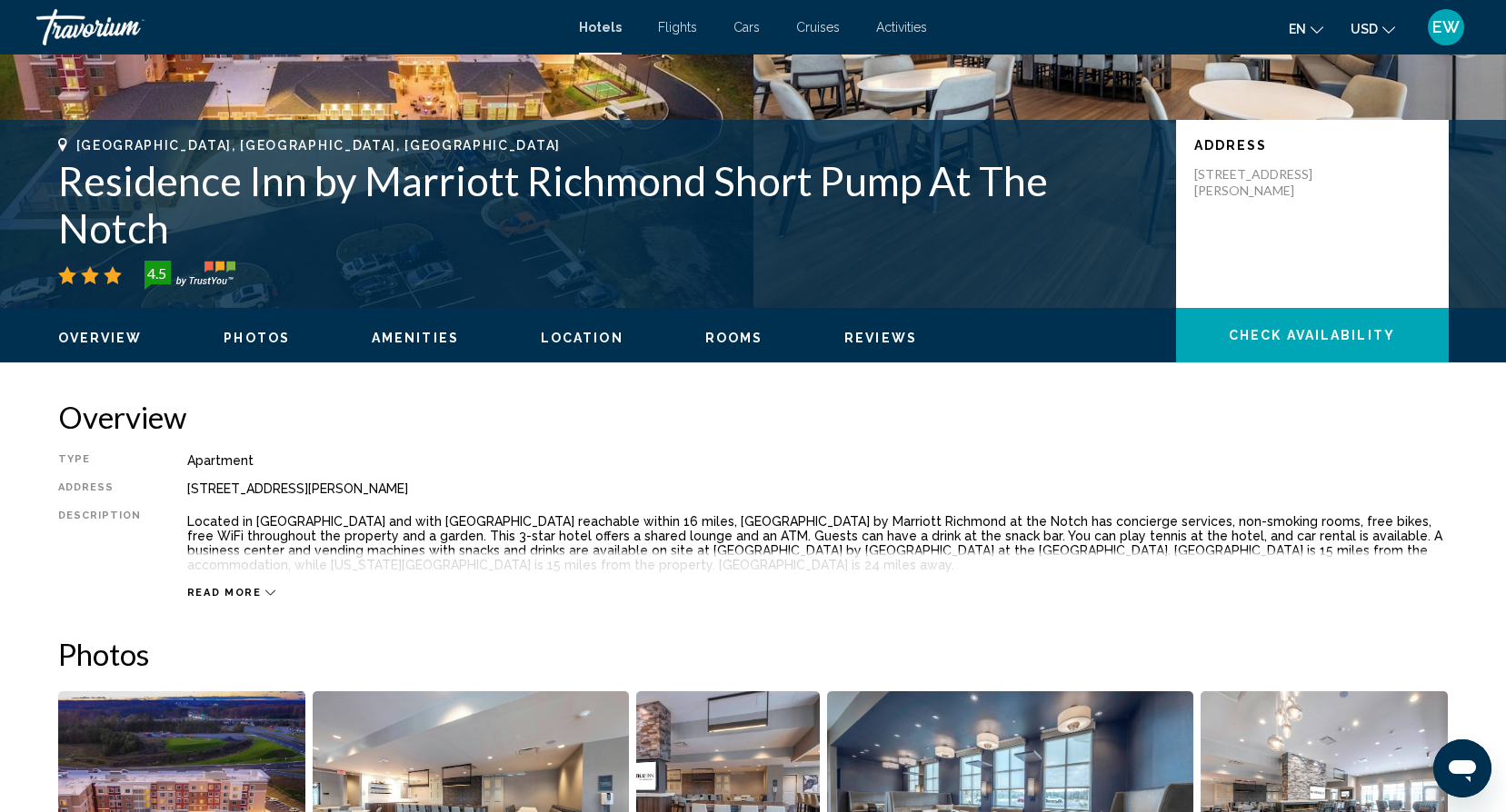
scroll to position [286, 0]
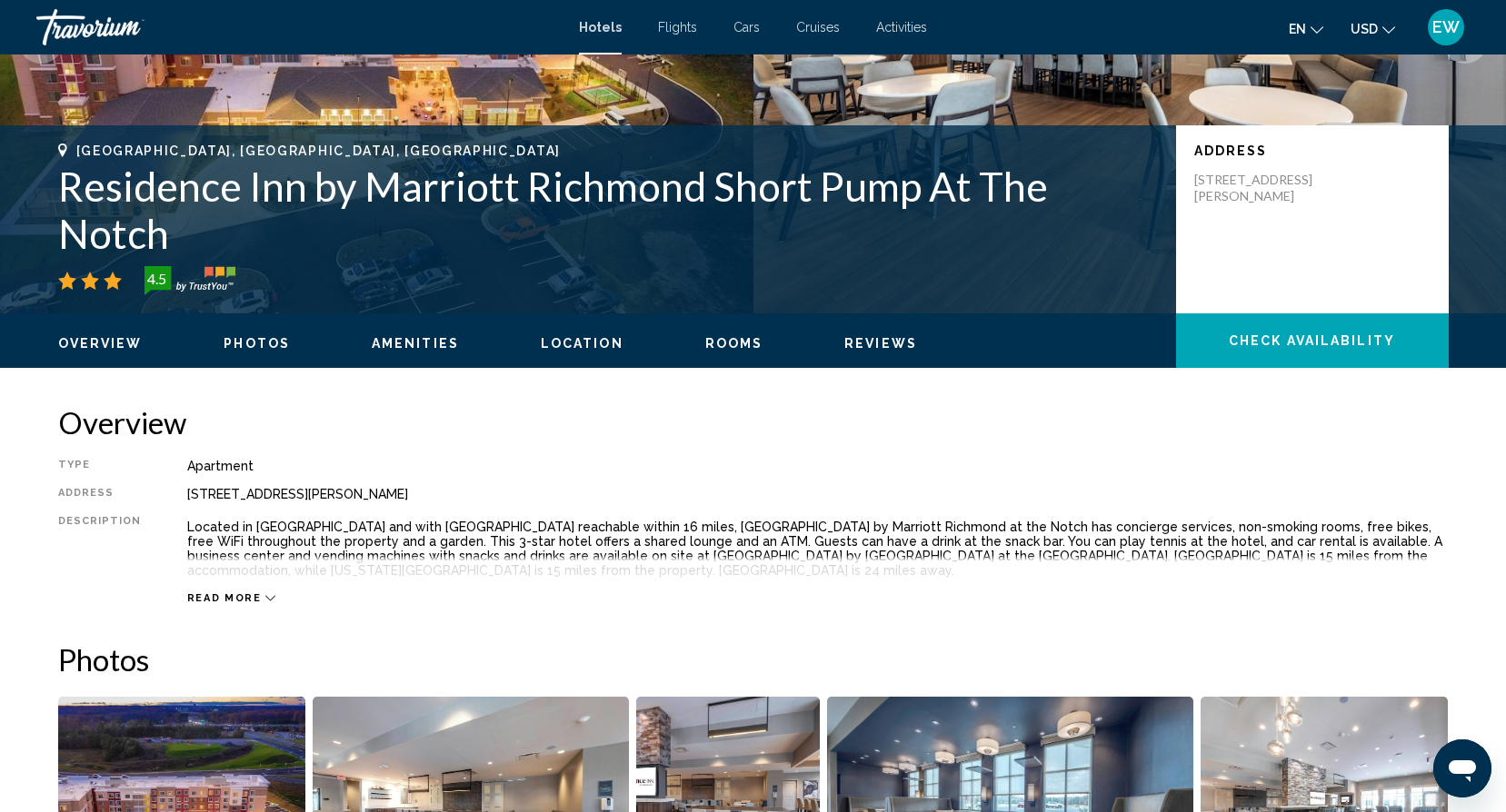
click at [720, 339] on span "Rooms" at bounding box center [733, 342] width 58 height 14
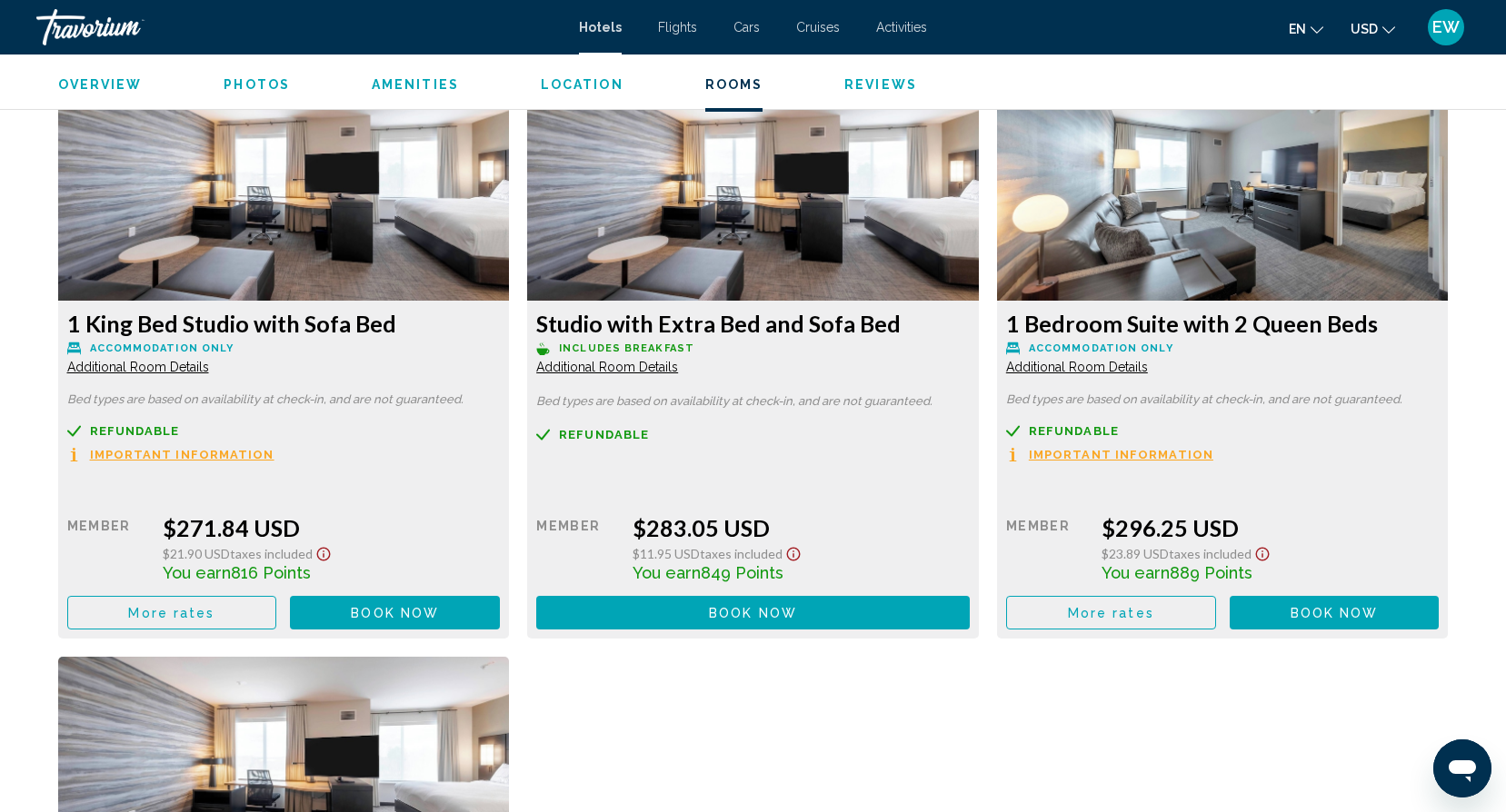
scroll to position [2372, 0]
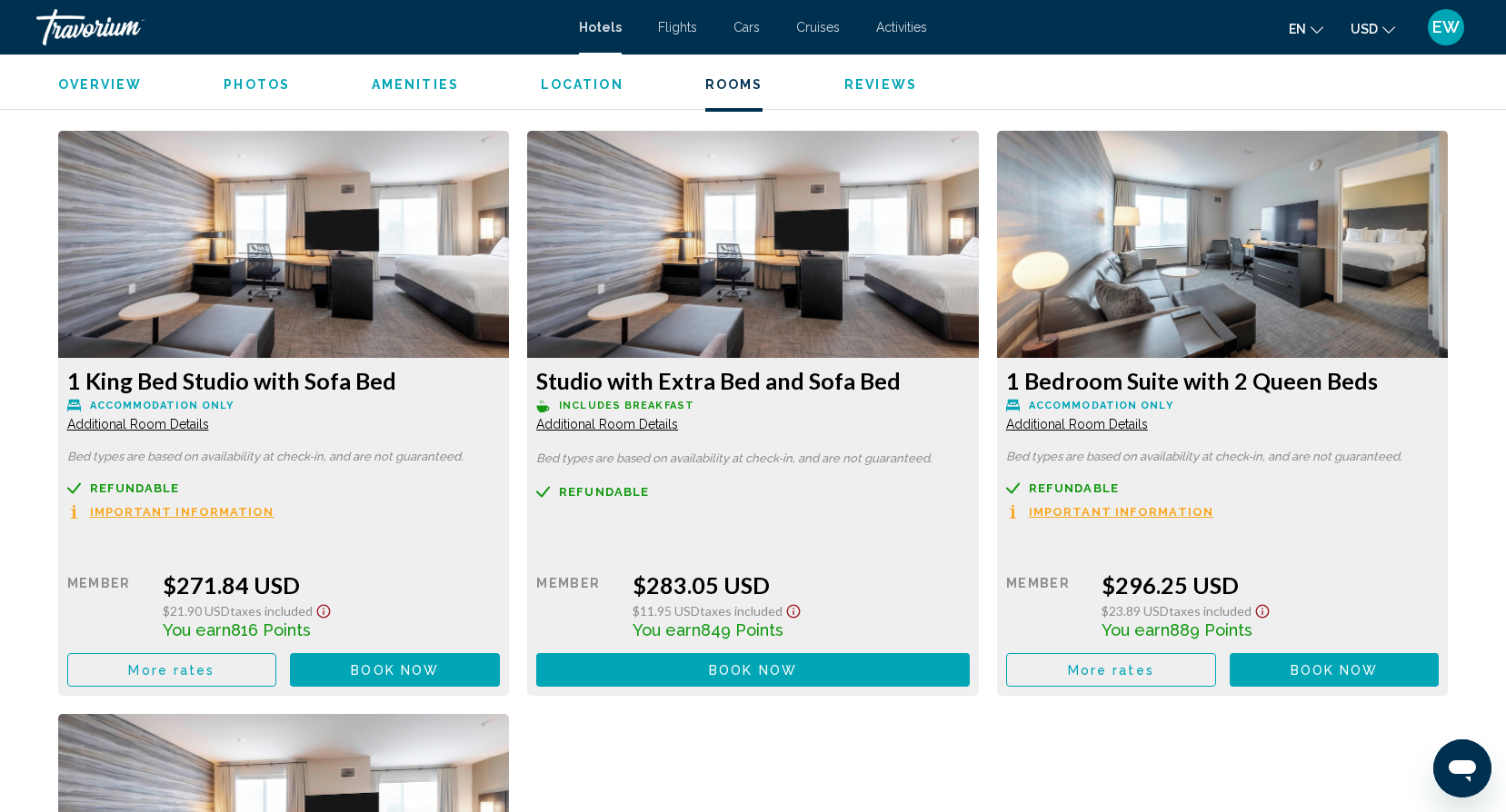
click at [209, 422] on span "Additional Room Details" at bounding box center [138, 423] width 142 height 14
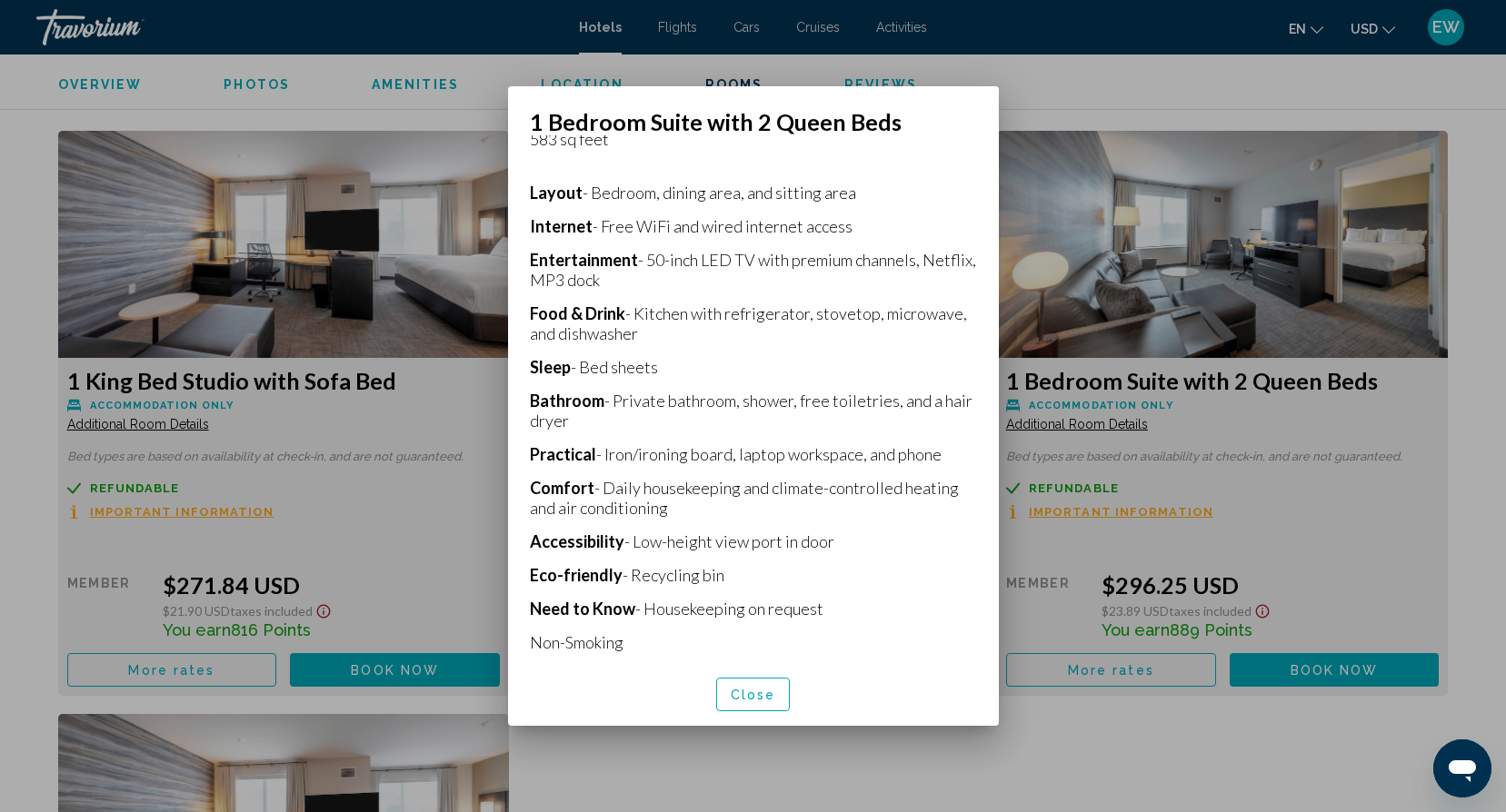
scroll to position [425, 0]
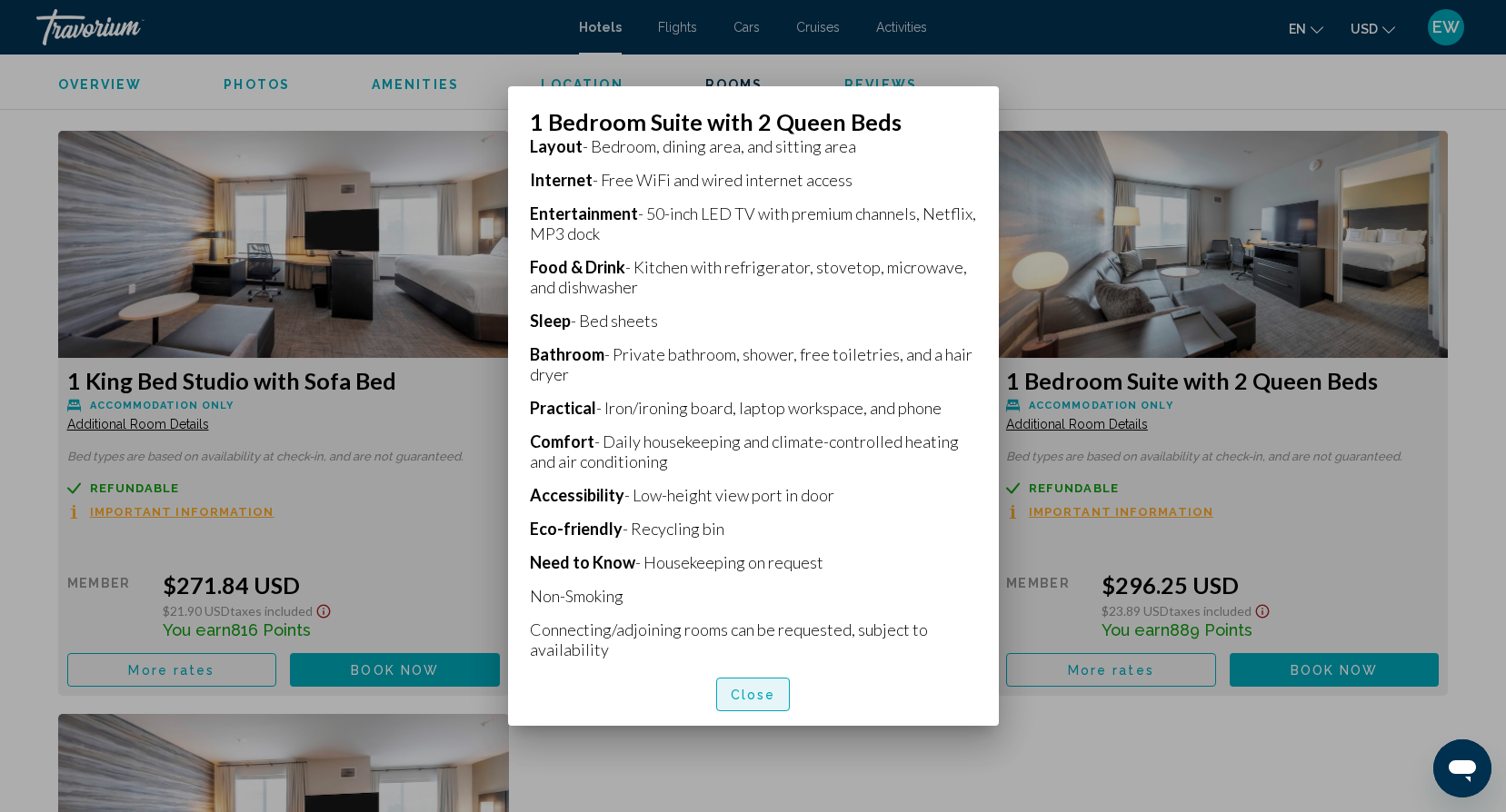
click at [761, 699] on span "Close" at bounding box center [753, 694] width 46 height 14
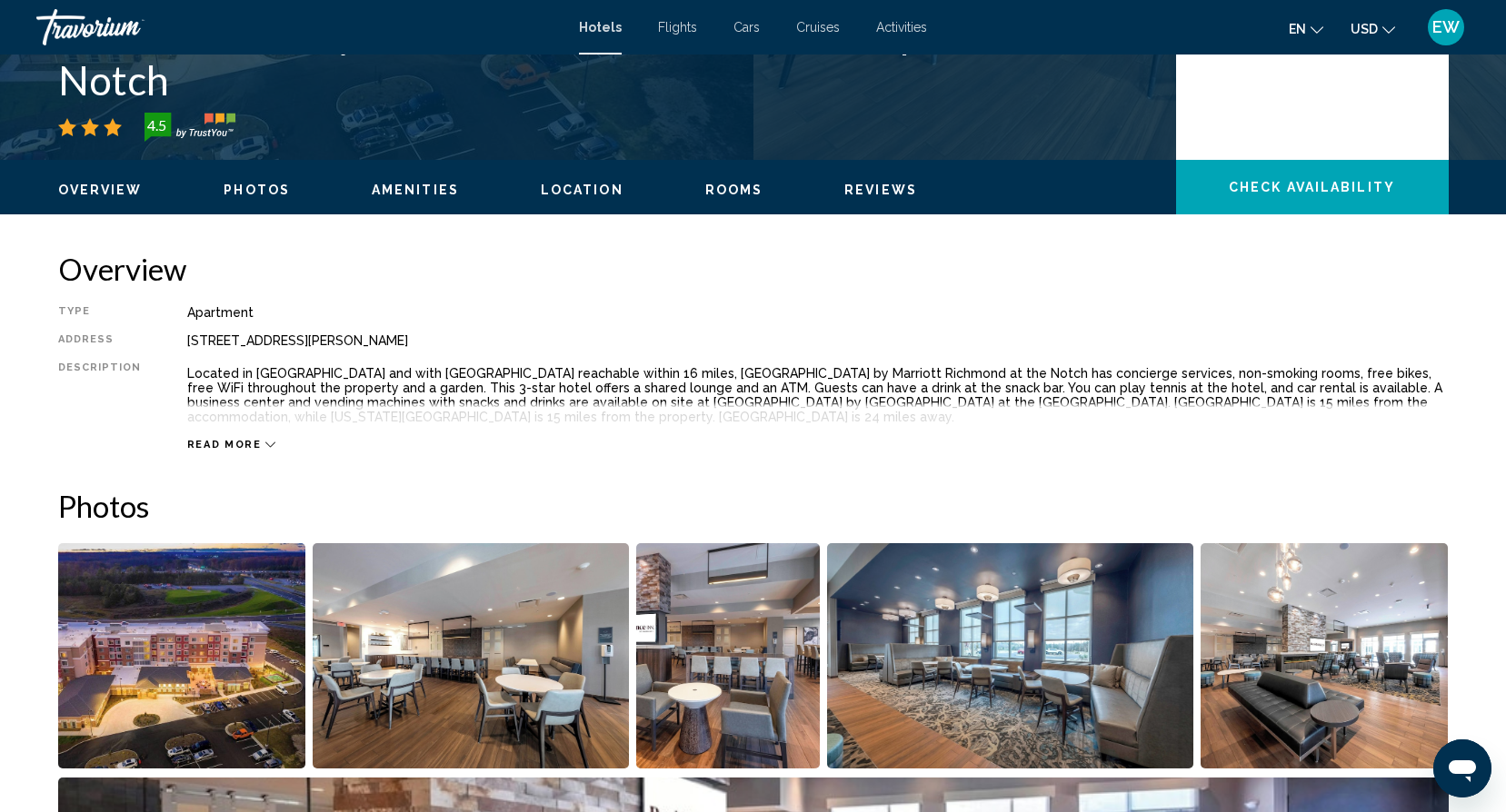
scroll to position [519, 0]
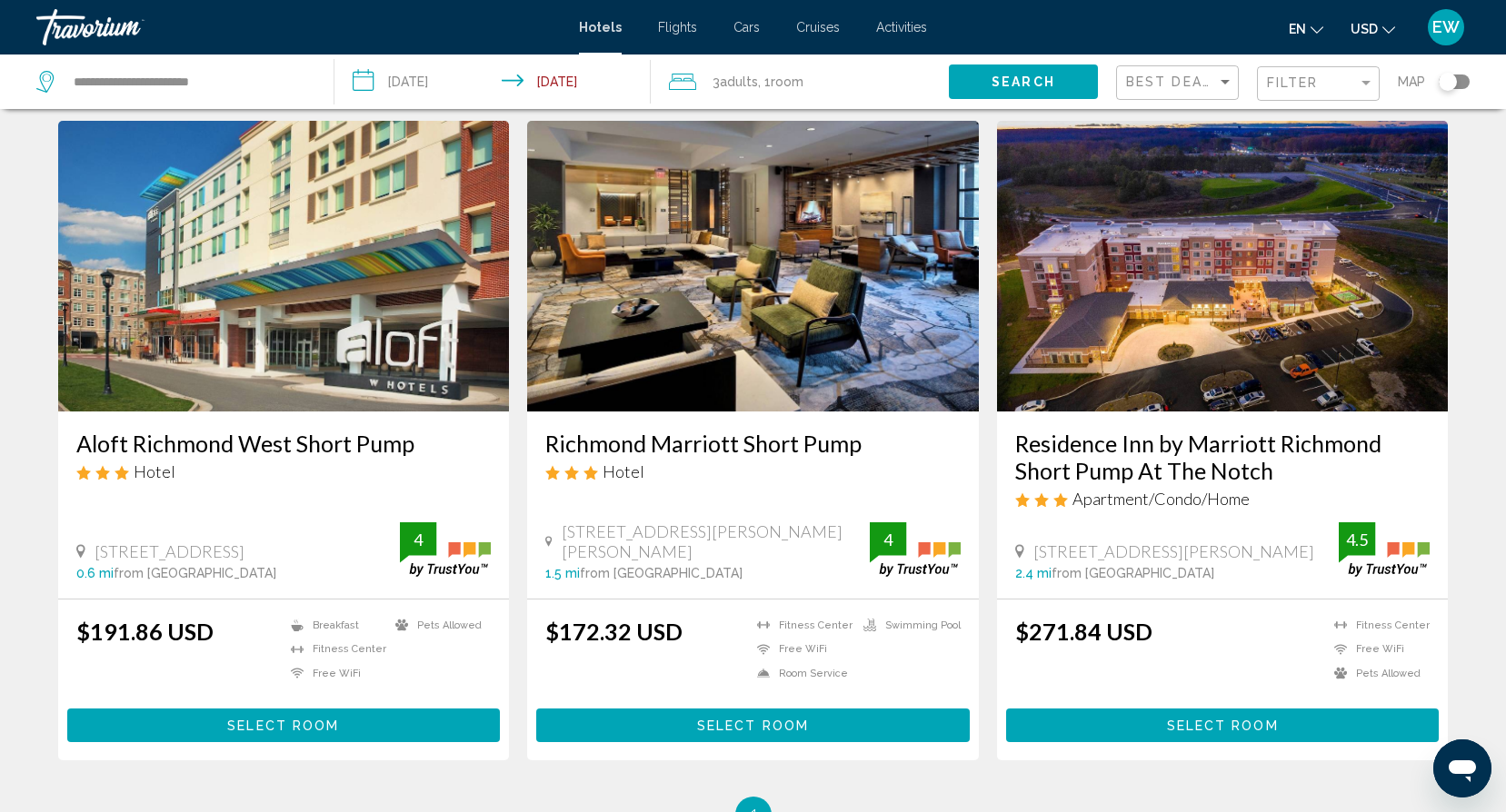
scroll to position [667, 0]
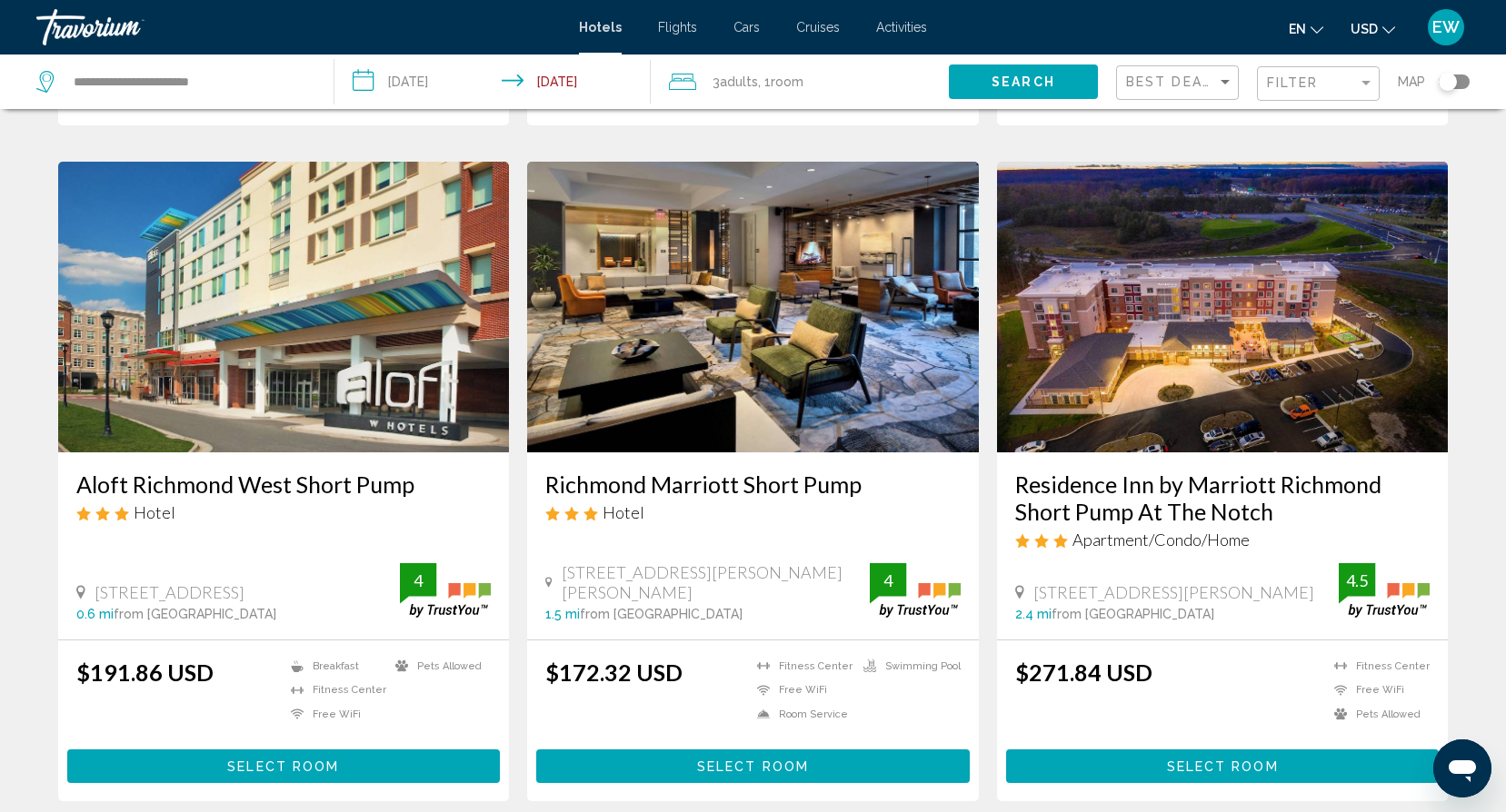
click at [1243, 499] on h3 "Residence Inn by Marriott Richmond Short Pump At The Notch" at bounding box center [1222, 497] width 416 height 54
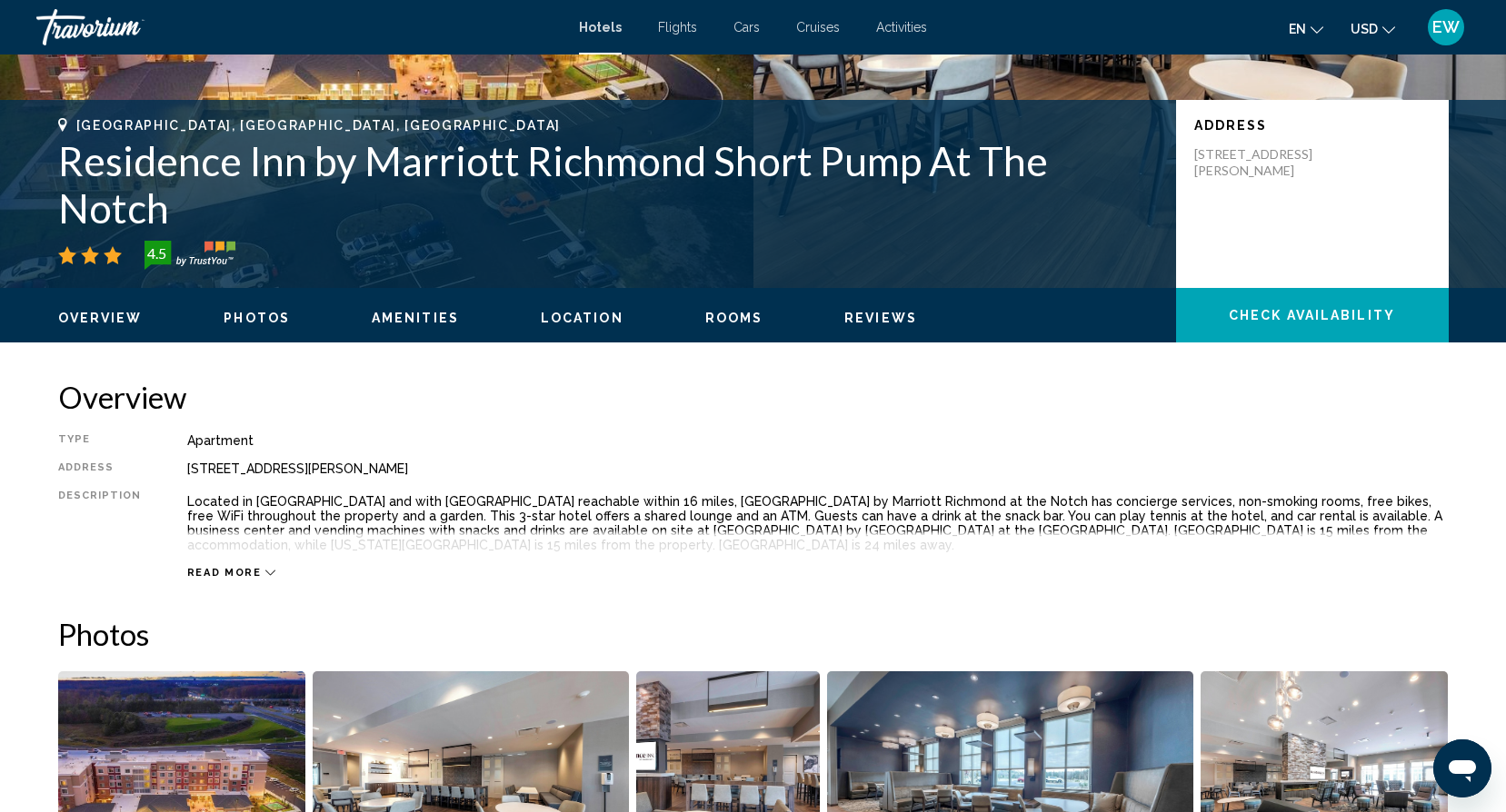
scroll to position [203, 0]
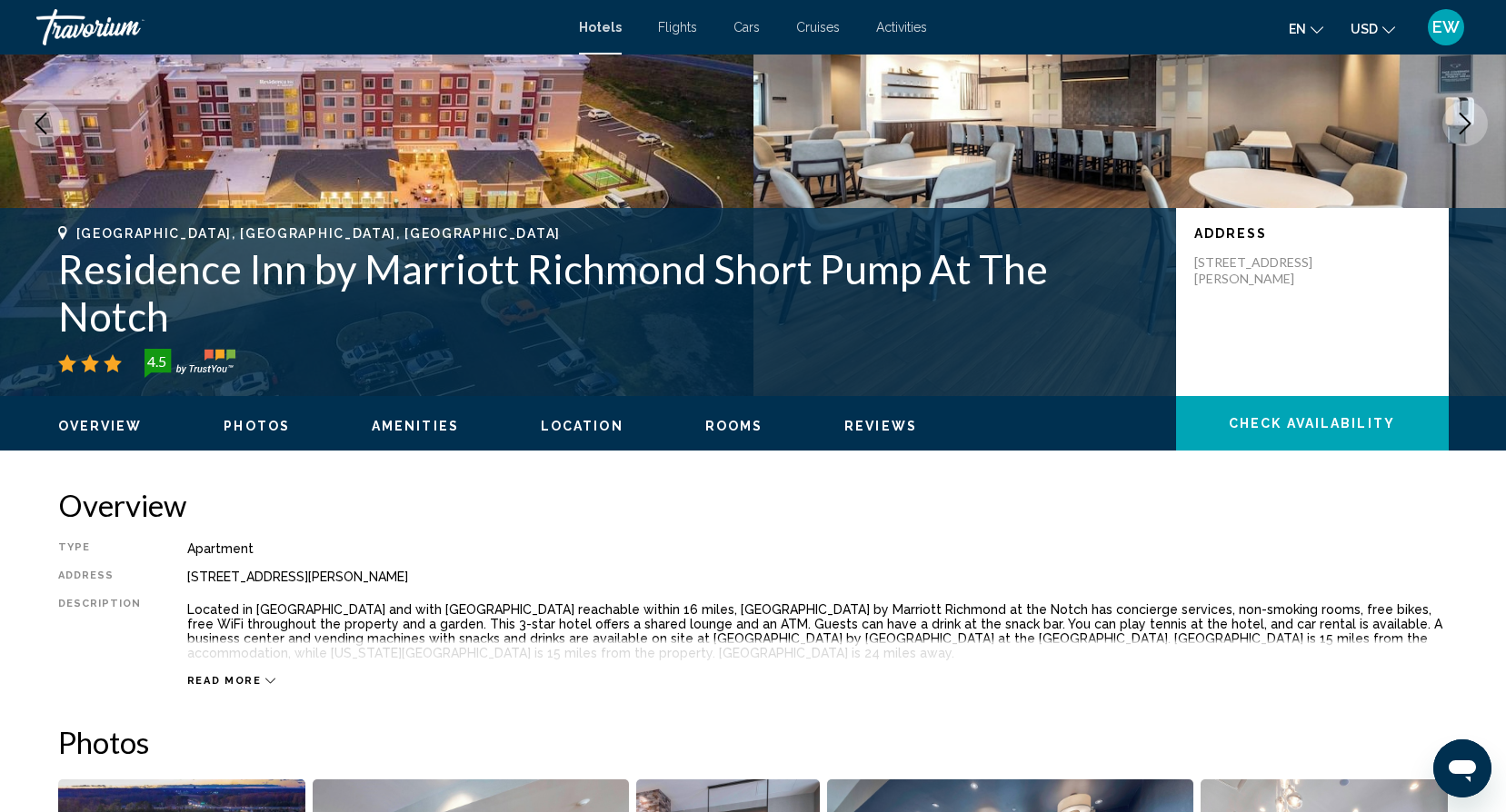
click at [705, 425] on span "Rooms" at bounding box center [733, 425] width 58 height 14
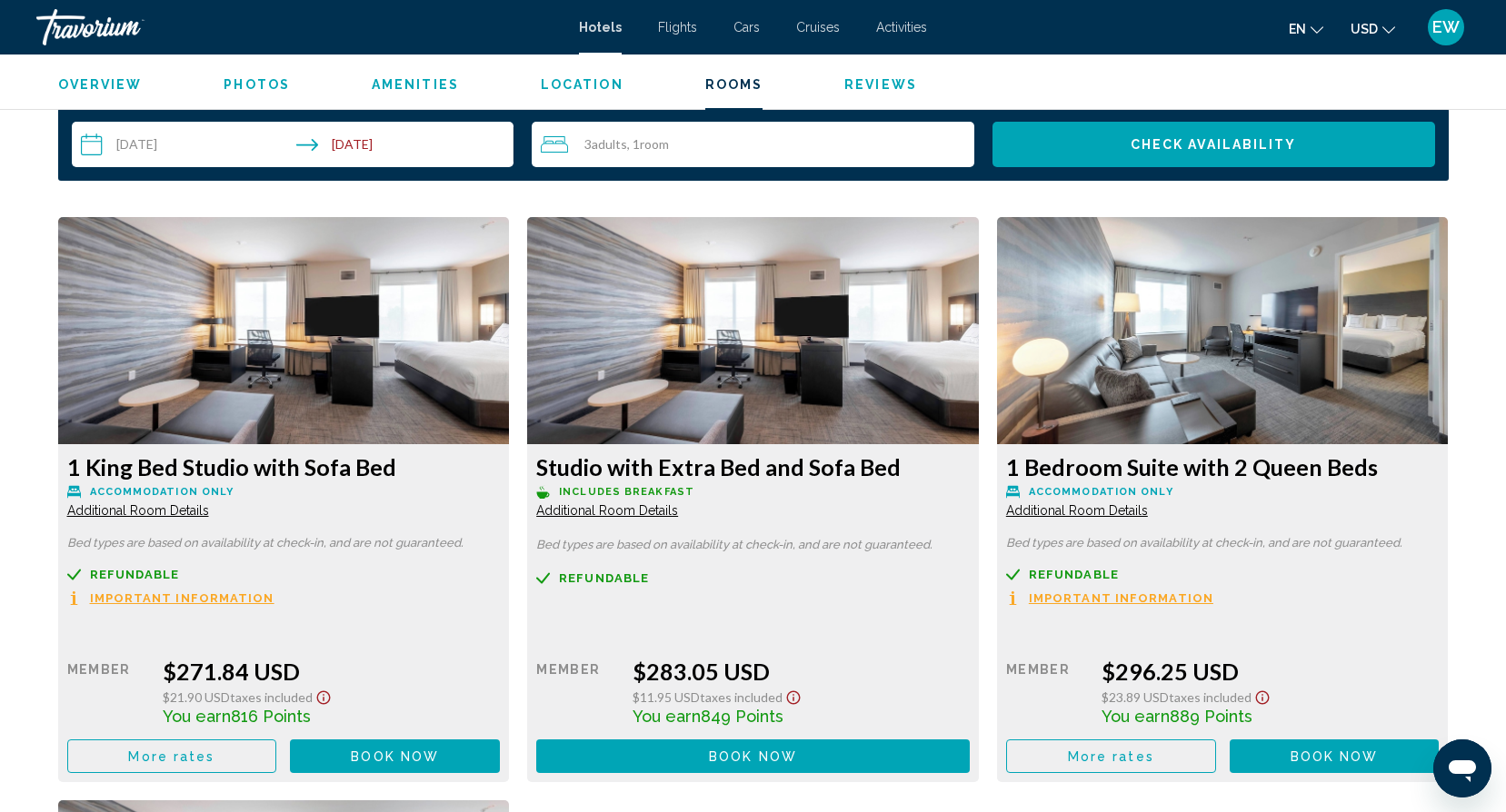
scroll to position [2275, 0]
